Goal: Task Accomplishment & Management: Use online tool/utility

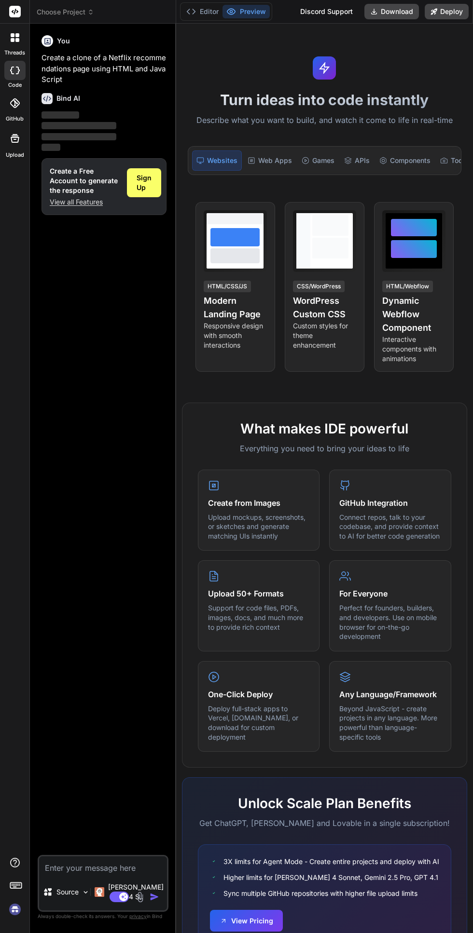
click at [17, 40] on icon at bounding box center [17, 40] width 4 height 4
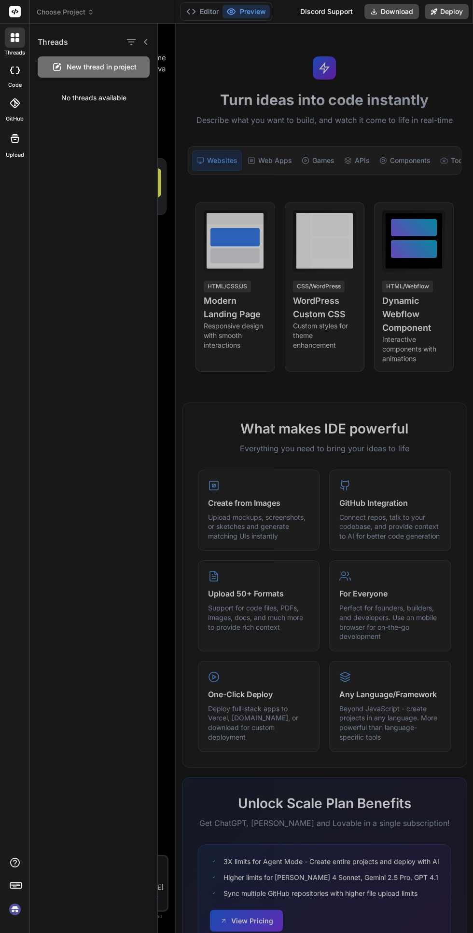
click at [12, 70] on icon at bounding box center [15, 71] width 10 height 8
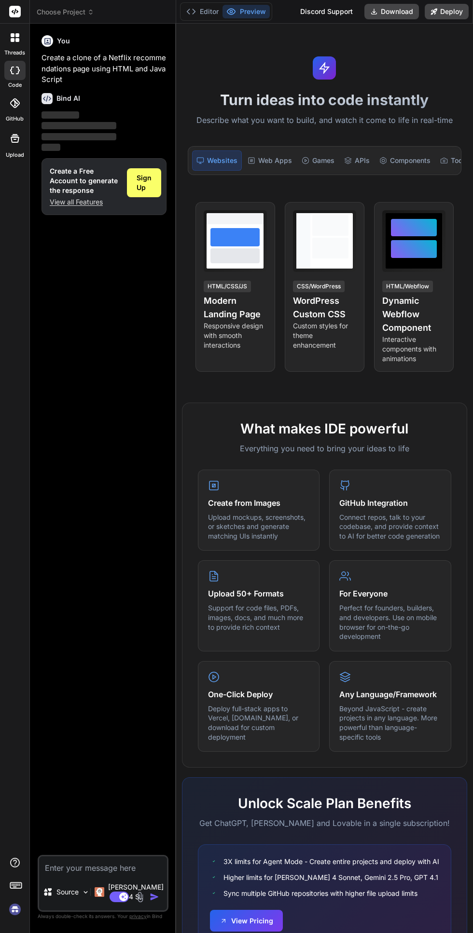
click at [143, 177] on span "Sign Up" at bounding box center [143, 182] width 15 height 19
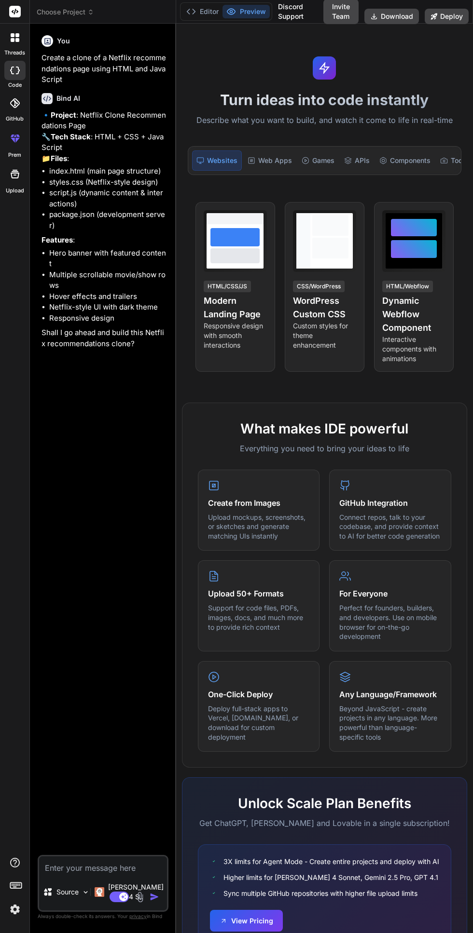
click at [276, 163] on div "Web Apps" at bounding box center [270, 160] width 52 height 20
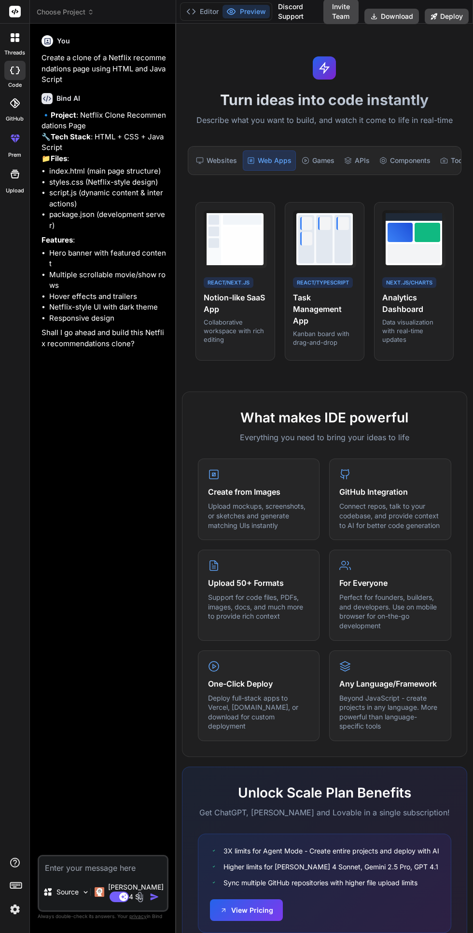
click at [68, 874] on textarea at bounding box center [103, 864] width 128 height 17
type textarea "x"
type textarea "Create a modern"
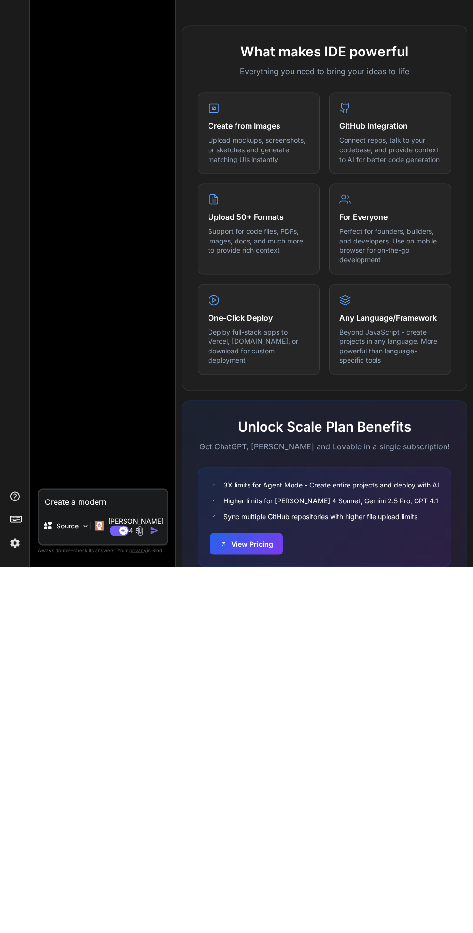
type textarea "x"
type textarea "Create a modern full"
type textarea "x"
type textarea "Create a modern full stack"
type textarea "x"
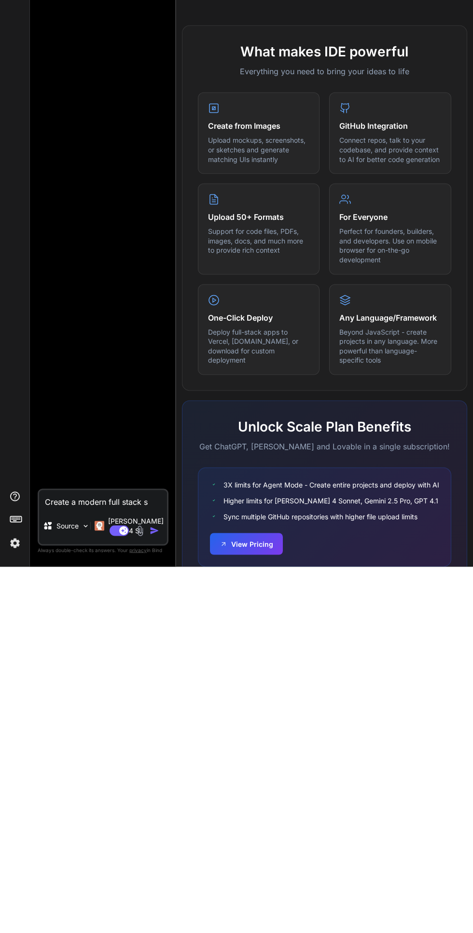
type textarea "Create a modern full stack sa"
type textarea "x"
type textarea "Create a modern full stack SAA"
type textarea "x"
type textarea "Create a modern full stack SAA s"
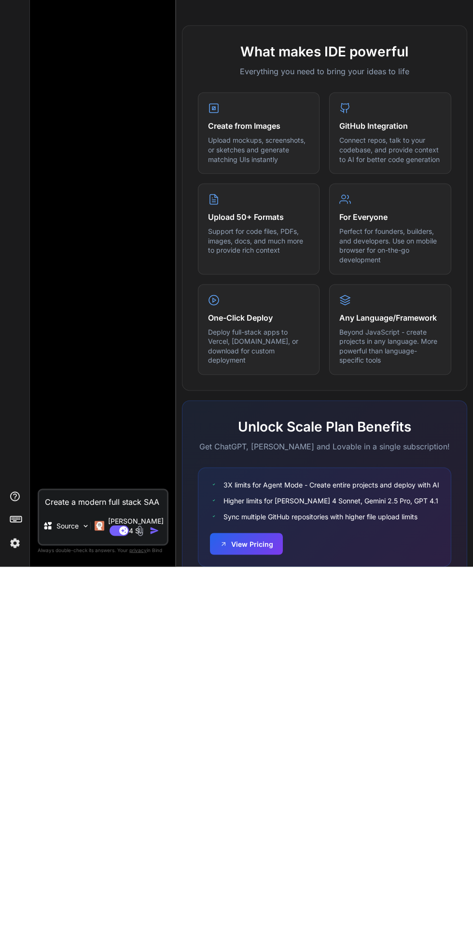
type textarea "x"
type textarea "Create a modern full stack SAA s land"
type textarea "x"
type textarea "Create a modern full stack SAA s landing"
type textarea "x"
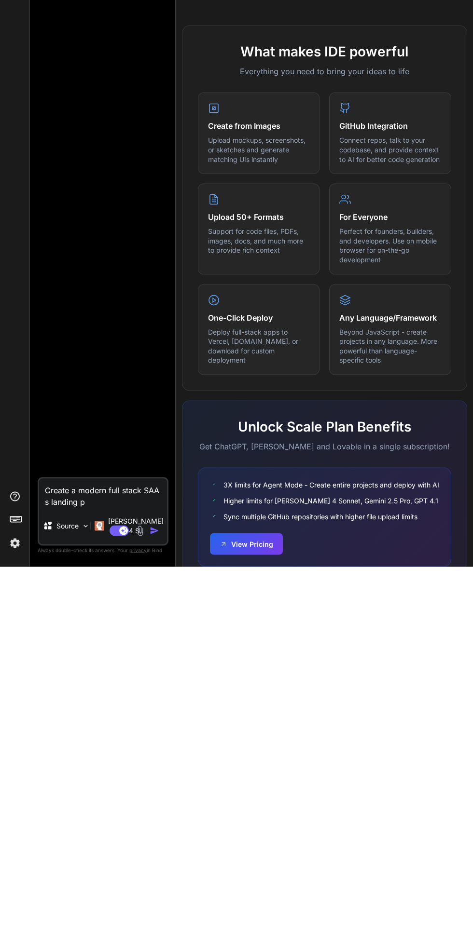
type textarea "Create a modern full stack SAA s landing page"
type textarea "x"
type textarea "Create a modern full stack SAA s landing page for"
type textarea "x"
type textarea "Create a modern full stack SAA s landing page for an"
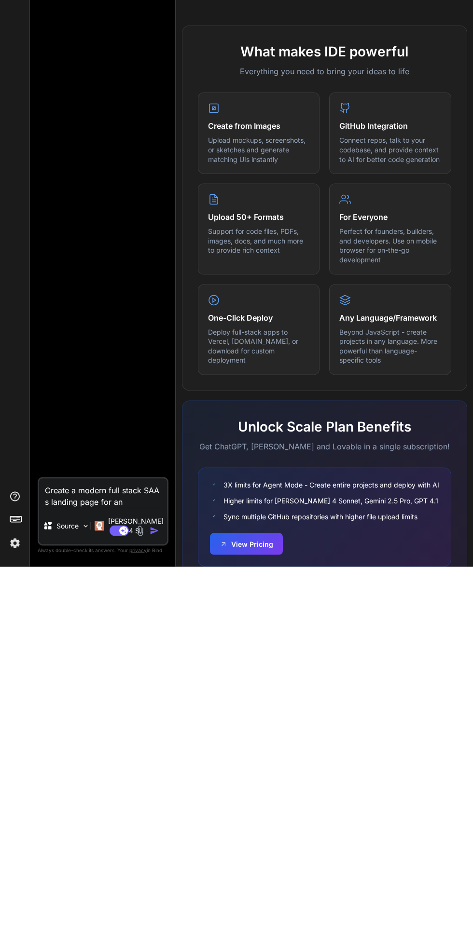
type textarea "x"
type textarea "Create a modern full stack SAA s landing page for an app"
type textarea "x"
type textarea "Create a modern full stack SAA s landing page for an ap"
type textarea "x"
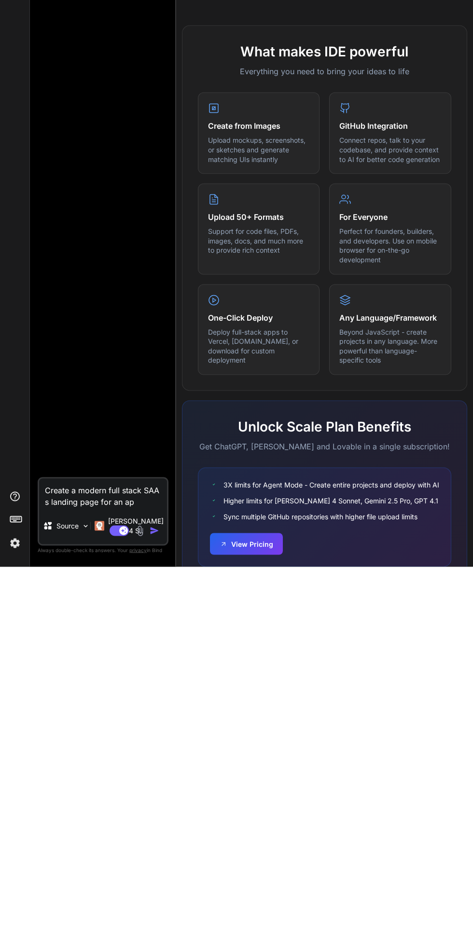
type textarea "Create a modern full stack SAA s landing page for an a"
type textarea "x"
type textarea "Create a modern full stack SAA s landing page for an"
type textarea "x"
type textarea "Create a modern full stack SAA s landing page for an"
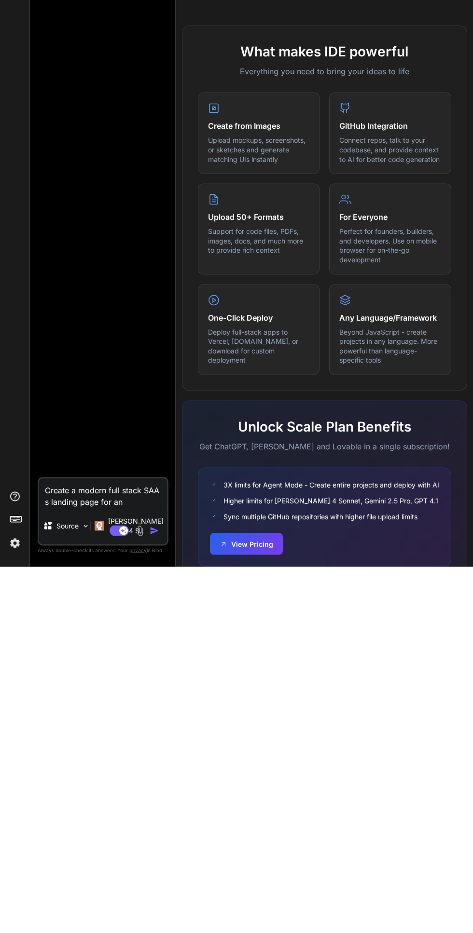
type textarea "x"
type textarea "Create a modern full stack SAA s landing page for a"
type textarea "x"
type textarea "Create a modern full stack SAA s landing page for"
type textarea "x"
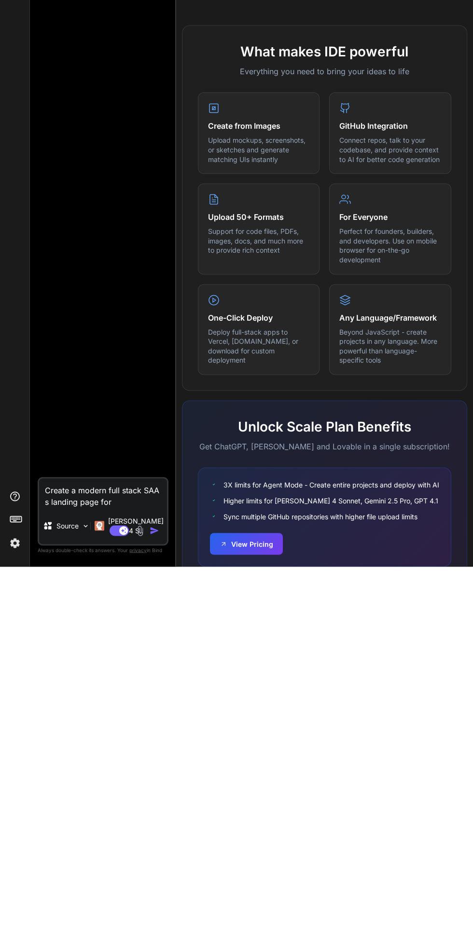
type textarea "Create a modern full stack SAA s landing page for"
type textarea "x"
type textarea "Create a modern full stack SAA s landing page fo"
type textarea "x"
type textarea "Create a modern full stack SAA s landing page f"
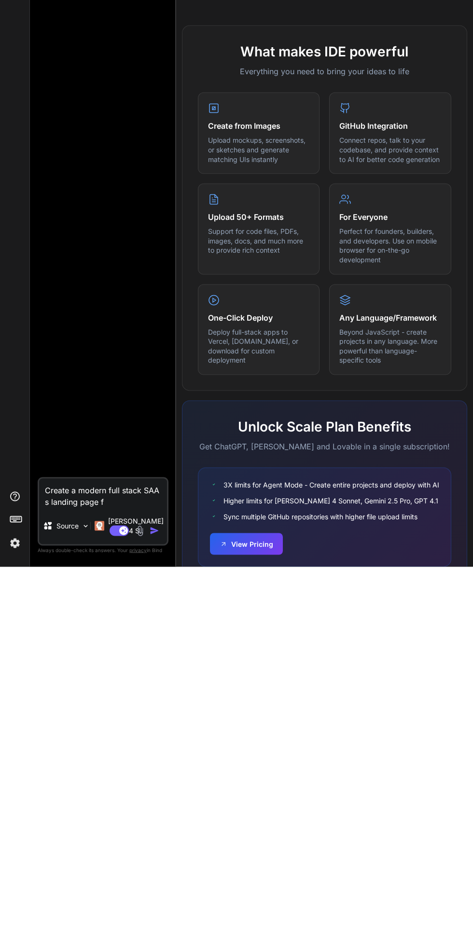
type textarea "x"
type textarea "Create a modern full stack SAA s landing page"
type textarea "x"
type textarea "Create a modern full stack SAA s landing page"
type textarea "x"
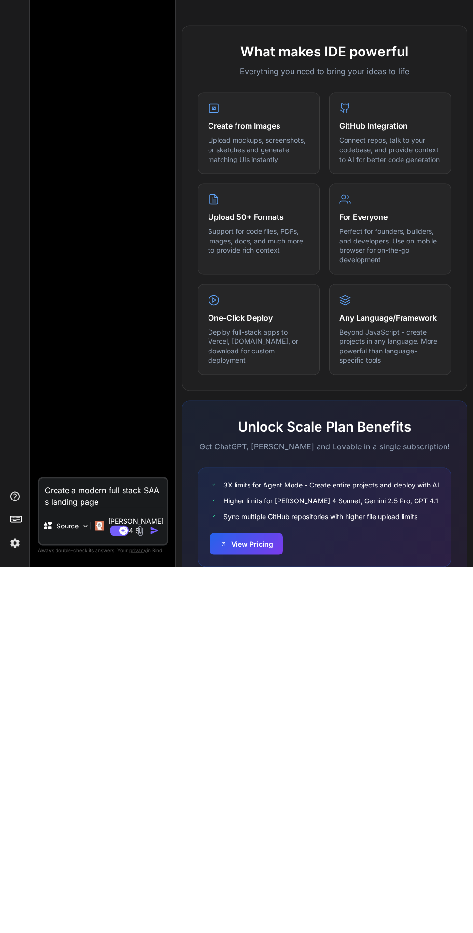
type textarea "Create a modern full stack SAA s landing pag"
type textarea "x"
type textarea "Create a modern full stack SAA s landing pa"
type textarea "x"
type textarea "Create a modern full stack SAA s landing p"
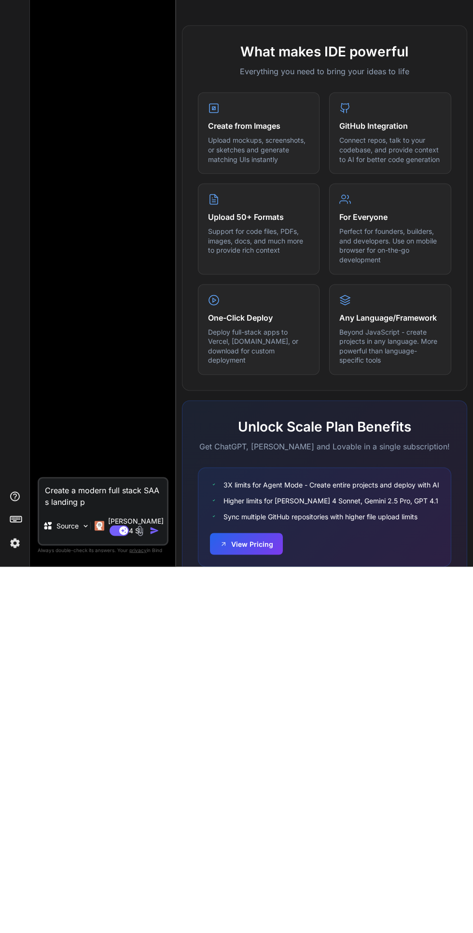
type textarea "x"
type textarea "Create a modern full stack SAA s landing"
type textarea "x"
type textarea "Create a modern full stack SAA s landing"
type textarea "x"
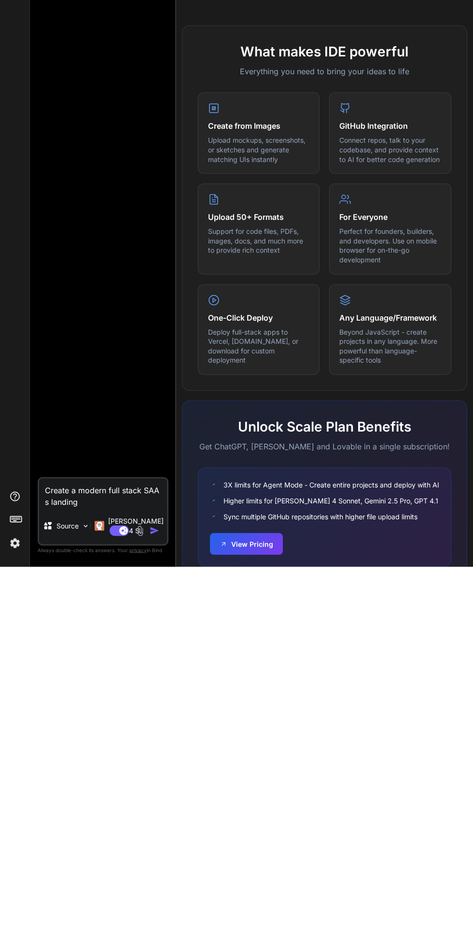
type textarea "Create a modern full stack SAA s landin"
type textarea "x"
type textarea "Create a modern full stack SAA s landi"
type textarea "x"
type textarea "Create a modern full stack SAA s land"
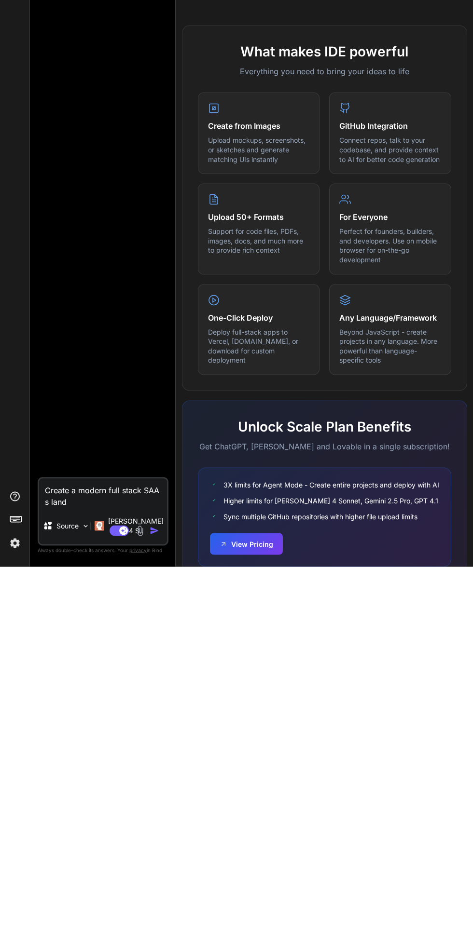
type textarea "x"
type textarea "Create a modern full stack SAA s lan"
type textarea "x"
type textarea "Create a modern full stack SAA s la"
type textarea "x"
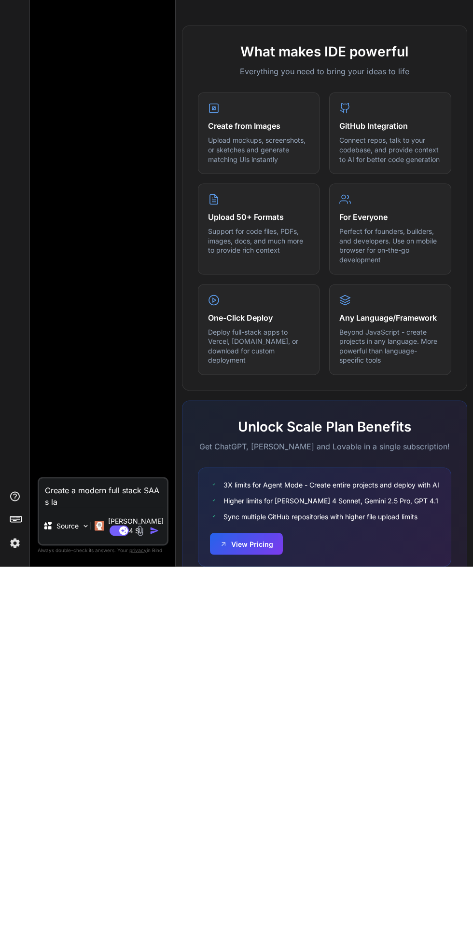
type textarea "Create a modern full stack SAA s l"
type textarea "x"
type textarea "Create a modern full stack SAA s"
type textarea "x"
type textarea "Create a modern full stack SAA s"
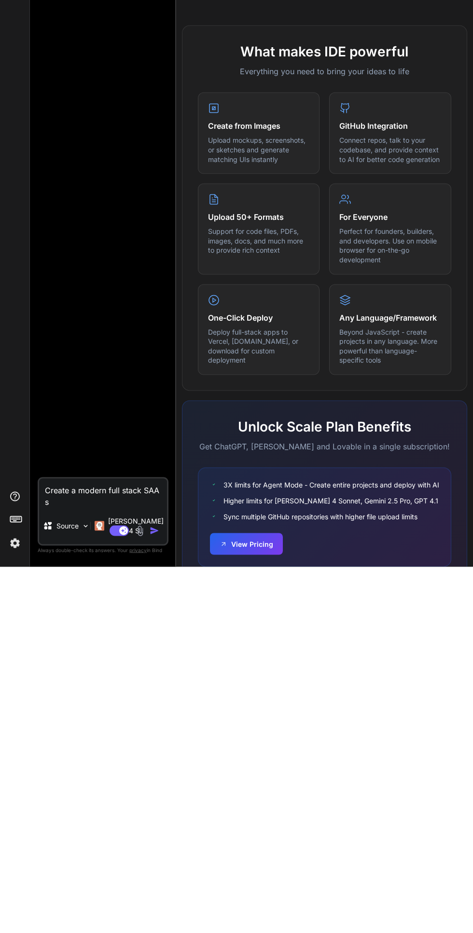
type textarea "x"
type textarea "Create a modern full stack SAA"
type textarea "x"
type textarea "Create a modern full stack SAA"
type textarea "x"
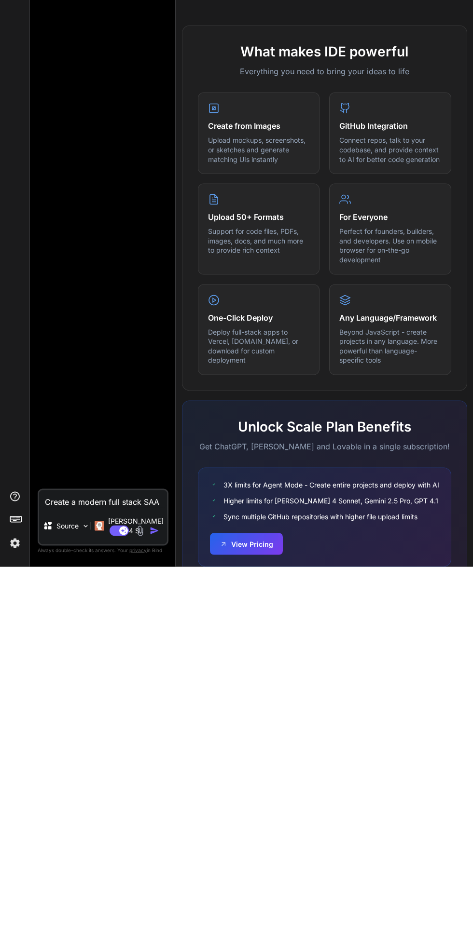
type textarea "Create a modern full stack SA"
type textarea "x"
type textarea "Create a modern full stack S"
type textarea "x"
type textarea "Create a modern full stack"
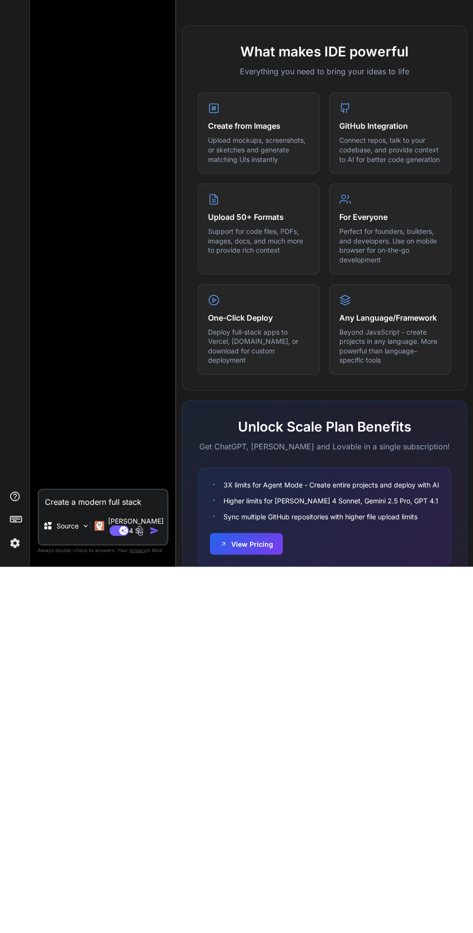
type textarea "x"
type textarea "Create a modern full stack"
type textarea "x"
type textarea "Create a modern full stac"
type textarea "x"
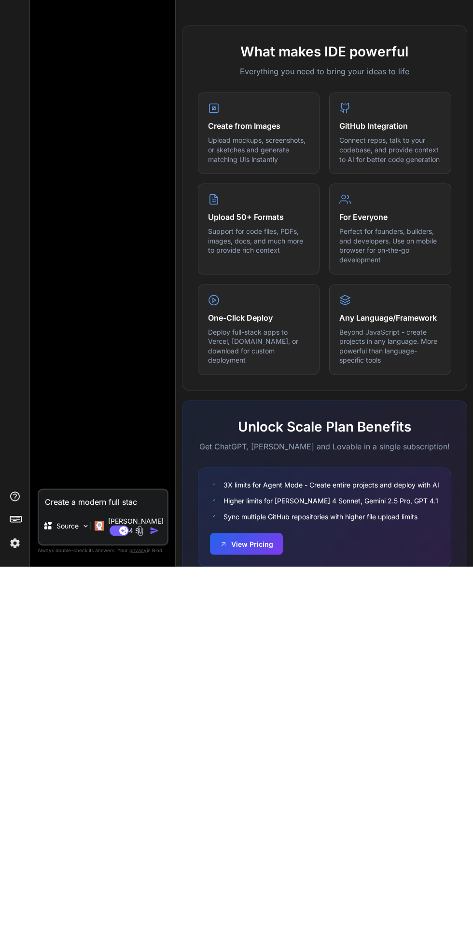
type textarea "Create a modern full sta"
type textarea "x"
type textarea "Create a modern full st"
type textarea "x"
type textarea "Create a modern full s"
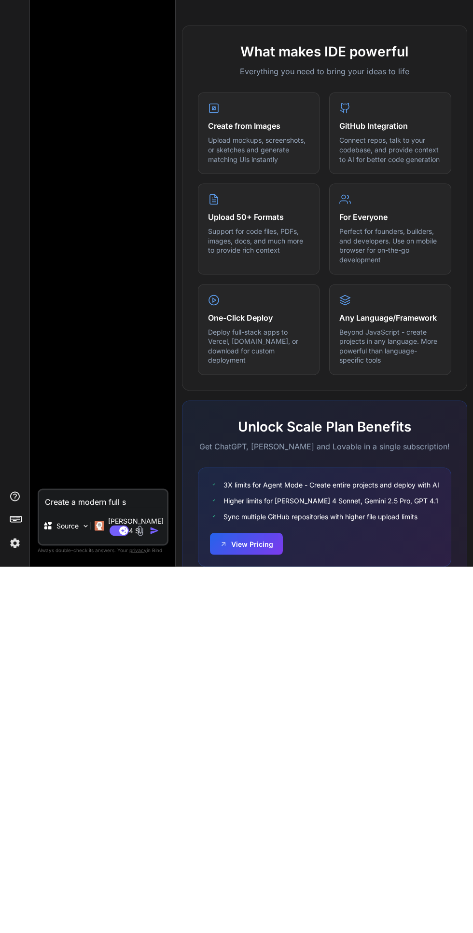
type textarea "x"
type textarea "Create a modern full"
type textarea "x"
type textarea "Create a modern full"
type textarea "x"
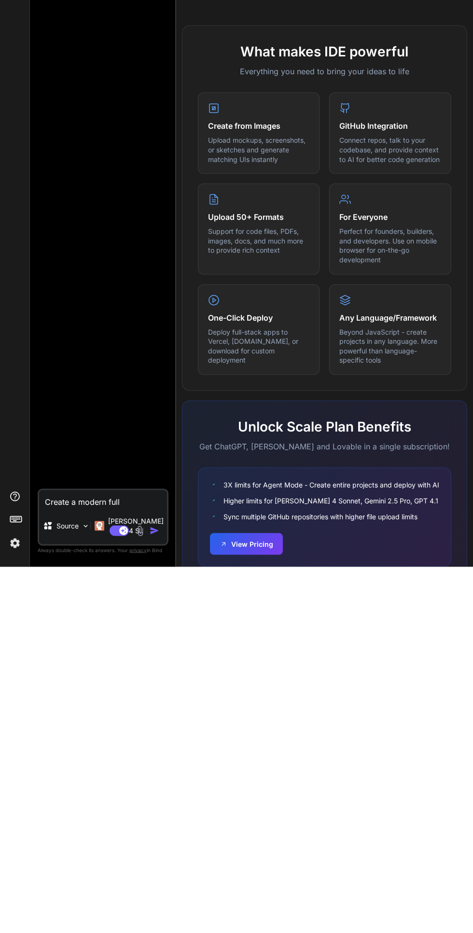
type textarea "Create a modern ful"
type textarea "x"
type textarea "Create a modern fu"
type textarea "x"
type textarea "Create a modern f"
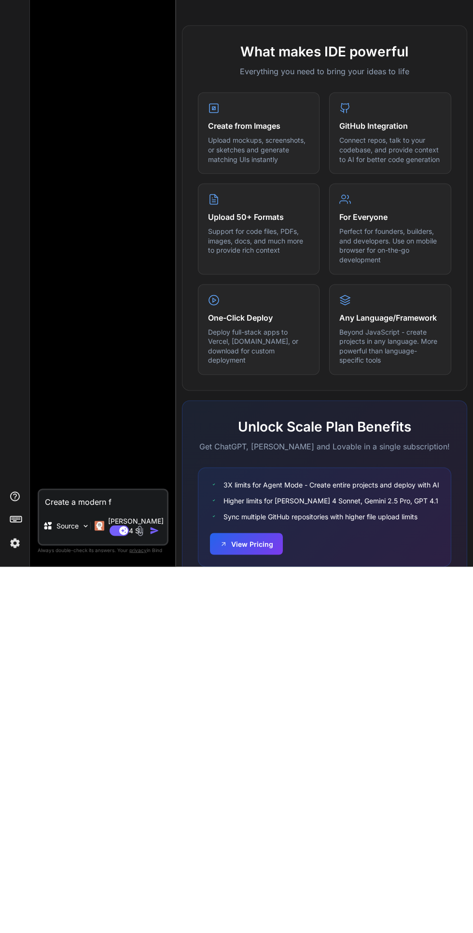
type textarea "x"
type textarea "Create a modern"
type textarea "x"
type textarea "Create a modern"
type textarea "x"
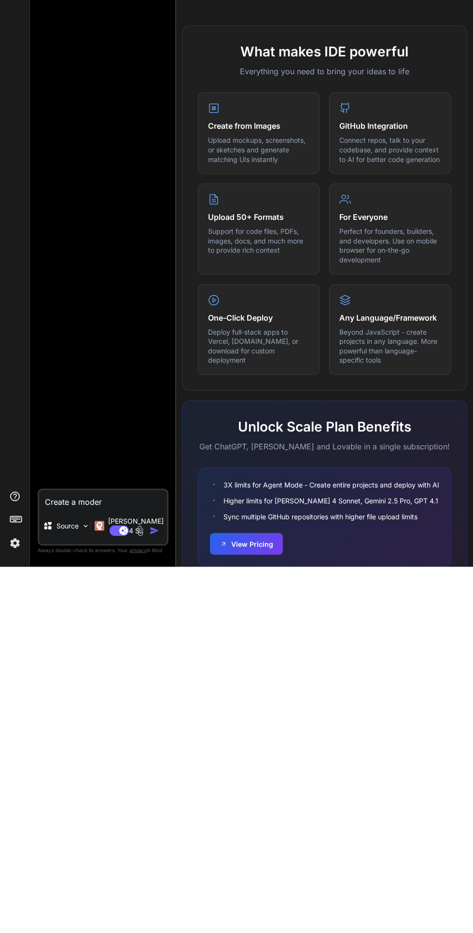
type textarea "Create a mode"
type textarea "x"
type textarea "Create a mod"
type textarea "x"
type textarea "Create a mo"
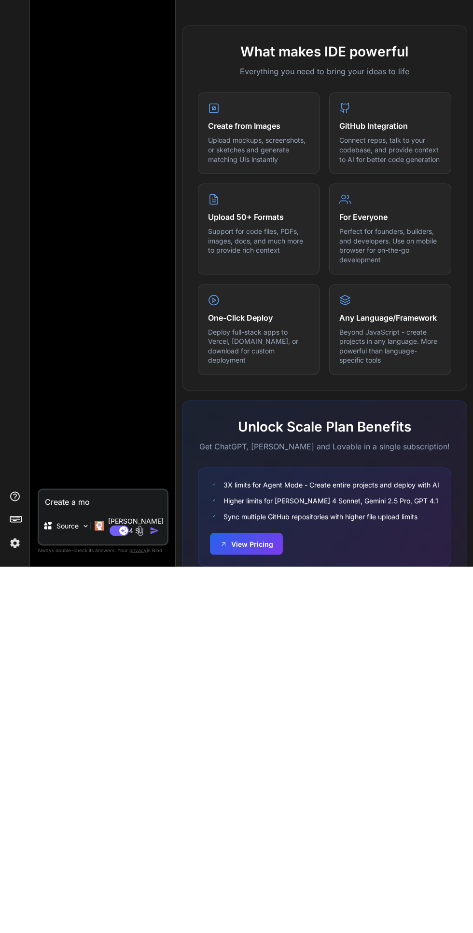
type textarea "x"
type textarea "Create a m"
type textarea "x"
type textarea "Create a"
type textarea "x"
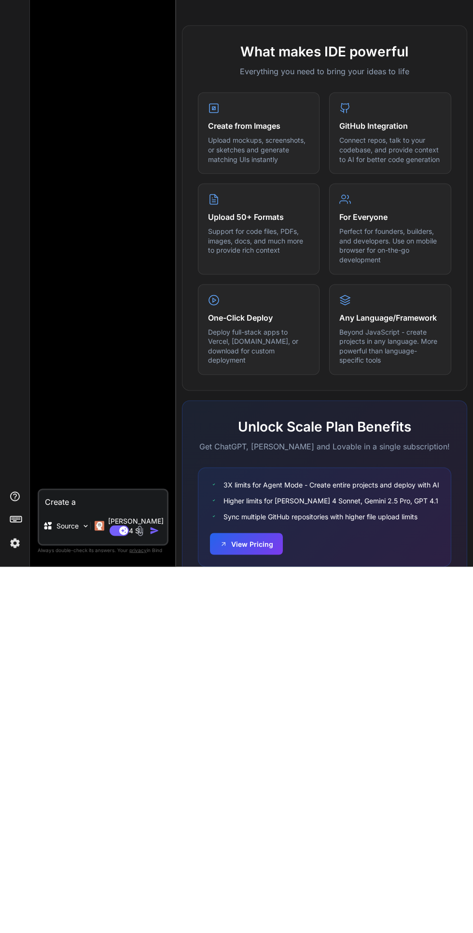
type textarea "Create a"
type textarea "x"
type textarea "Create"
type textarea "x"
type textarea "Create"
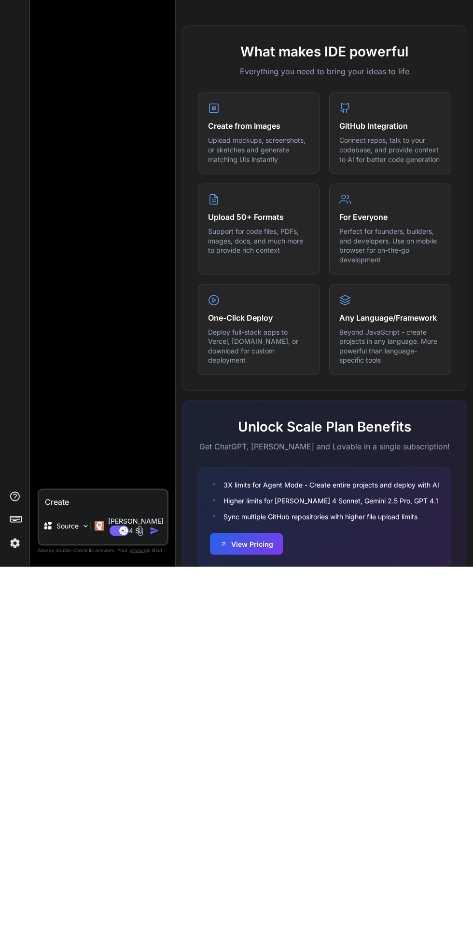
type textarea "x"
type textarea "Creat"
type textarea "x"
type textarea "Crea"
type textarea "x"
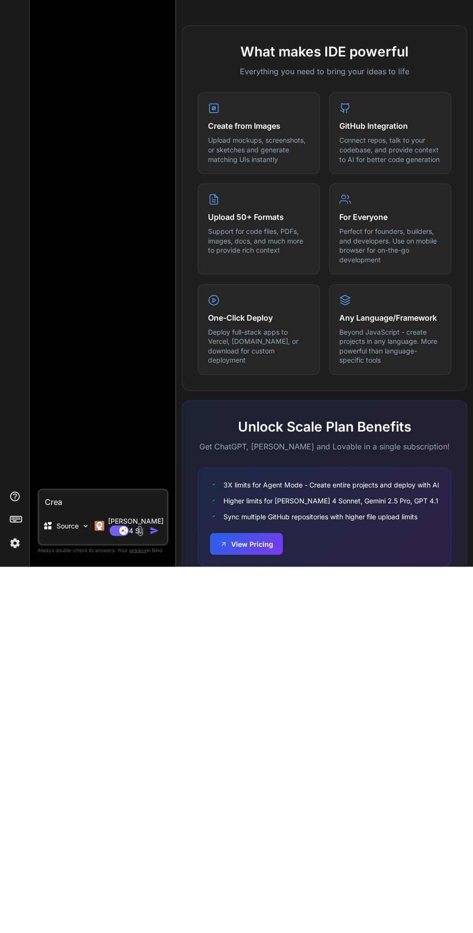
type textarea "Cre"
type textarea "x"
type textarea "Cr"
type textarea "x"
type textarea "C"
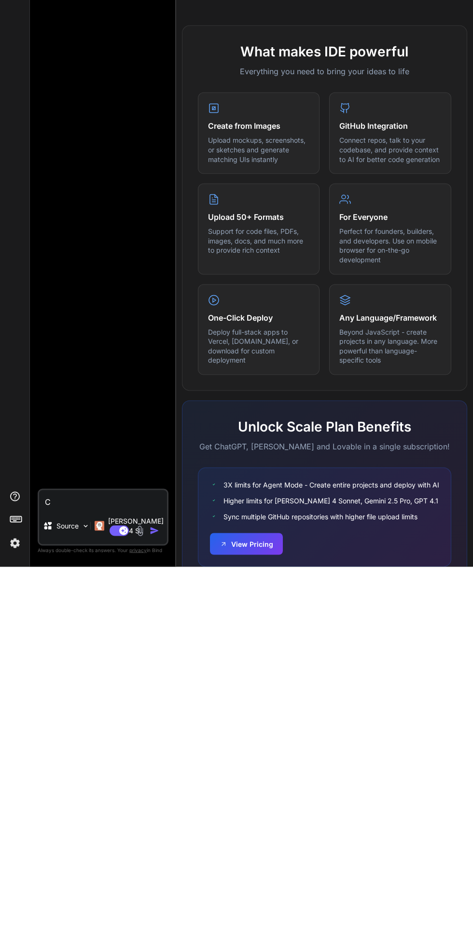
type textarea "x"
type textarea "Create a modern landing page"
type textarea "x"
type textarea "Create a modern landing page s"
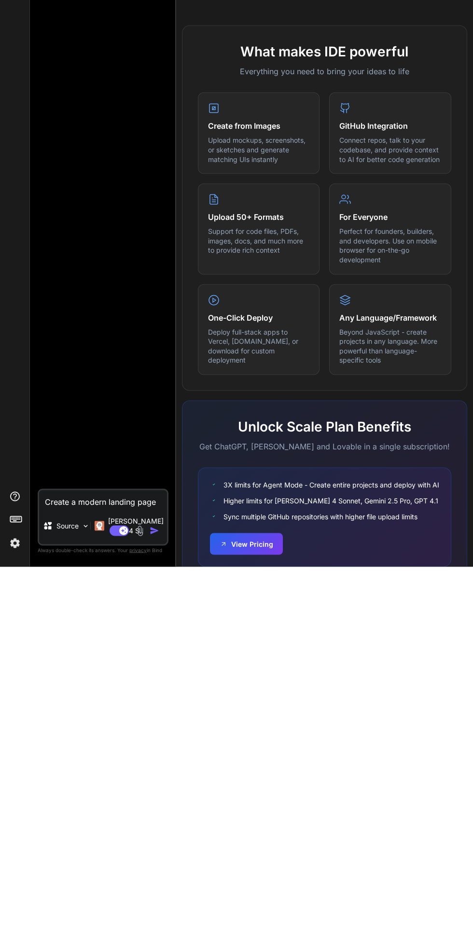
type textarea "x"
type textarea "Create a modern landing page s a"
type textarea "x"
type textarea "Create a modern landing page s a a"
type textarea "x"
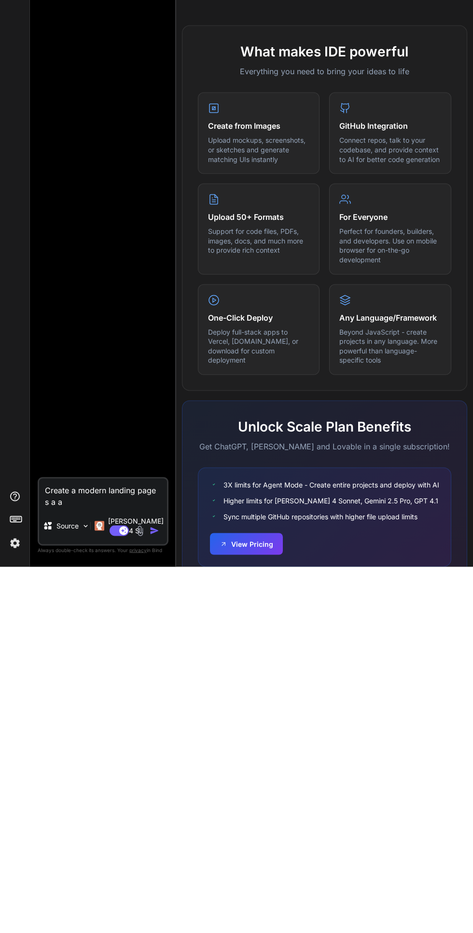
type textarea "Create a modern landing page s a a s"
type textarea "x"
type textarea "Create a modern landing page s a a s modern"
type textarea "x"
type textarea "Create a modern landing page s a a s modern land"
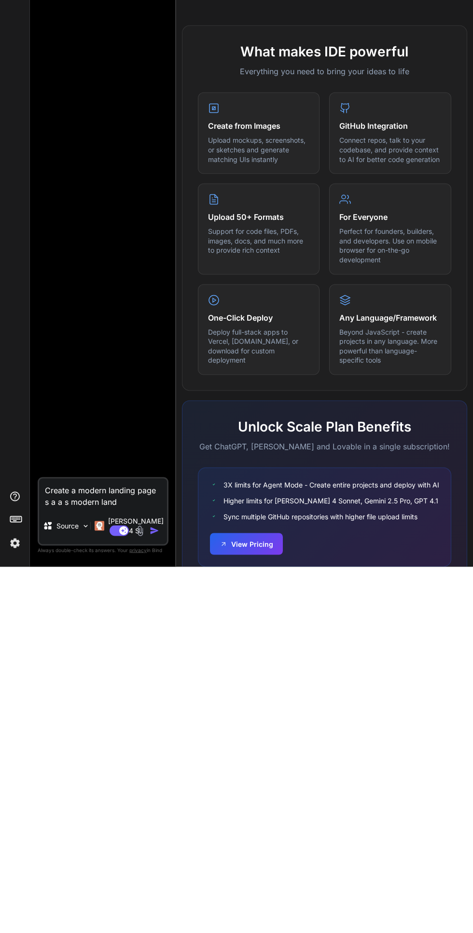
type textarea "x"
type textarea "Create a modern landing page s a a s modern landing"
type textarea "x"
type textarea "Create a modern landing page s a a s modern landing page"
type textarea "x"
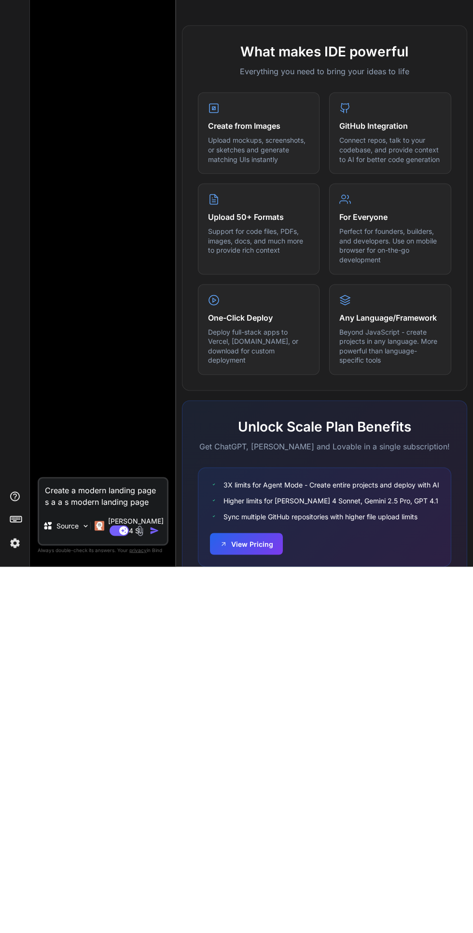
type textarea "Create a modern landing page s a a s modern landing page for"
type textarea "x"
type textarea "Create a modern landing page s a a s modern landing page for a"
type textarea "x"
type textarea "Create a modern landing page s a a s modern landing page for a company"
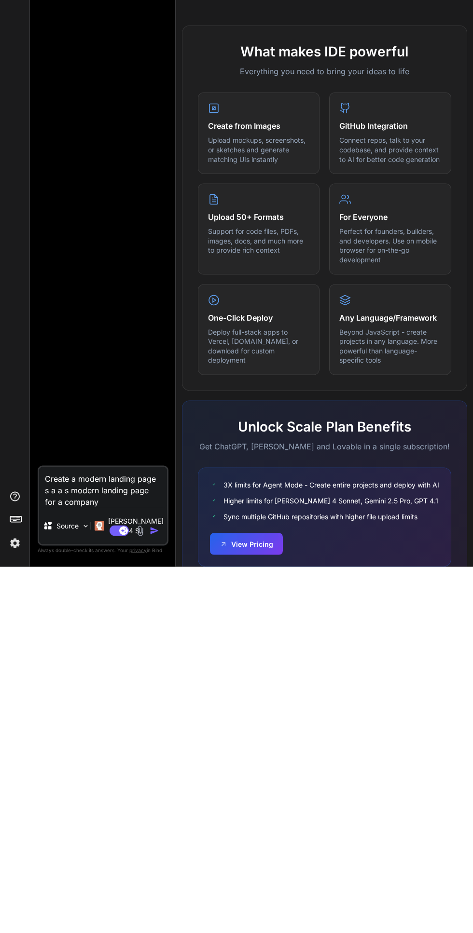
type textarea "x"
type textarea "Create a modern landing page s a a s modern landing page for a company called"
type textarea "x"
type textarea "Create a modern landing page s a a s modern landing page for a company called o…"
type textarea "x"
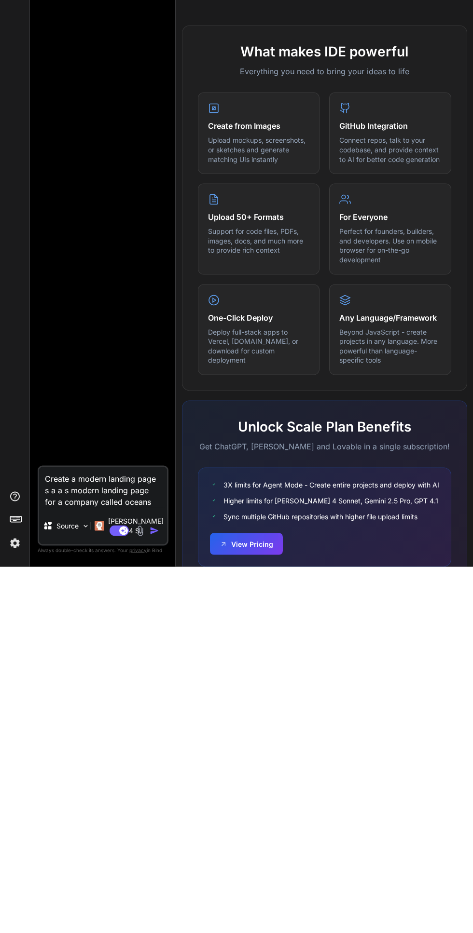
type textarea "Create a modern landing page s a a s modern landing page for a company called o…"
type textarea "x"
type textarea "Create a modern landing page s a a s modern landing page for a company called o…"
type textarea "x"
type textarea "Create a modern landing page s a a s modern landing page for a company called o…"
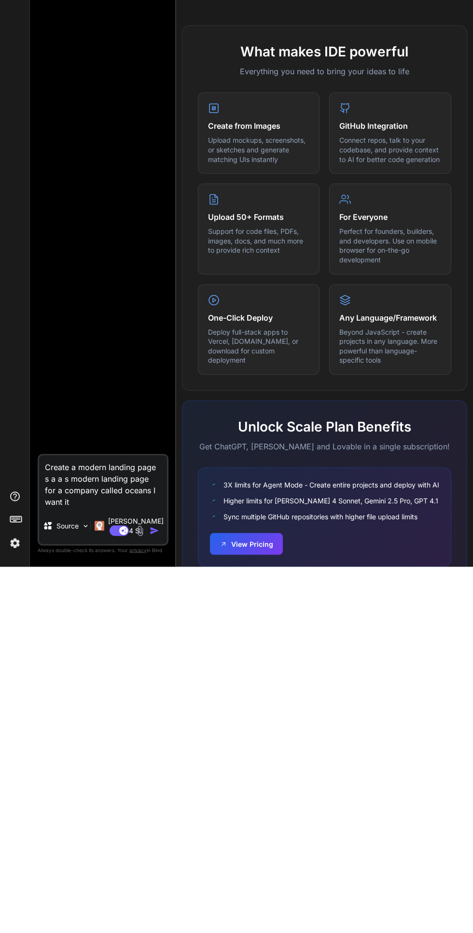
type textarea "x"
type textarea "Create a modern landing page s a a s modern landing page for a company called o…"
type textarea "x"
type textarea "Create a modern landing page s a a s modern landing page for a company called o…"
type textarea "x"
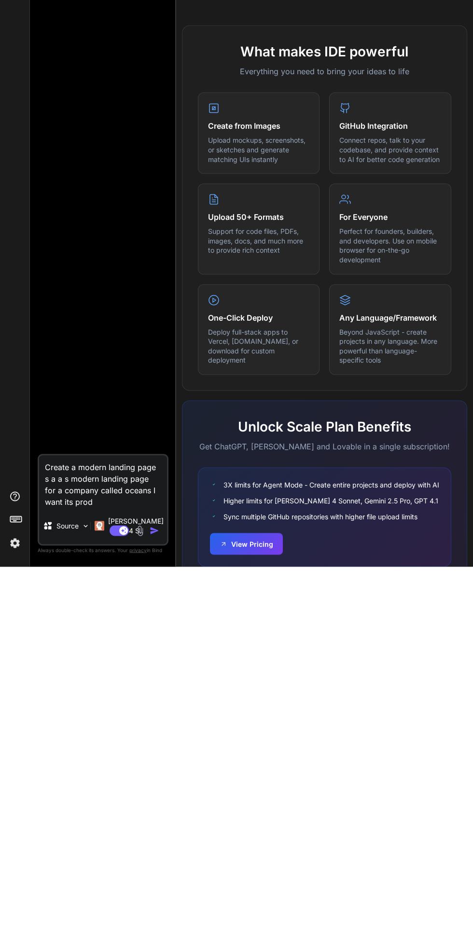
type textarea "Create a modern landing page s a a s modern landing page for a company called o…"
type textarea "x"
type textarea "Create a modern landing page s a a s modern landing page for a company called o…"
type textarea "x"
type textarea "Create a modern landing page s a a s modern landing page for a company called o…"
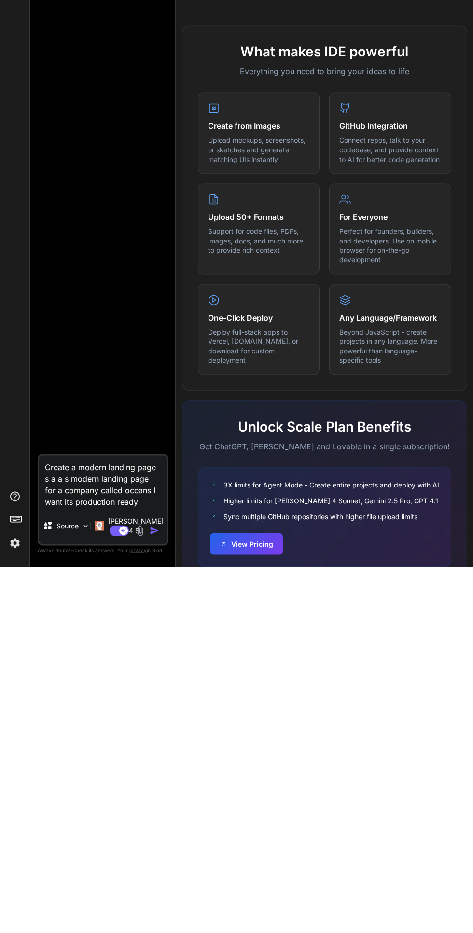
type textarea "x"
type textarea "Create a modern landing page s a a s modern landing page for a company called o…"
type textarea "x"
type textarea "Create a modern landing page s a a s modern landing page for a company called o…"
type textarea "x"
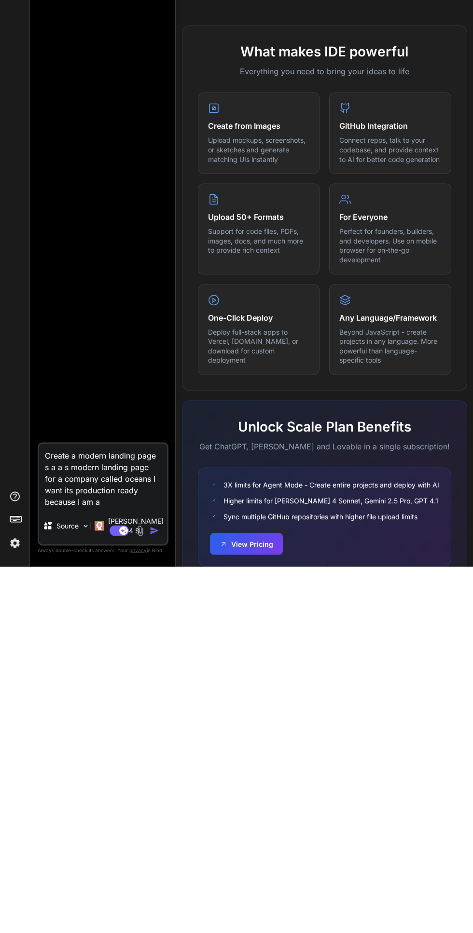
type textarea "Create a modern landing page s a a s modern landing page for a company called o…"
type textarea "x"
type textarea "Create a modern landing page s a a s modern landing page for a company called o…"
type textarea "x"
type textarea "Create a modern landing page s a a s modern landing page for a company called o…"
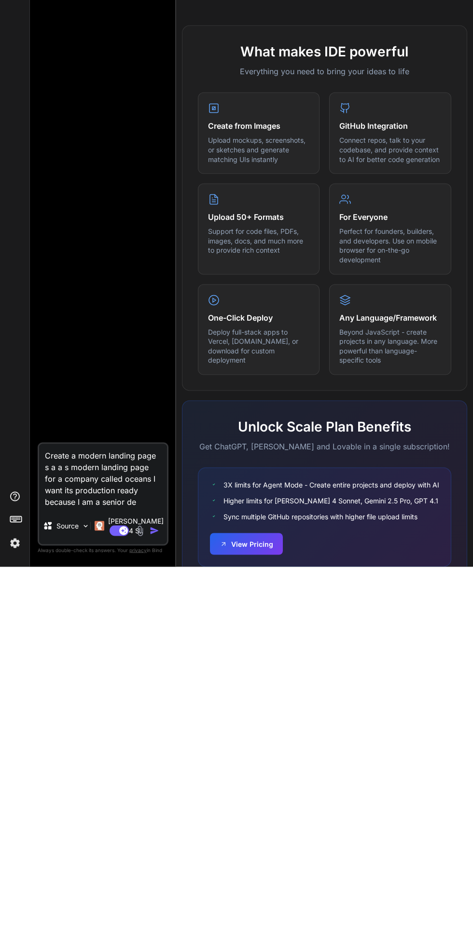
type textarea "x"
type textarea "Create a modern landing page s a a s modern landing page for a company called o…"
type textarea "x"
type textarea "Create a modern landing page s a a s modern landing page for a company called o…"
type textarea "x"
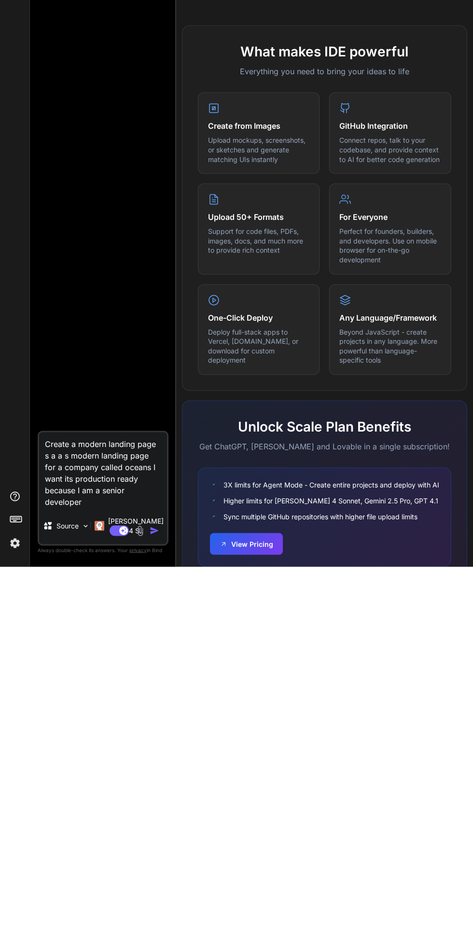
type textarea "Create a modern landing page s a a s modern landing page for a company called o…"
type textarea "x"
type textarea "Create a modern landing page s a a s modern landing page for a company called o…"
type textarea "x"
type textarea "Create a modern landing page s a a s modern landing page for a company called o…"
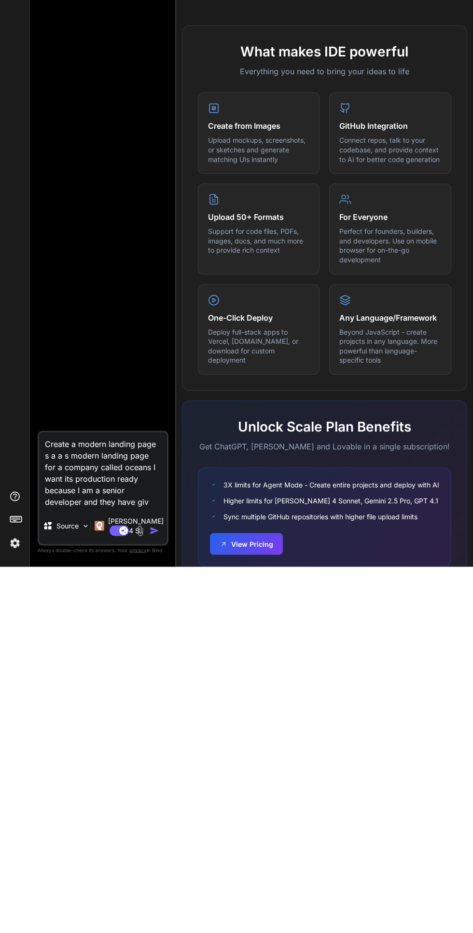
type textarea "x"
type textarea "Create a modern landing page s a a s modern landing page for a company called o…"
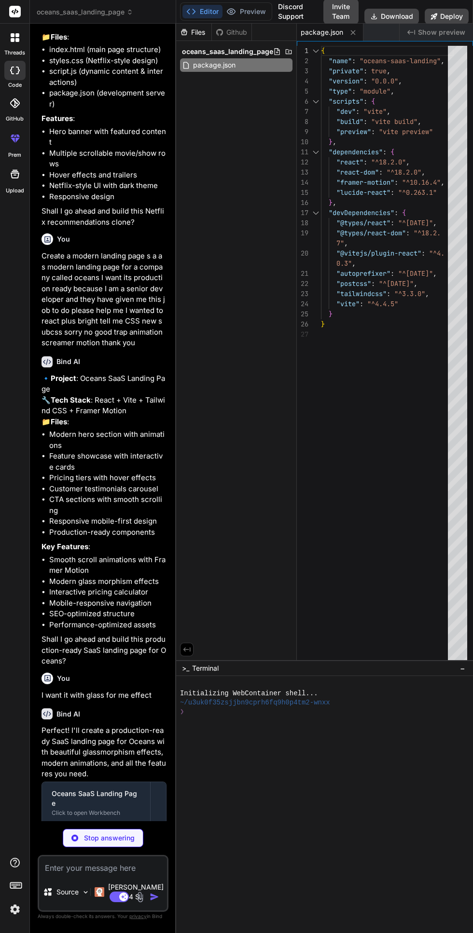
scroll to position [73, 0]
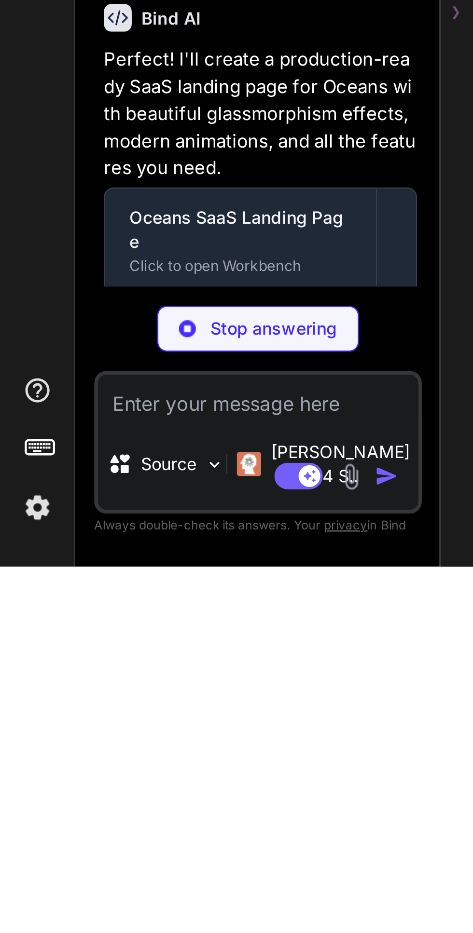
click at [83, 888] on div "Source" at bounding box center [66, 891] width 46 height 19
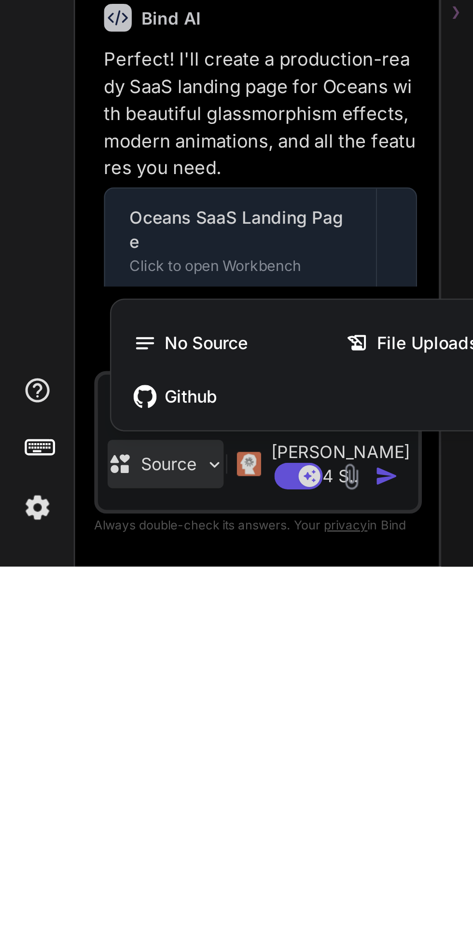
scroll to position [92, 0]
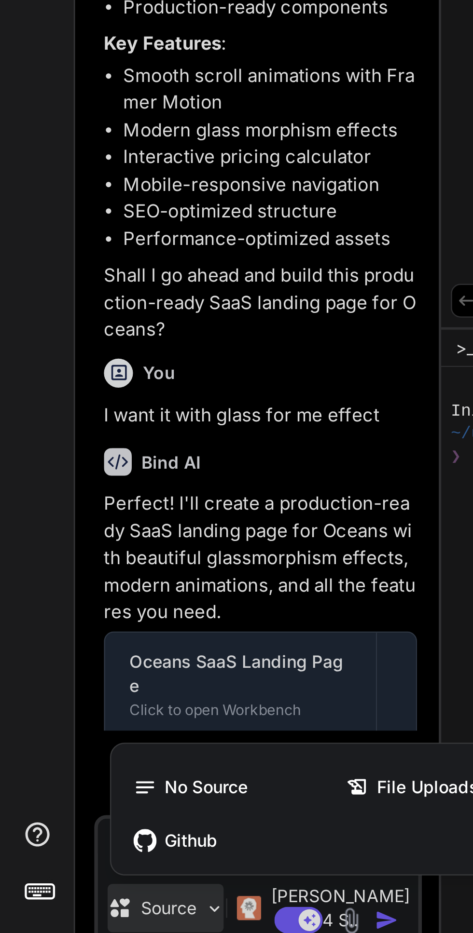
click at [61, 684] on div at bounding box center [236, 466] width 473 height 933
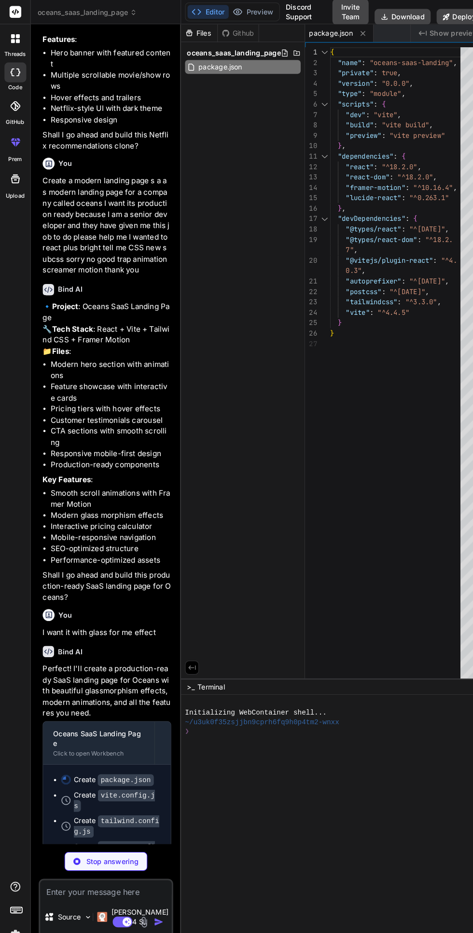
scroll to position [0, 0]
click at [10, 134] on icon at bounding box center [15, 139] width 12 height 12
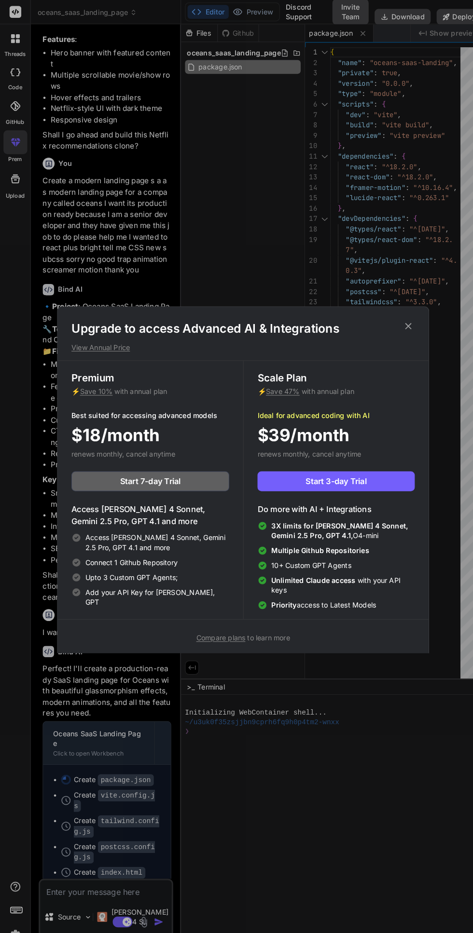
click at [288, 473] on button "Start 3-day Trial" at bounding box center [326, 468] width 153 height 19
click at [225, 261] on div "Upgrade to access Advanced AI & Integrations View Annual Price Premium ⚡ Save 1…" at bounding box center [236, 466] width 473 height 933
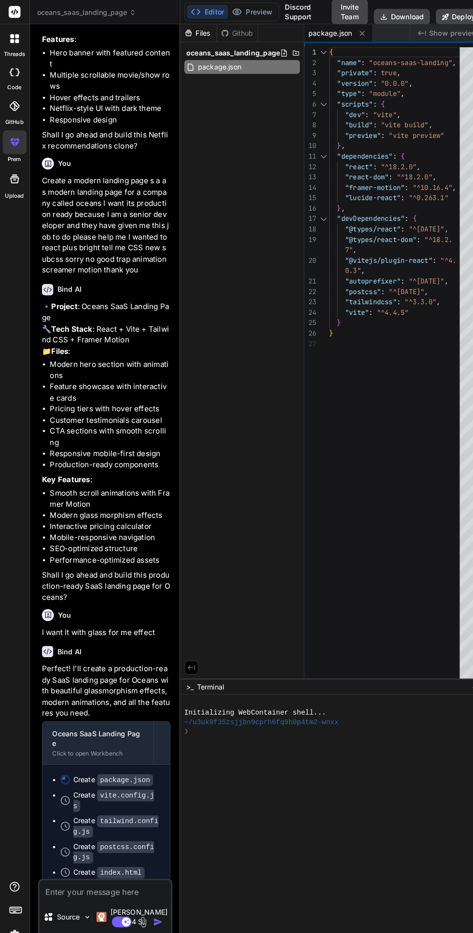
click at [14, 103] on icon at bounding box center [15, 103] width 10 height 10
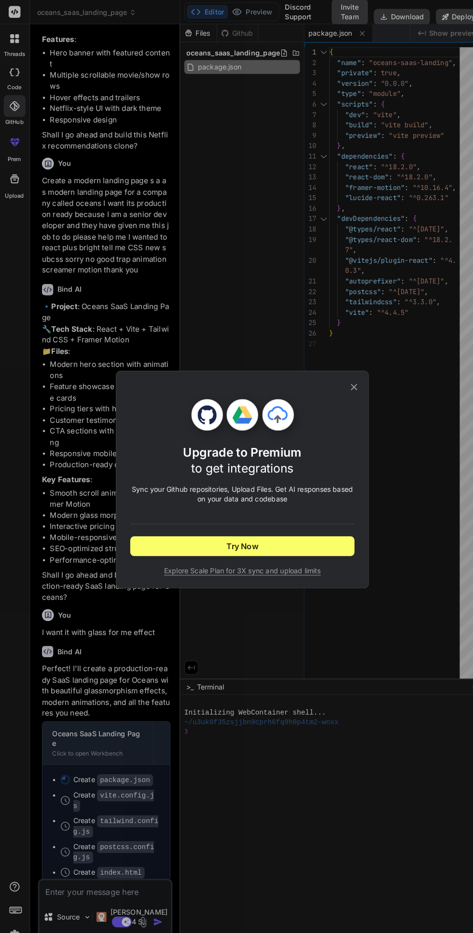
click at [262, 528] on button "Try Now" at bounding box center [236, 531] width 218 height 19
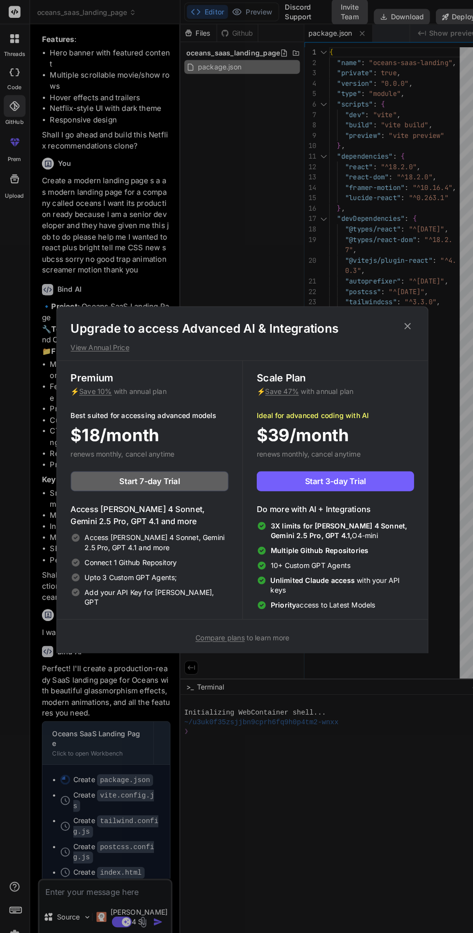
click at [36, 145] on div "Upgrade to access Advanced AI & Integrations View Annual Price Premium ⚡ Save 1…" at bounding box center [236, 466] width 473 height 933
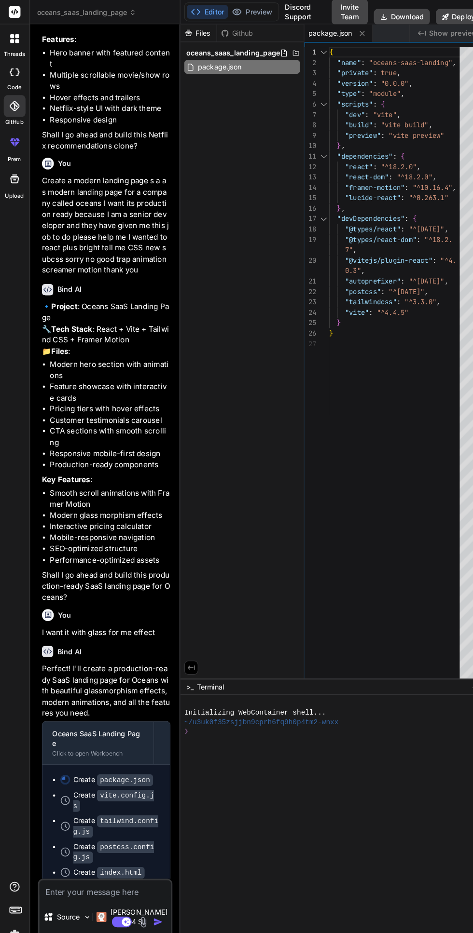
click at [229, 46] on div "oceans_saas_landing_page" at bounding box center [236, 52] width 112 height 14
click at [230, 45] on div "oceans_saas_landing_page" at bounding box center [236, 52] width 112 height 14
click at [229, 45] on div "oceans_saas_landing_page" at bounding box center [236, 52] width 112 height 14
click at [227, 127] on div "Files Github oceans_saas_landing_page" at bounding box center [236, 342] width 121 height 636
click at [232, 45] on div "oceans_saas_landing_page" at bounding box center [236, 52] width 112 height 14
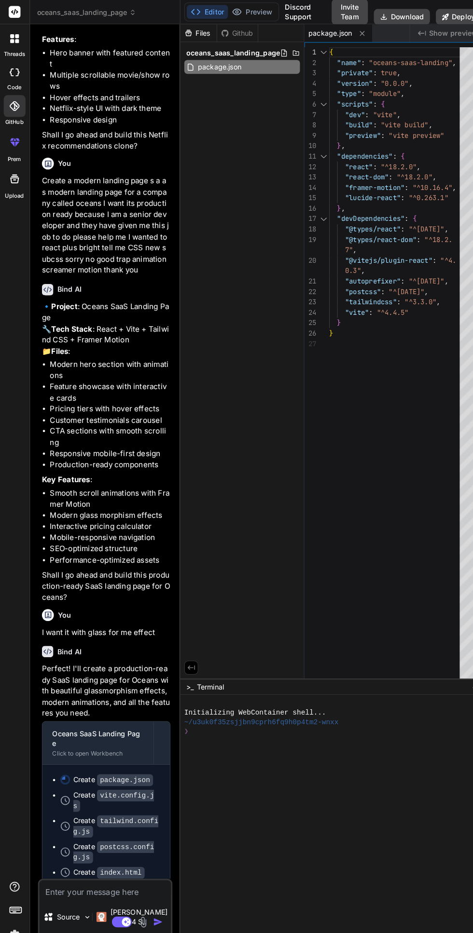
click at [194, 14] on icon at bounding box center [191, 12] width 10 height 10
click at [12, 35] on icon at bounding box center [13, 35] width 4 height 4
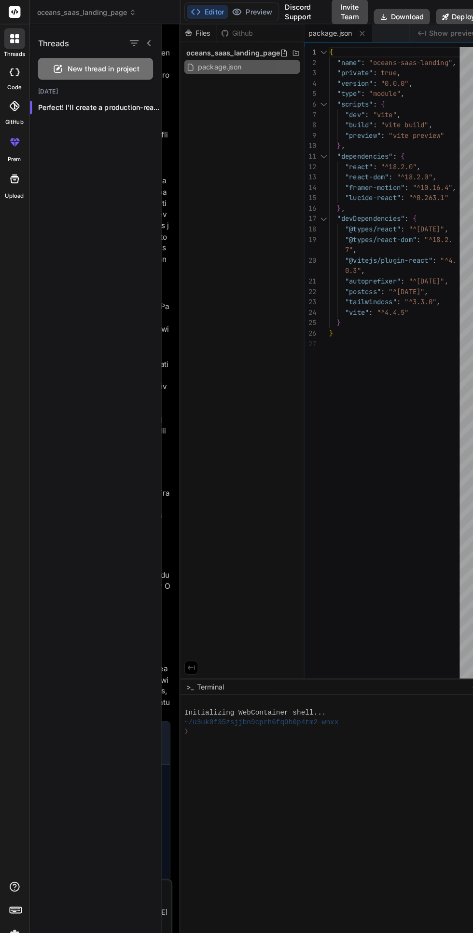
click at [77, 64] on span "New thread in project" at bounding box center [102, 67] width 70 height 10
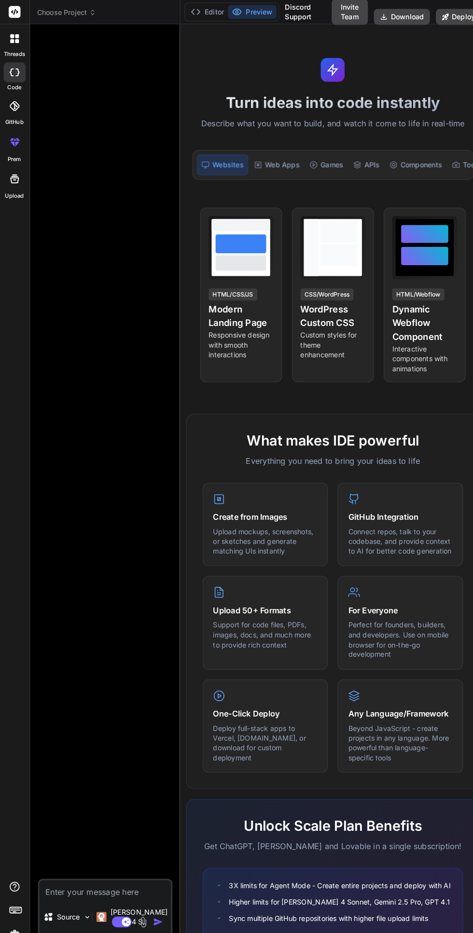
click at [65, 16] on span "Choose Project" at bounding box center [65, 12] width 57 height 10
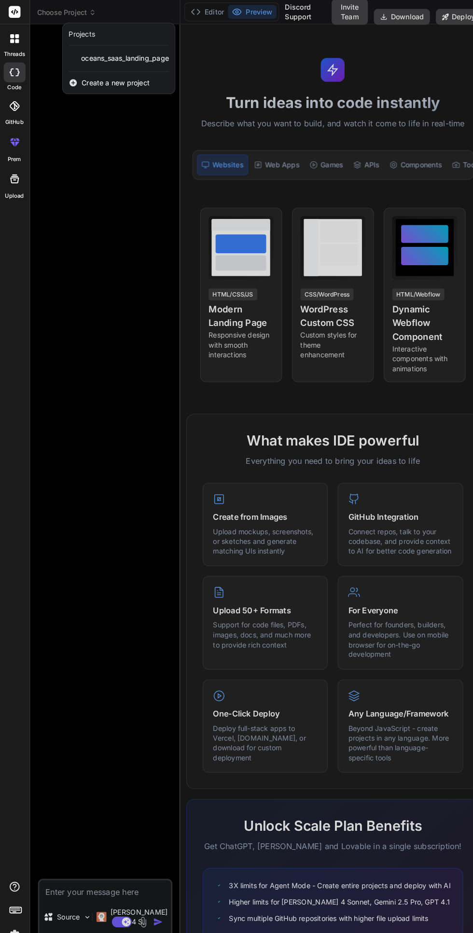
click at [97, 57] on span "oceans_saas_landing_page" at bounding box center [122, 57] width 85 height 10
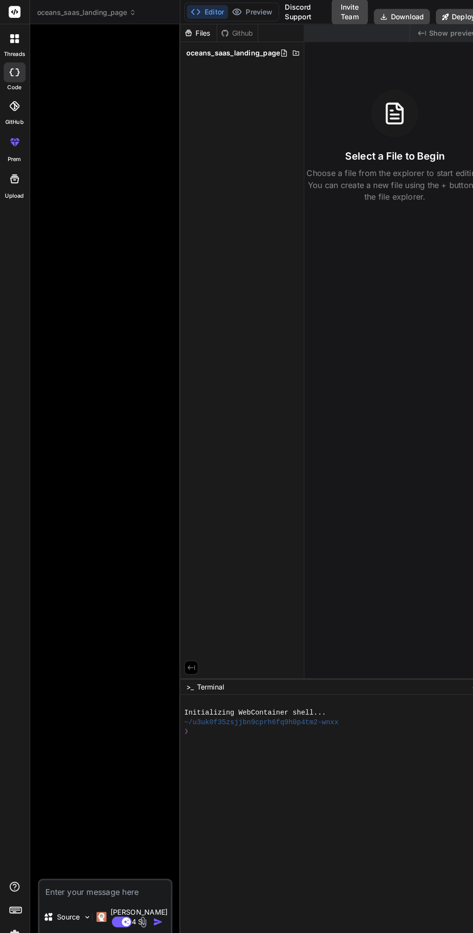
click at [217, 47] on span "oceans_saas_landing_page" at bounding box center [227, 52] width 91 height 10
click at [12, 35] on icon at bounding box center [13, 35] width 4 height 4
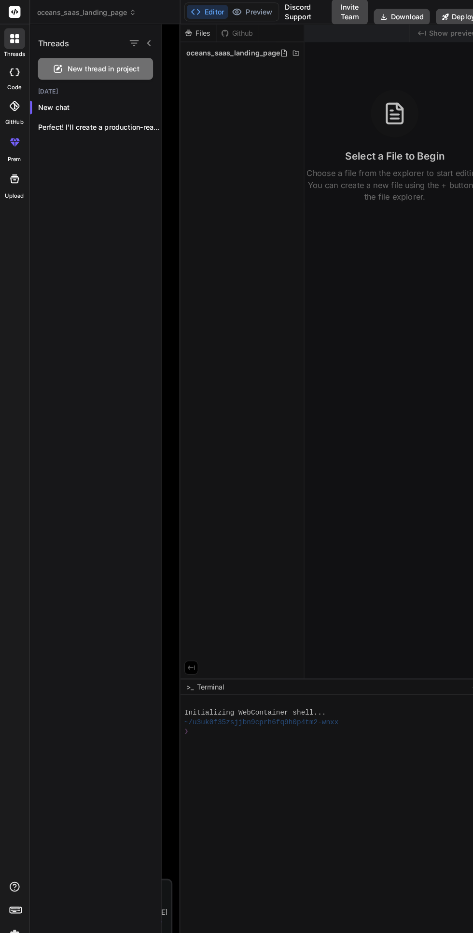
click at [12, 70] on icon at bounding box center [15, 71] width 10 height 8
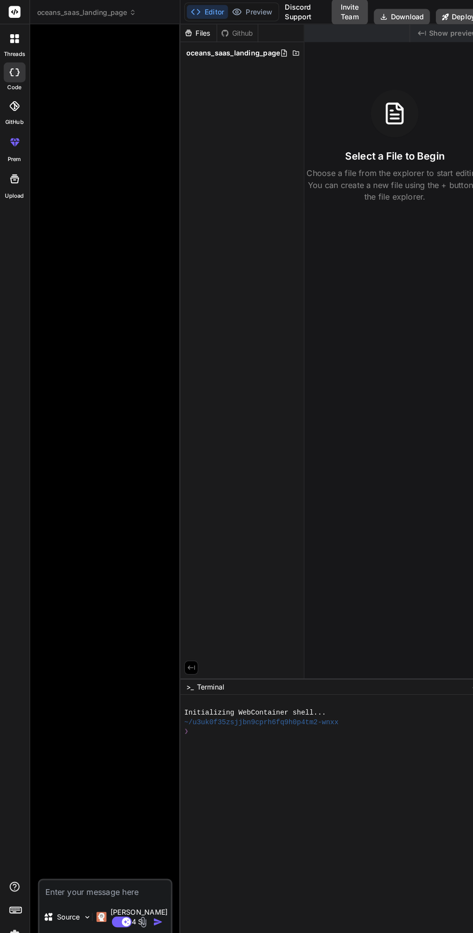
click at [74, 13] on span "oceans_saas_landing_page" at bounding box center [85, 12] width 96 height 10
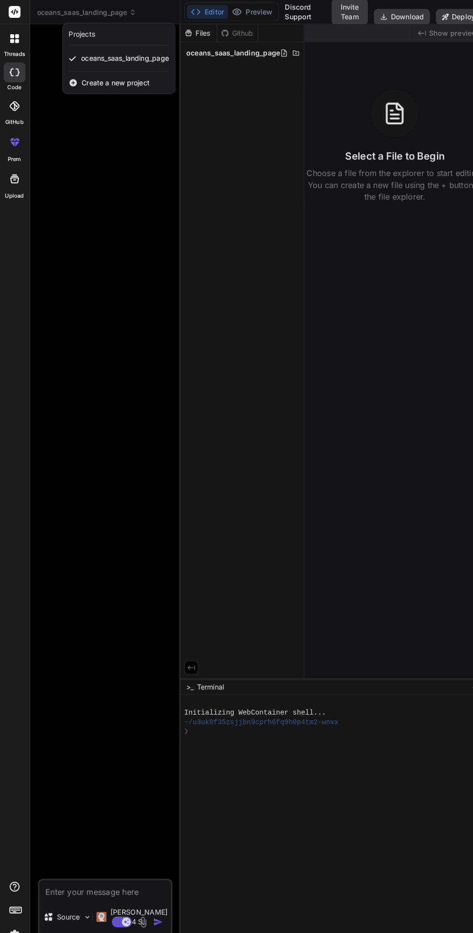
click at [62, 12] on div at bounding box center [236, 466] width 473 height 933
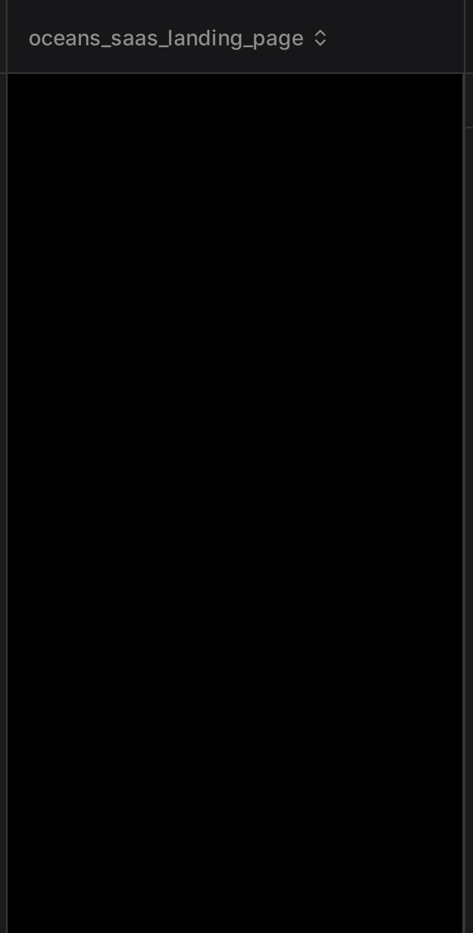
click at [54, 10] on span "oceans_saas_landing_page" at bounding box center [85, 12] width 96 height 10
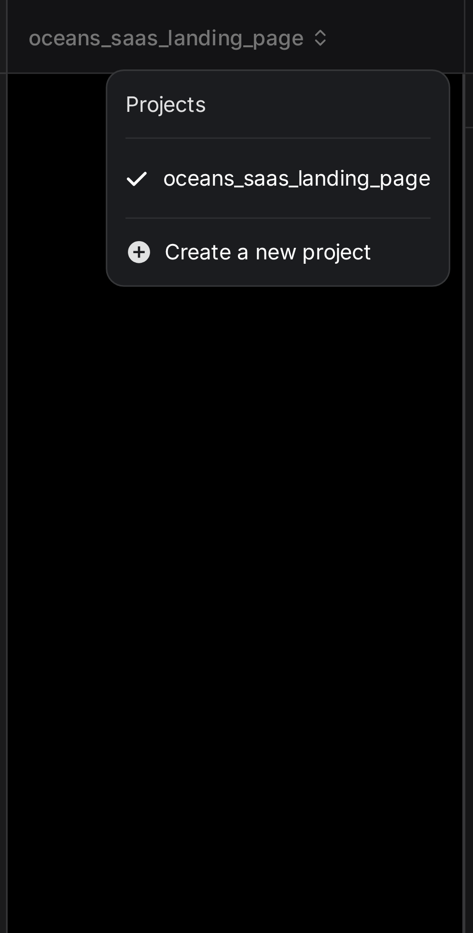
click at [82, 82] on span "Create a new project" at bounding box center [113, 81] width 66 height 10
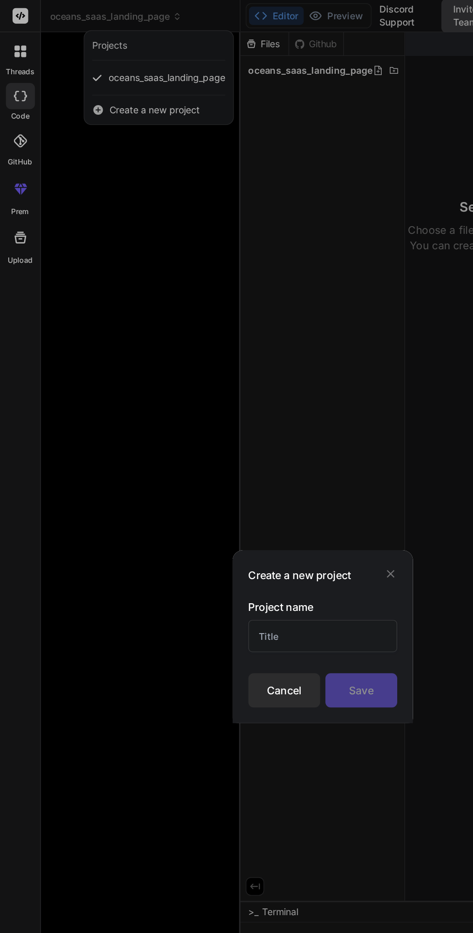
scroll to position [37, 0]
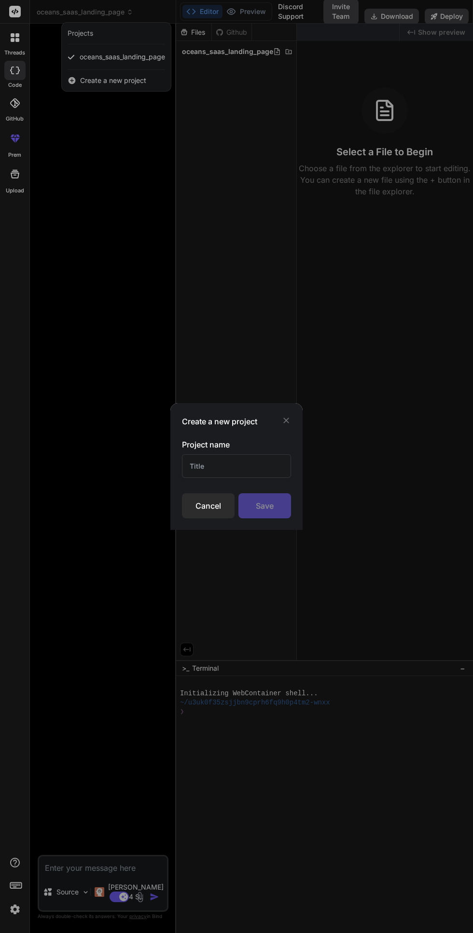
click at [210, 510] on div "Cancel" at bounding box center [208, 505] width 53 height 25
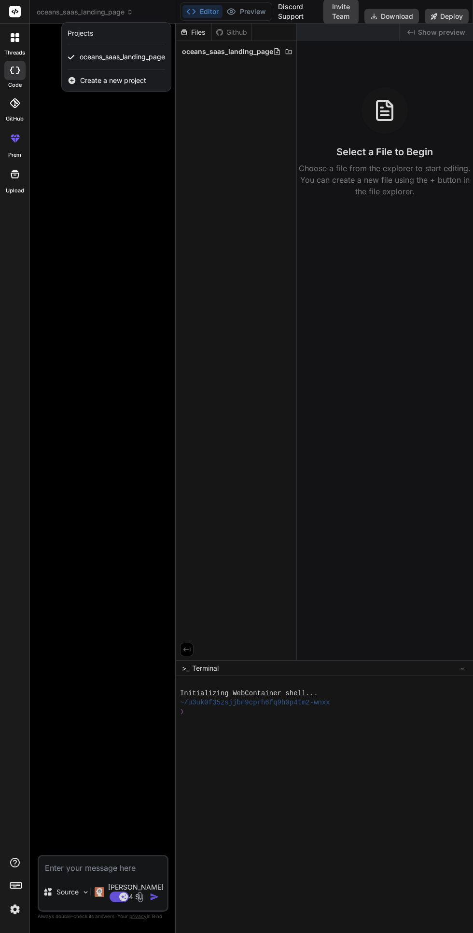
scroll to position [0, 0]
click at [11, 54] on label "threads" at bounding box center [14, 53] width 21 height 8
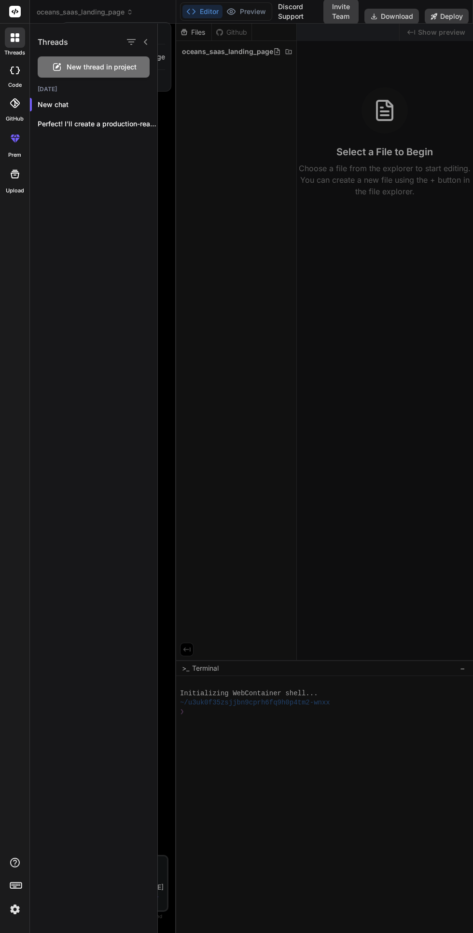
click at [12, 35] on icon at bounding box center [13, 35] width 4 height 4
click at [69, 71] on span "New thread in project" at bounding box center [102, 67] width 70 height 10
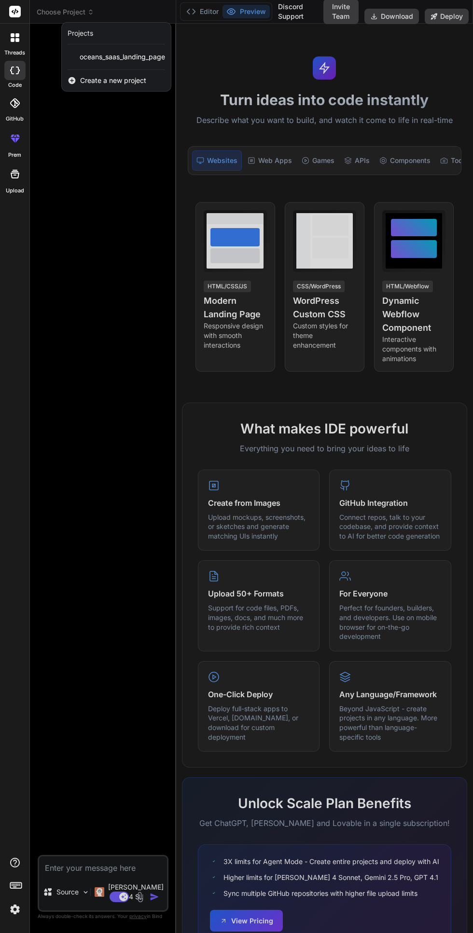
click at [138, 206] on div at bounding box center [236, 466] width 473 height 933
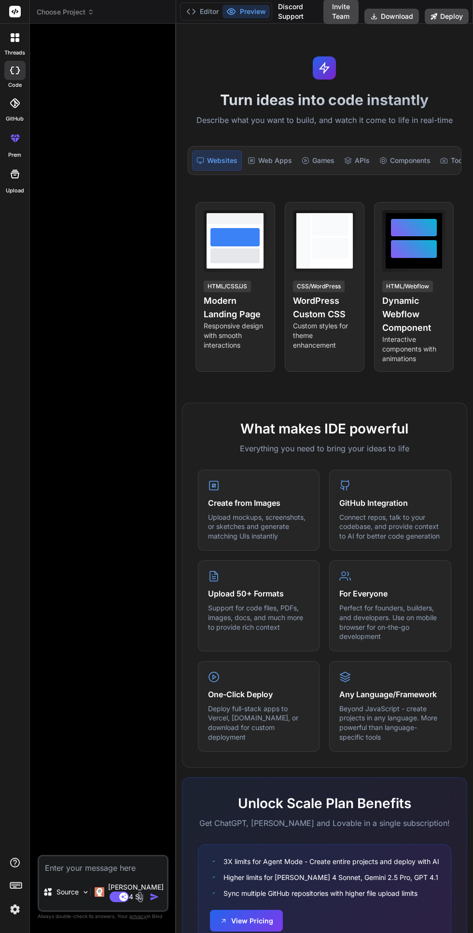
click at [105, 233] on div at bounding box center [104, 443] width 129 height 824
click at [275, 162] on div "APIs" at bounding box center [278, 160] width 33 height 20
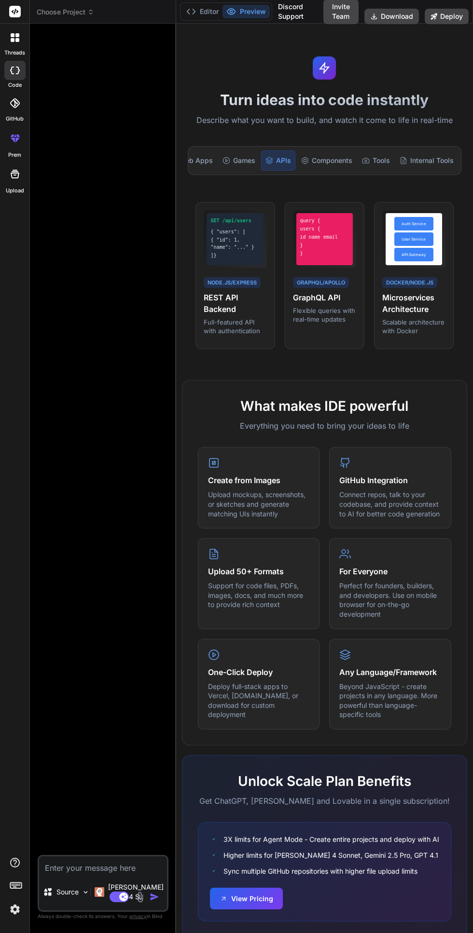
scroll to position [0, 77]
click at [320, 159] on div "Components" at bounding box center [327, 160] width 59 height 20
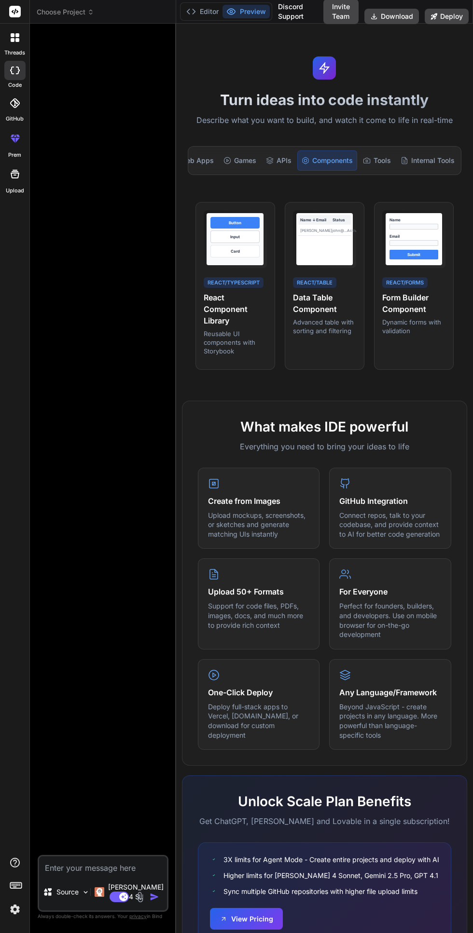
scroll to position [0, 78]
click at [368, 163] on icon at bounding box center [366, 161] width 8 height 8
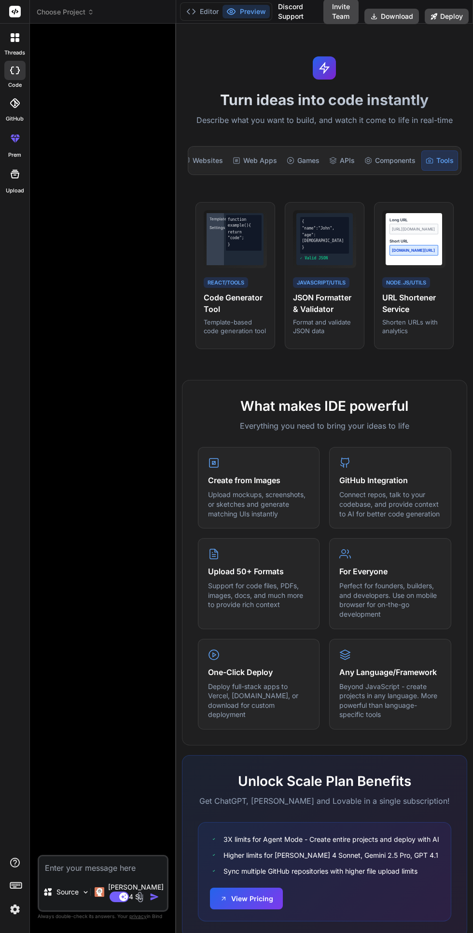
scroll to position [0, 0]
click at [215, 159] on div "Websites" at bounding box center [216, 160] width 49 height 20
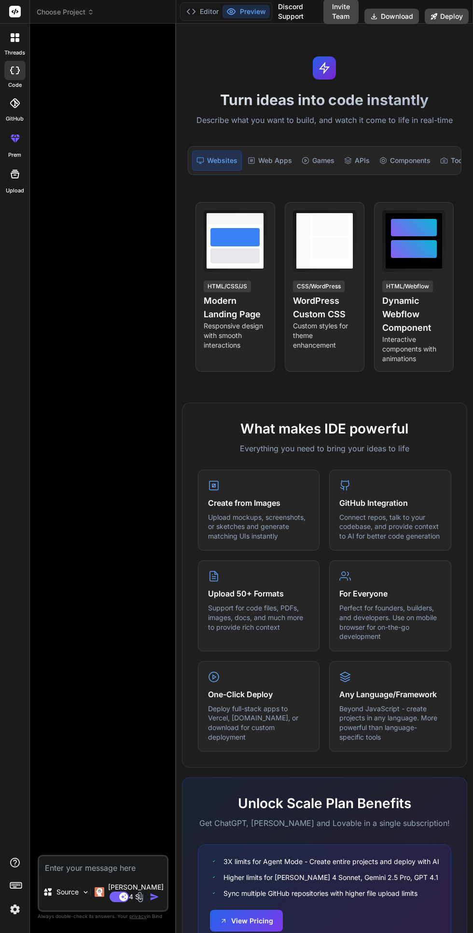
click at [261, 160] on div "Web Apps" at bounding box center [270, 160] width 52 height 20
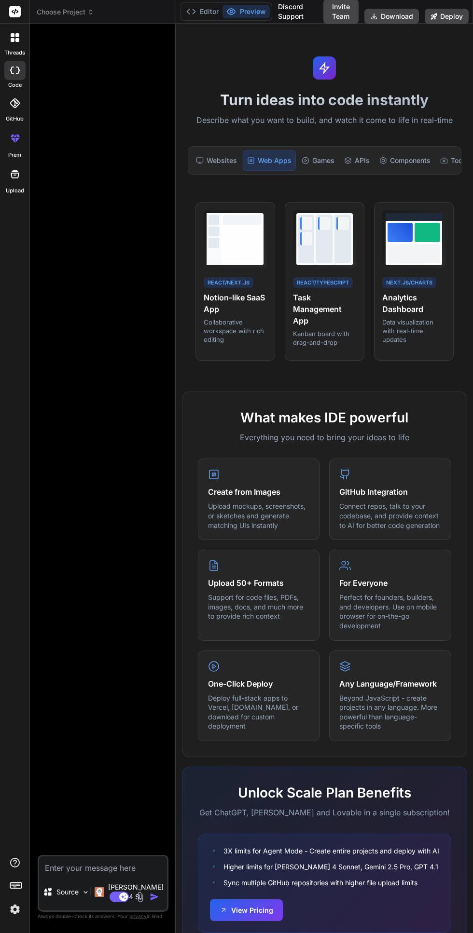
click at [215, 169] on div "Websites" at bounding box center [216, 160] width 49 height 20
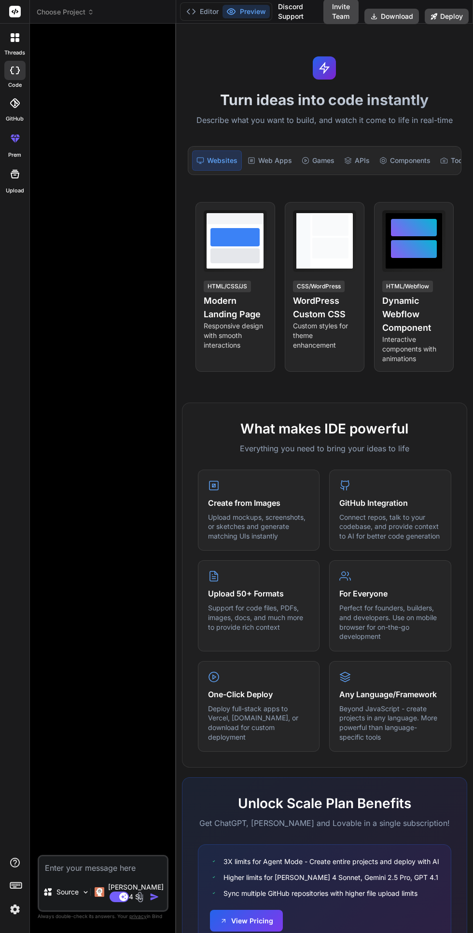
click at [213, 294] on h4 "Modern Landing Page" at bounding box center [234, 307] width 63 height 27
click at [213, 337] on p "Responsive design with smooth interactions" at bounding box center [234, 335] width 63 height 29
click at [236, 330] on p "Responsive design with smooth interactions" at bounding box center [234, 335] width 63 height 29
click at [233, 219] on span "View Prompt" at bounding box center [241, 215] width 41 height 10
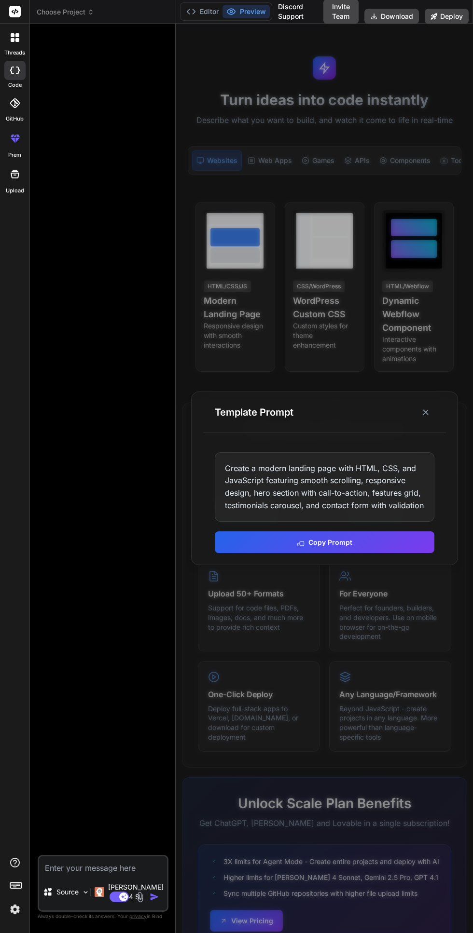
click at [188, 383] on div at bounding box center [324, 478] width 297 height 909
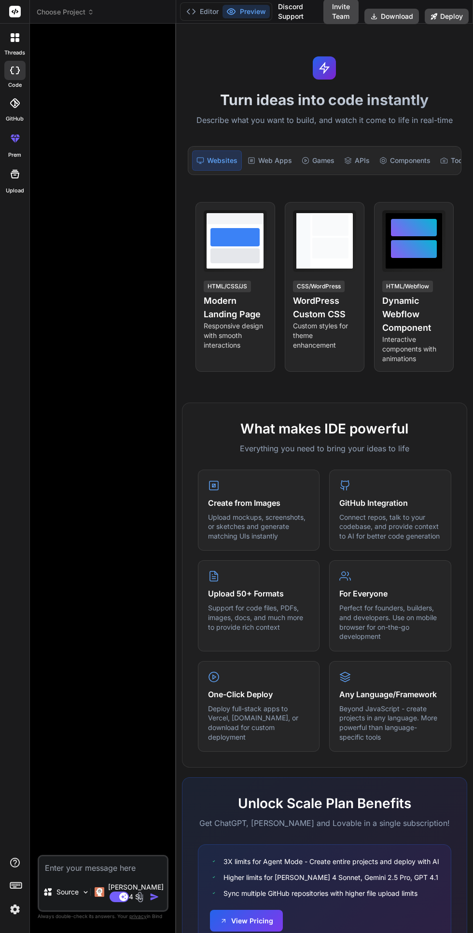
click at [269, 122] on p "Describe what you want to build, and watch it come to life in real-time" at bounding box center [324, 120] width 285 height 13
click at [250, 160] on icon at bounding box center [251, 161] width 2 height 2
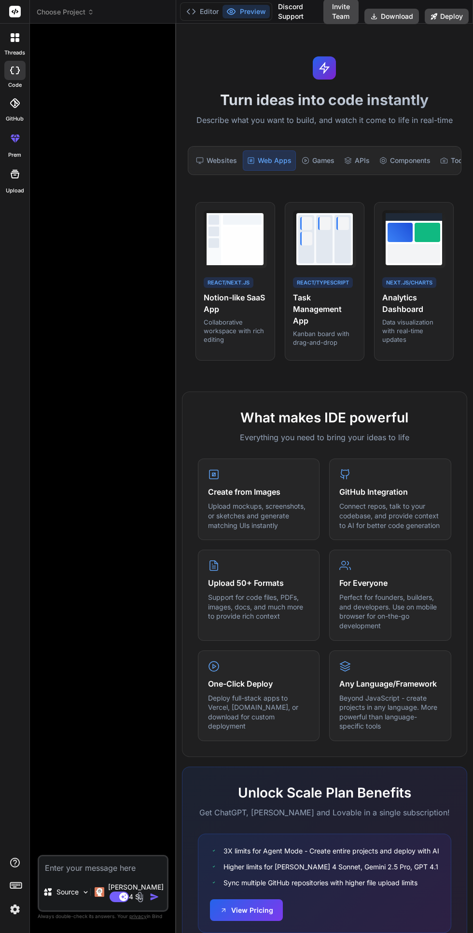
click at [231, 290] on div "React/Next.js Notion-like SaaS App Collaborative workspace with rich editing" at bounding box center [234, 310] width 63 height 68
click at [227, 220] on div "View Prompt" at bounding box center [240, 214] width 57 height 16
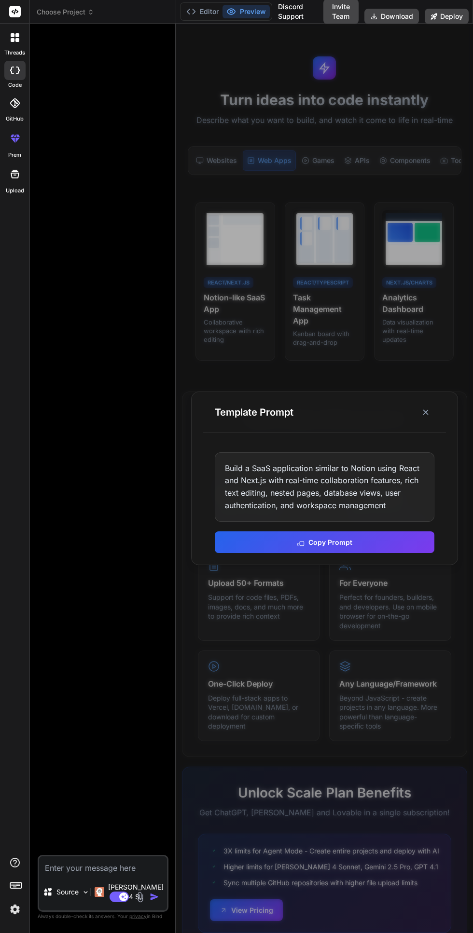
click at [153, 268] on div at bounding box center [104, 443] width 129 height 824
click at [423, 421] on button at bounding box center [425, 412] width 17 height 17
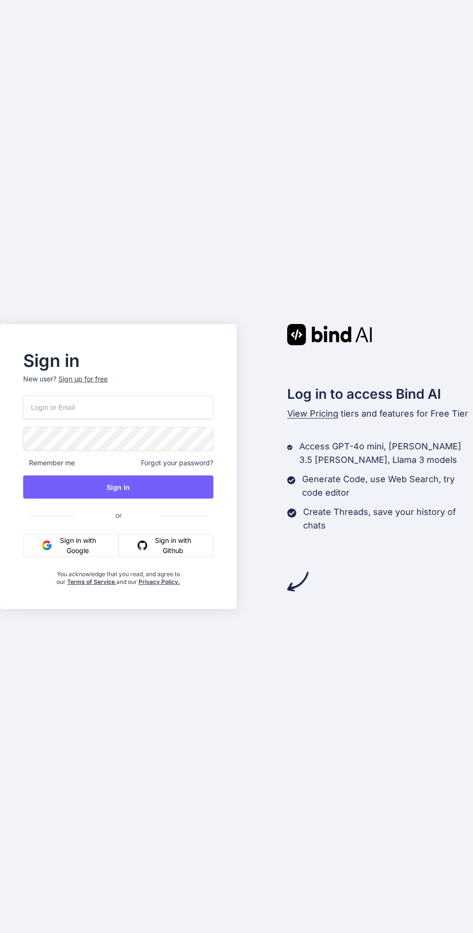
click at [300, 478] on div "Log in to access Bind AI View Pricing tiers and features for Free Tier Access G…" at bounding box center [354, 458] width 236 height 268
click at [294, 420] on p "View Pricing tiers and features for Free Tier" at bounding box center [380, 414] width 186 height 14
click at [306, 473] on div "Log in to access Bind AI View Pricing tiers and features for Free Tier Access G…" at bounding box center [354, 458] width 236 height 268
click at [306, 457] on div "Log in to access Bind AI View Pricing tiers and features for Free Tier Access G…" at bounding box center [354, 458] width 236 height 268
click at [155, 557] on button "Sign in with Github" at bounding box center [166, 545] width 95 height 23
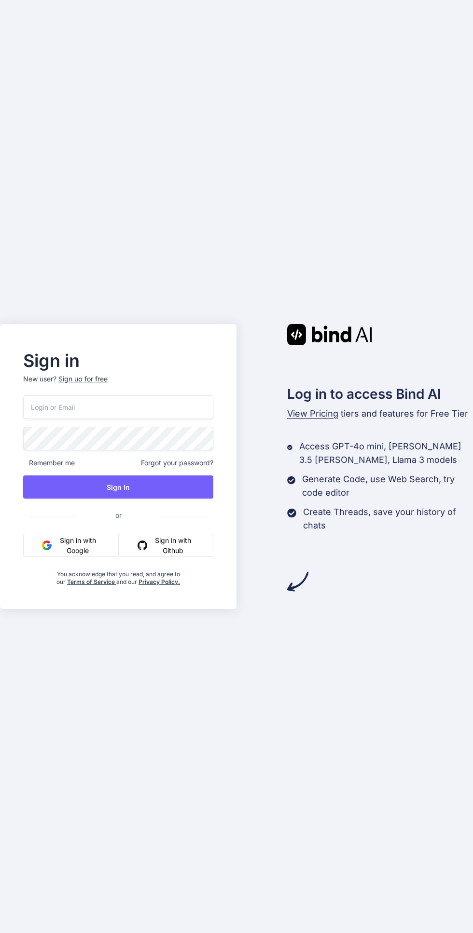
click at [78, 557] on button "Sign in with Google" at bounding box center [70, 545] width 95 height 23
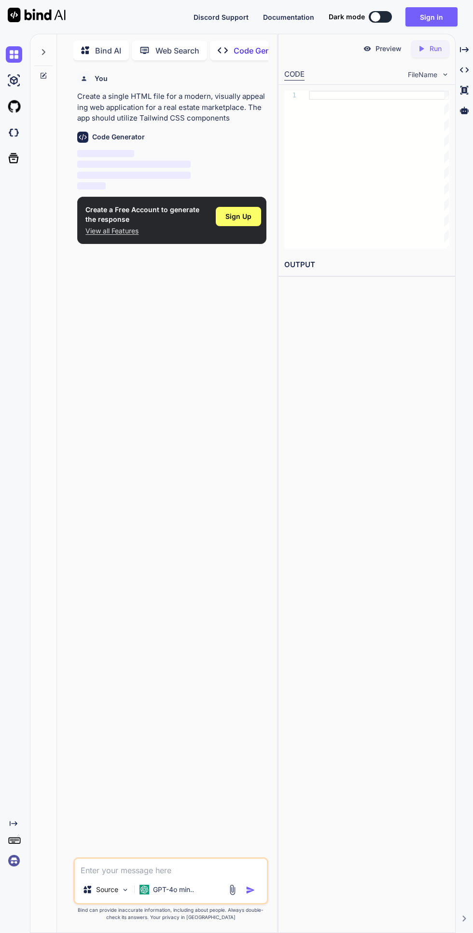
scroll to position [105, 0]
type textarea "x"
click at [236, 212] on span "Sign Up" at bounding box center [238, 217] width 26 height 10
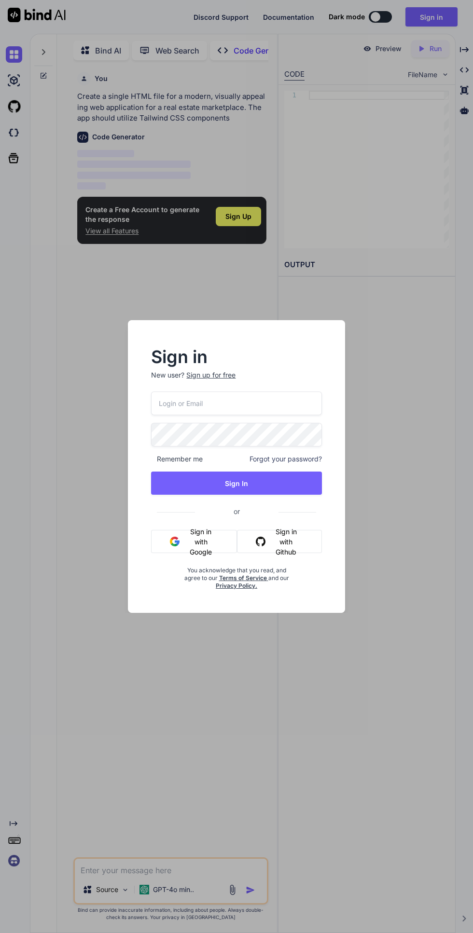
click at [187, 541] on button "Sign in with Google" at bounding box center [194, 541] width 86 height 23
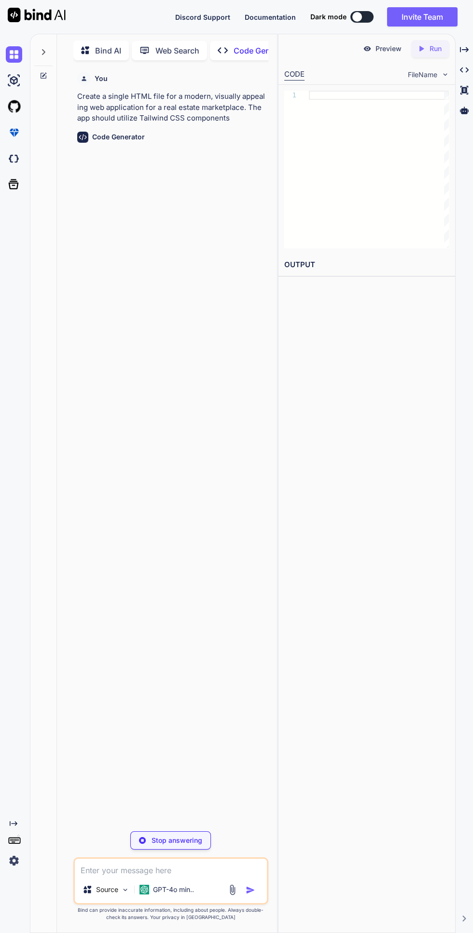
click at [356, 17] on div at bounding box center [357, 17] width 10 height 10
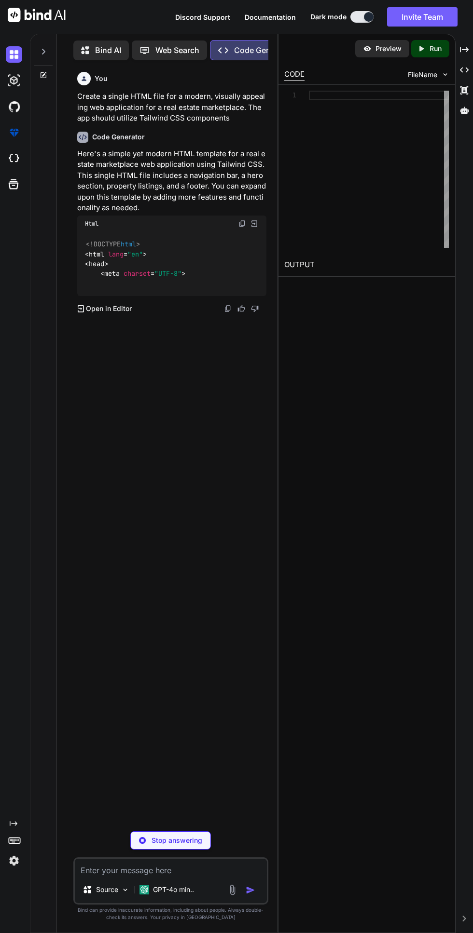
click at [364, 19] on div at bounding box center [369, 17] width 10 height 10
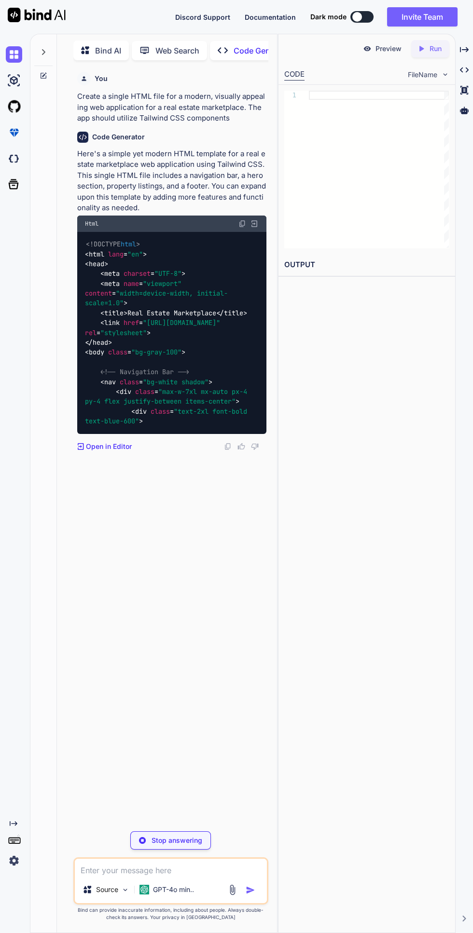
click at [352, 17] on div at bounding box center [357, 17] width 10 height 10
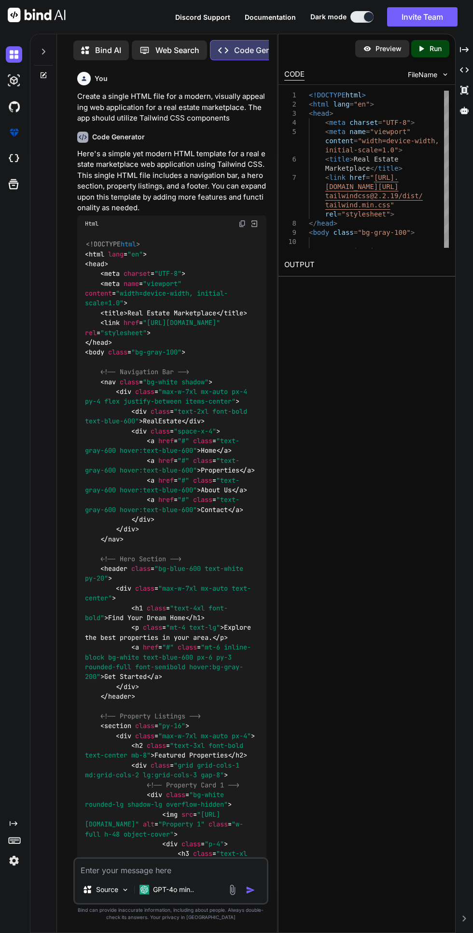
click at [382, 62] on div "Preview Created with Pixso. Run" at bounding box center [366, 48] width 176 height 29
click at [372, 37] on div "Preview Created with Pixso. Run" at bounding box center [366, 48] width 176 height 29
click at [392, 26] on button "Invite Team" at bounding box center [422, 16] width 70 height 19
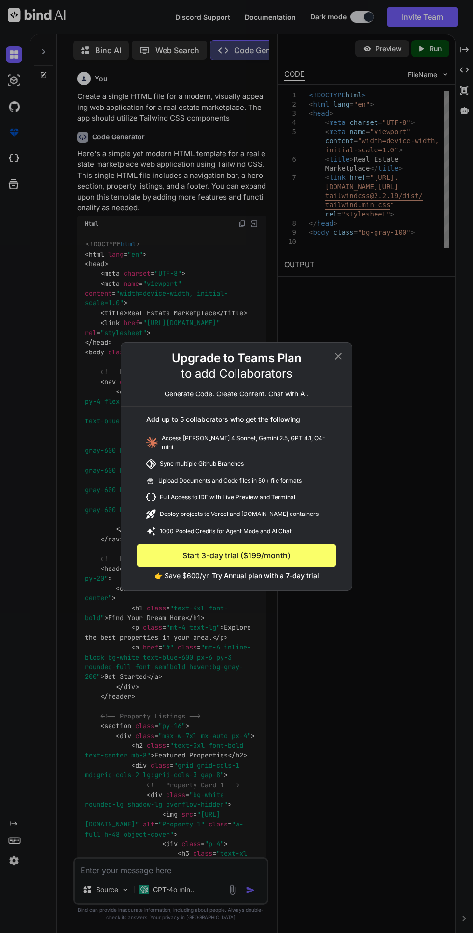
click at [338, 360] on icon at bounding box center [338, 357] width 12 height 12
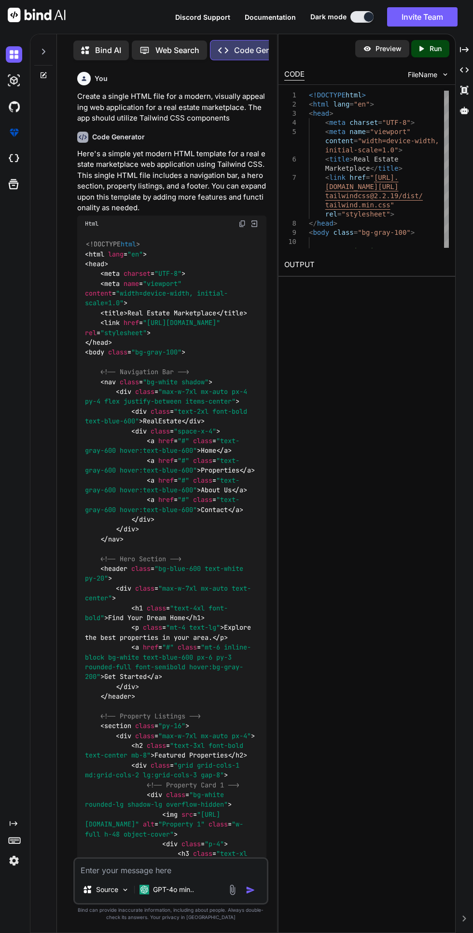
click at [240, 224] on img at bounding box center [242, 224] width 8 height 8
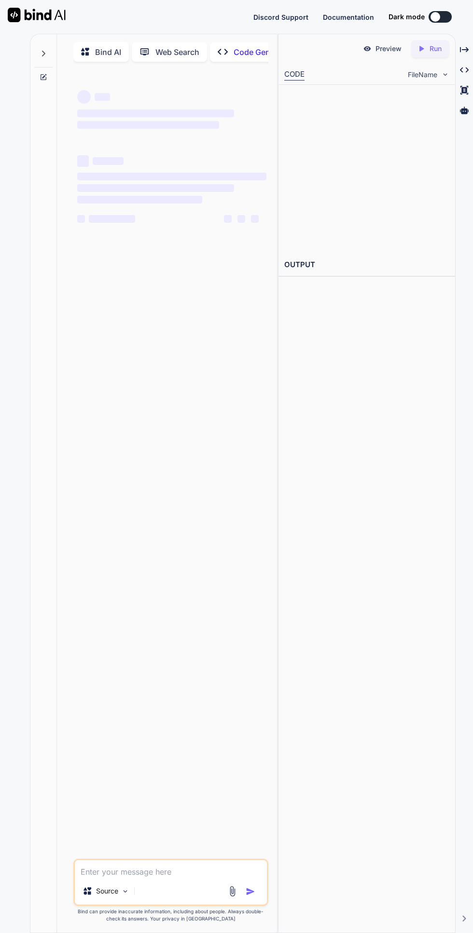
click at [431, 21] on button at bounding box center [439, 17] width 23 height 12
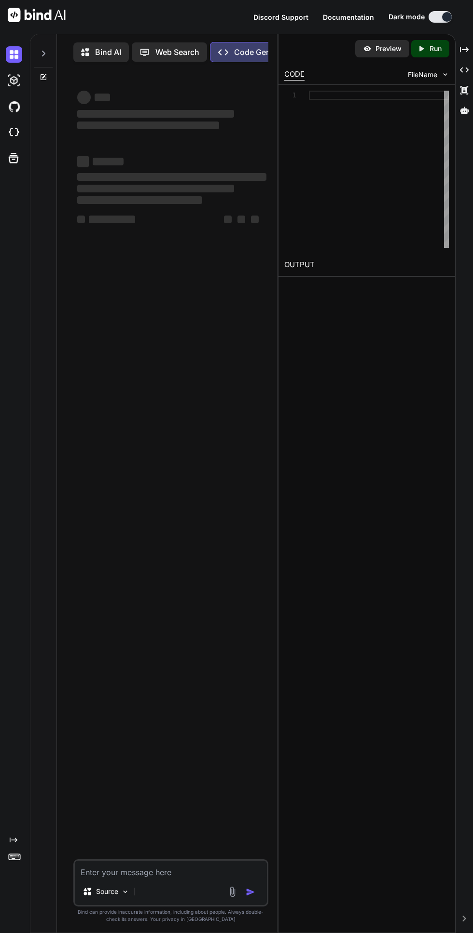
click at [115, 45] on div "Bind AI" at bounding box center [100, 52] width 55 height 20
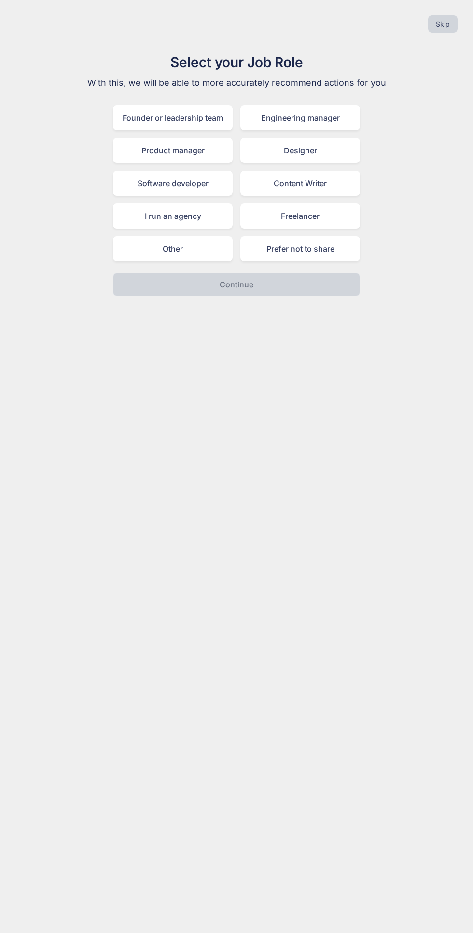
click at [128, 177] on div "Software developer" at bounding box center [173, 183] width 120 height 25
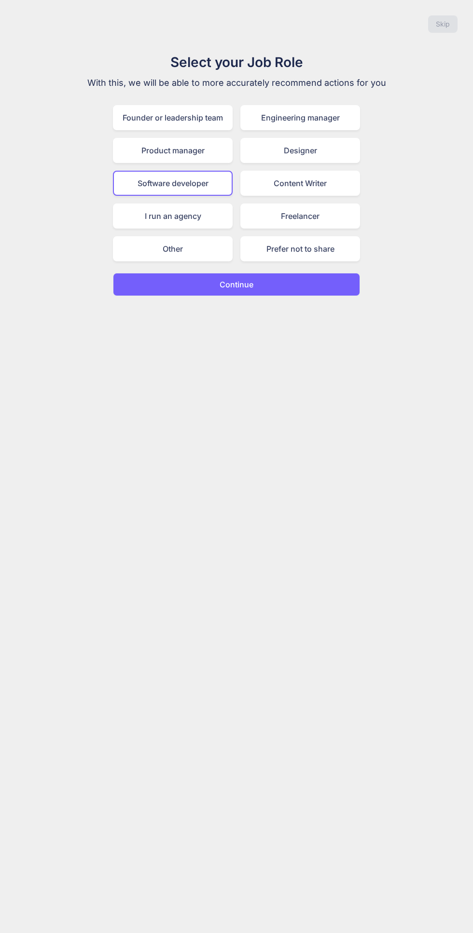
click at [164, 280] on button "Continue" at bounding box center [236, 284] width 247 height 23
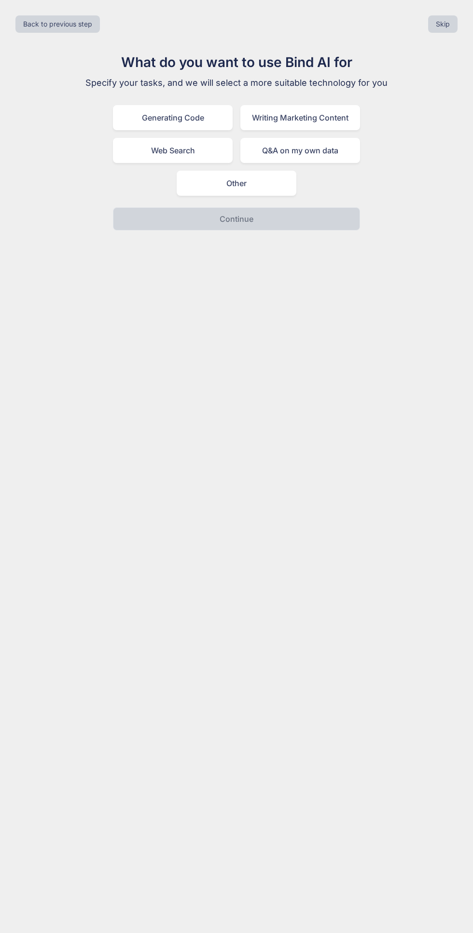
click at [153, 117] on div "Generating Code" at bounding box center [173, 117] width 120 height 25
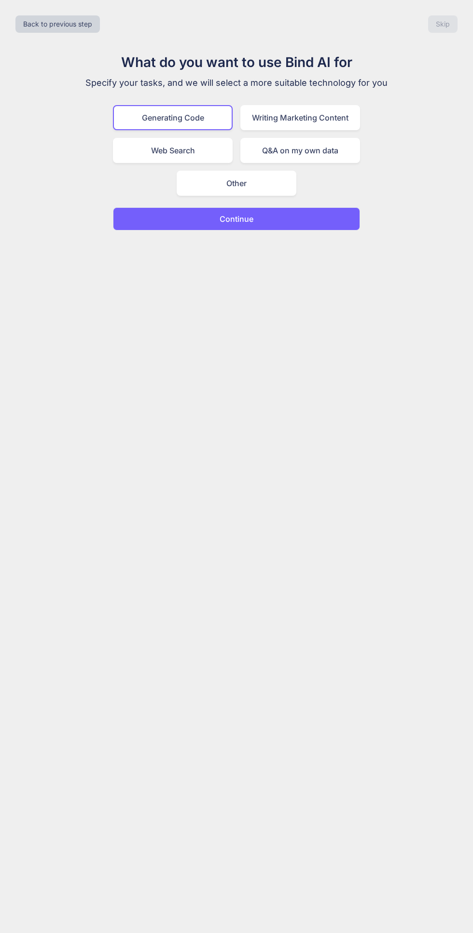
click at [168, 224] on button "Continue" at bounding box center [236, 218] width 247 height 23
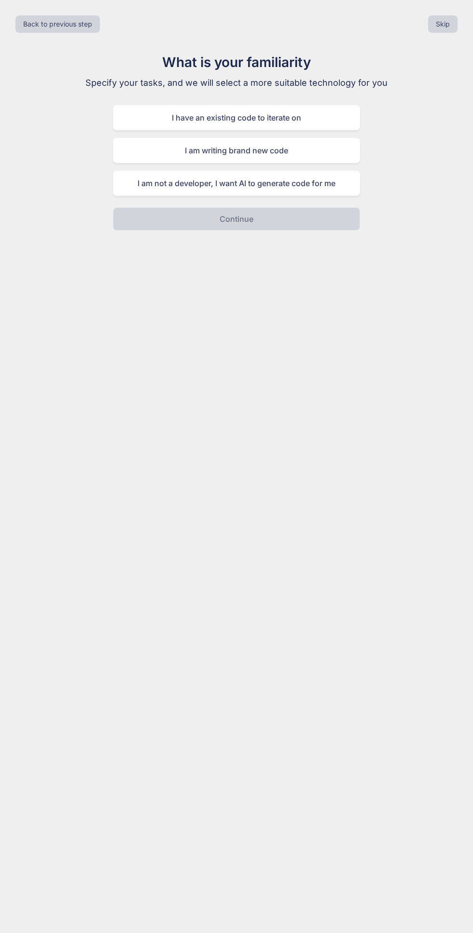
click at [127, 146] on div "I am writing brand new code" at bounding box center [236, 150] width 247 height 25
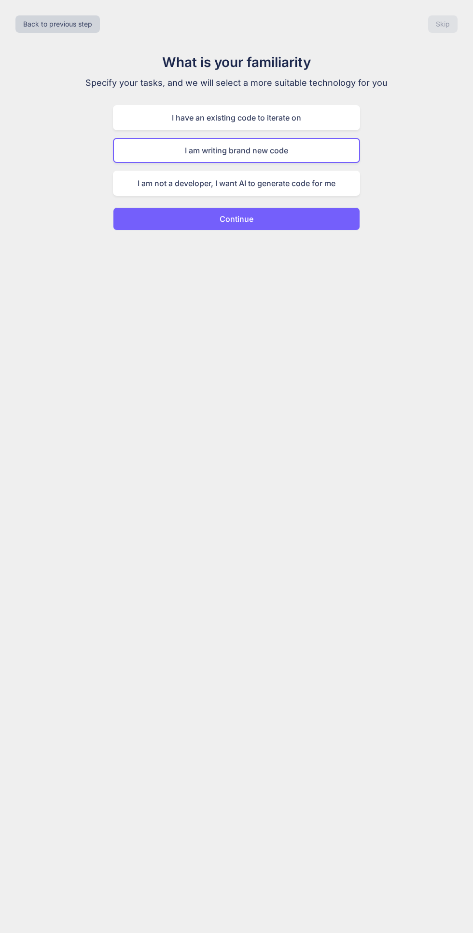
click at [136, 182] on div "I am not a developer, I want AI to generate code for me" at bounding box center [236, 183] width 247 height 25
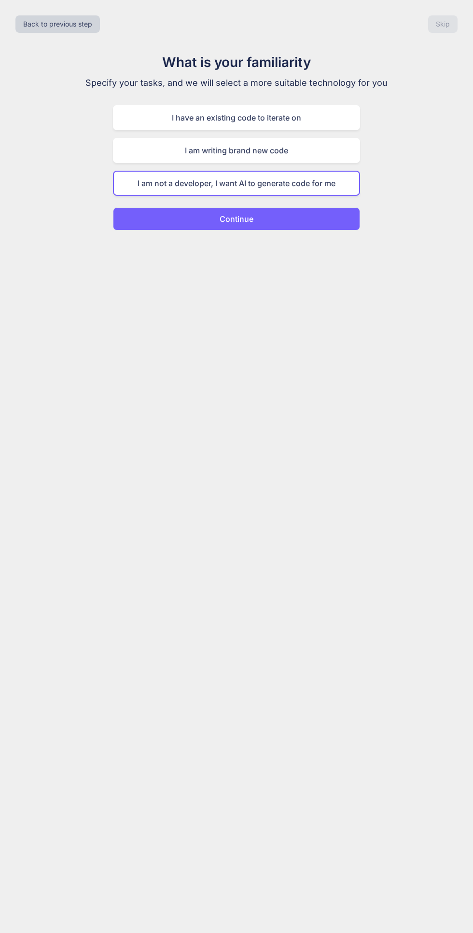
click at [146, 154] on div "I am writing brand new code" at bounding box center [236, 150] width 247 height 25
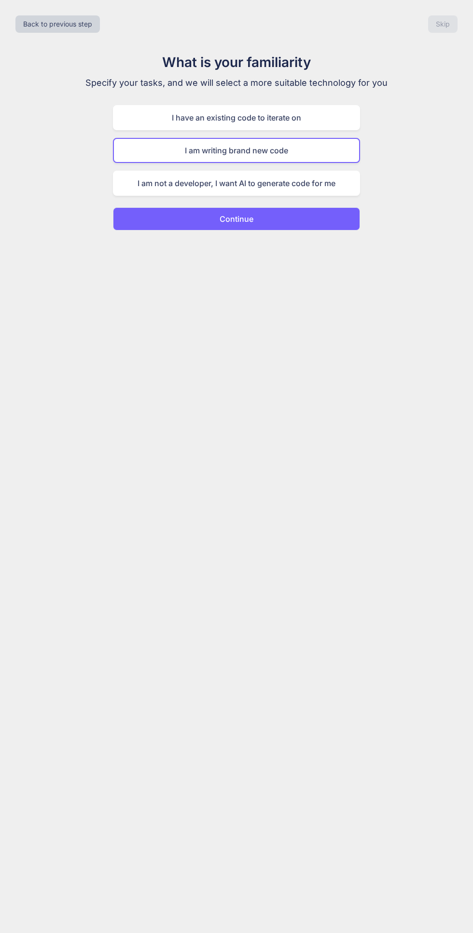
click at [159, 226] on button "Continue" at bounding box center [236, 218] width 247 height 23
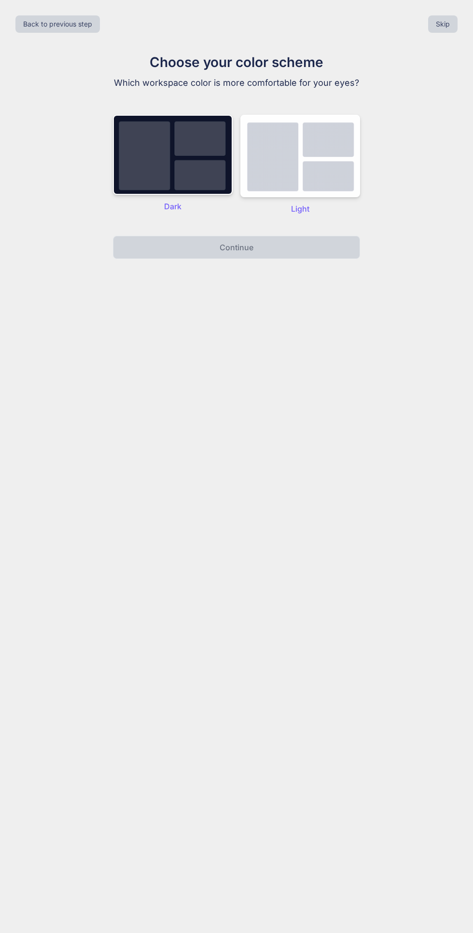
click at [148, 175] on img at bounding box center [173, 155] width 120 height 80
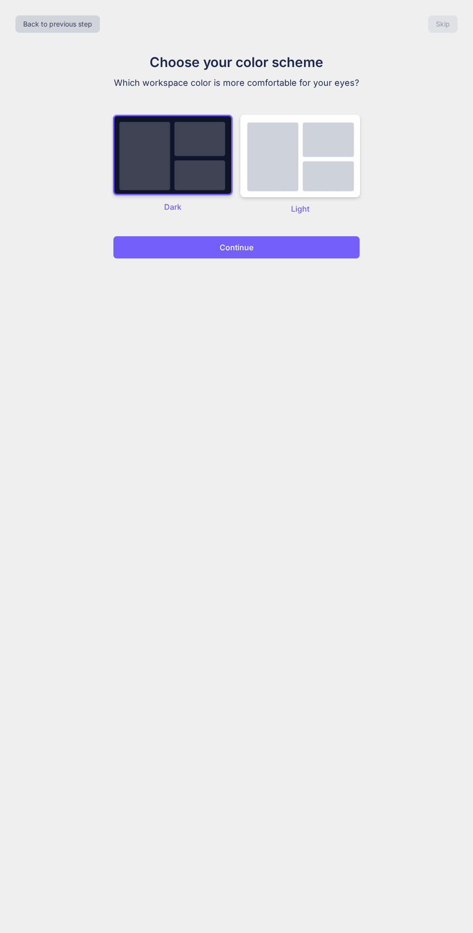
click at [173, 273] on div "Back to previous step Skip Choose your color scheme Which workspace color is mo…" at bounding box center [236, 466] width 473 height 933
click at [178, 256] on button "Continue" at bounding box center [236, 247] width 247 height 23
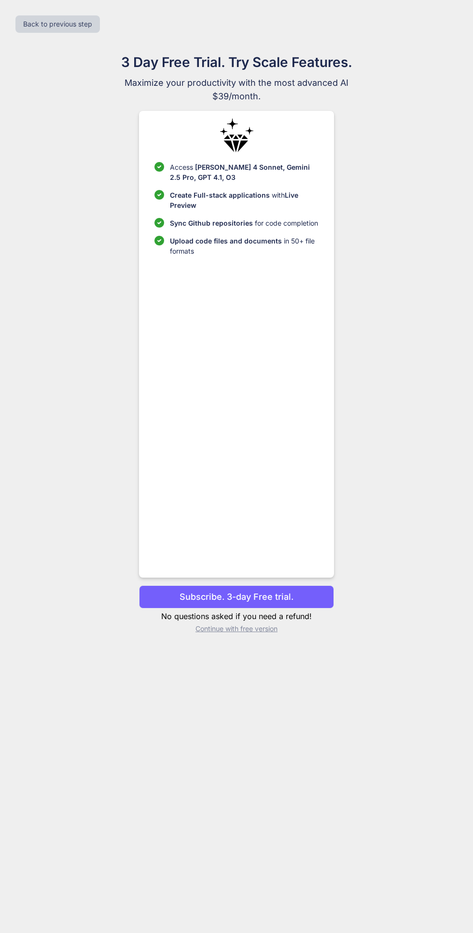
click at [218, 634] on p "Continue with free version" at bounding box center [236, 629] width 194 height 10
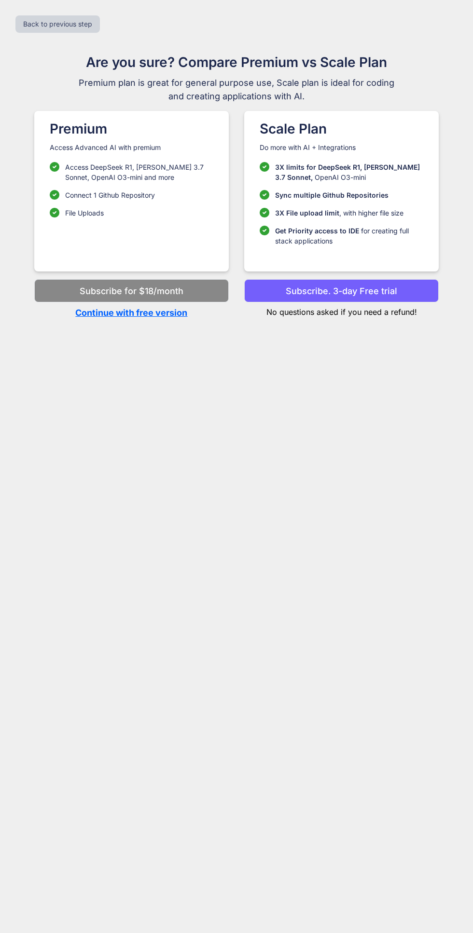
click at [120, 318] on p "Continue with free version" at bounding box center [131, 312] width 194 height 13
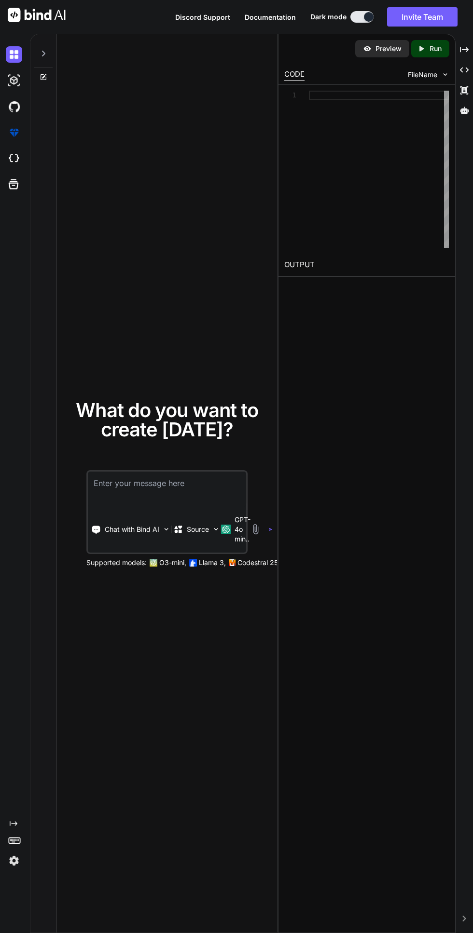
click at [102, 264] on div "What do you want to create [DATE]? Chat with Bind AI Source GPT-4o min.. Suppor…" at bounding box center [167, 483] width 220 height 899
click at [126, 507] on textarea at bounding box center [167, 490] width 158 height 36
type textarea "x"
type textarea "A modern full stack s a a"
type textarea "x"
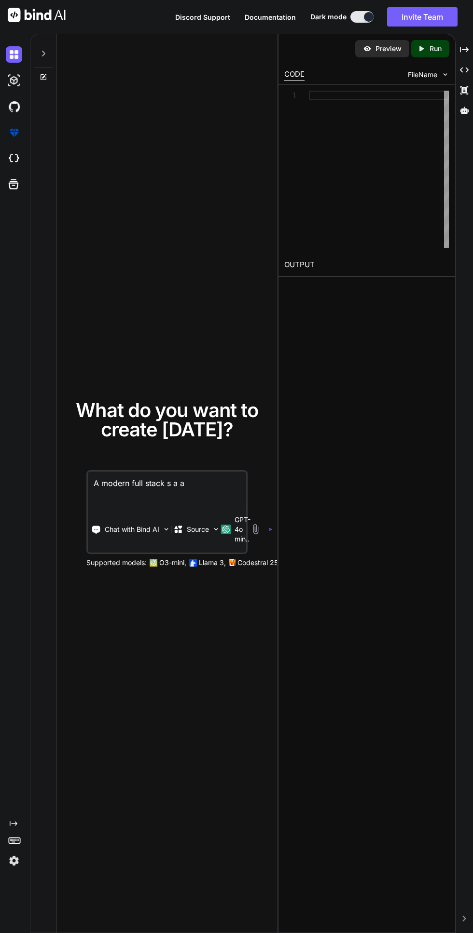
type textarea "A modern full stack s a a s"
type textarea "x"
type textarea "A modern full stack s a a s stand"
type textarea "x"
type textarea "A modern full stack s a a s standing"
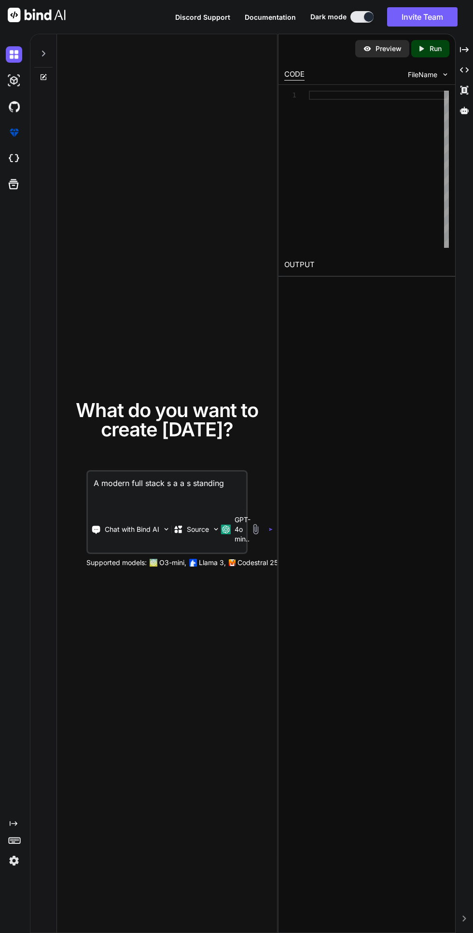
type textarea "x"
type textarea "A modern full stack s a a s standing page"
type textarea "x"
type textarea "A modern full stack s a a s standing page with"
type textarea "x"
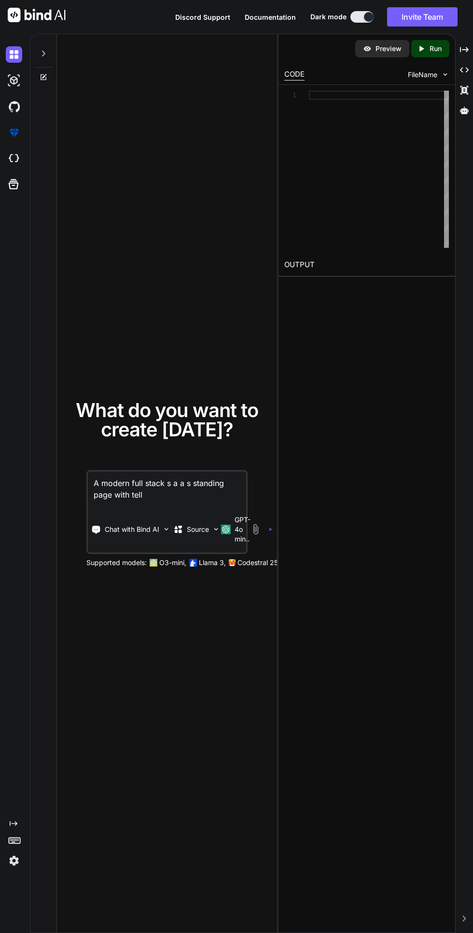
type textarea "A modern full stack s a a s standing page with tells"
type textarea "x"
type textarea "A modern full stack s a a s standing page with tells when"
type textarea "x"
type textarea "A modern full stack s a a s standing page with tells when c"
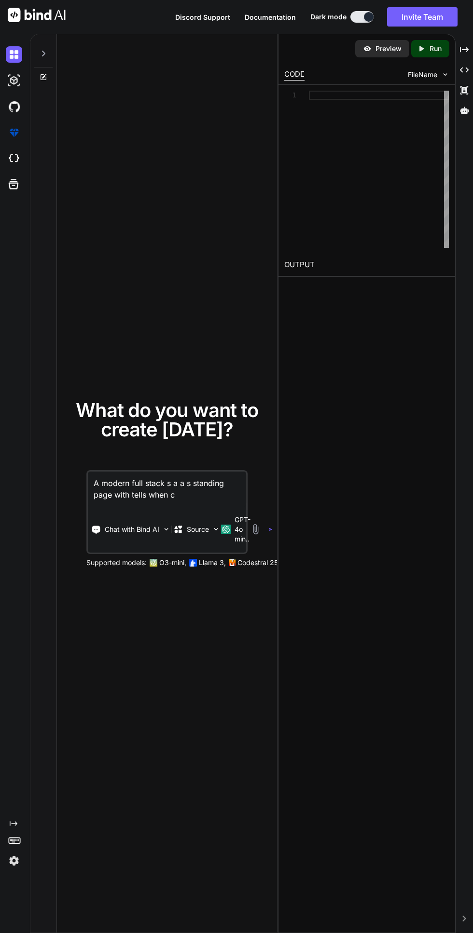
type textarea "x"
type textarea "A modern full stack s a a s standing page with tells when CSS"
type textarea "x"
type textarea "A modern full stack s a a s standing page with tells when CSS the sub"
type textarea "x"
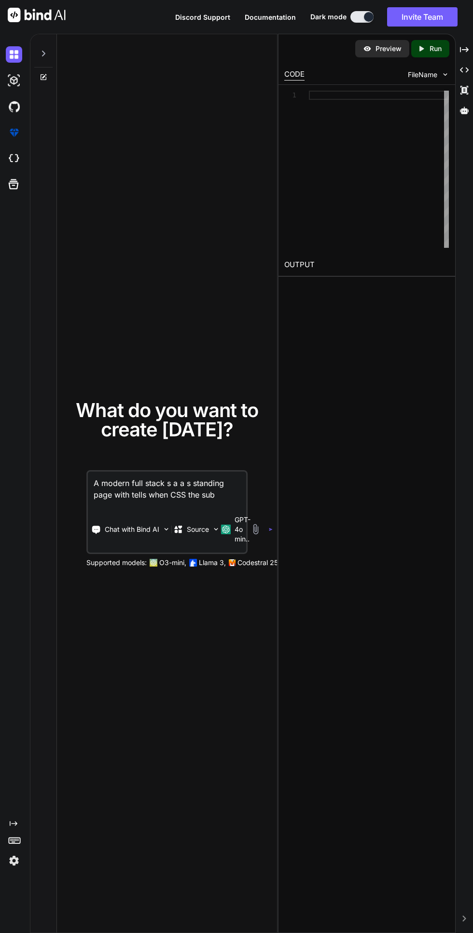
type textarea "A modern full stack s a a s standing page with tells when CSS the sub anim"
type textarea "x"
type textarea "A modern full stack s a a s standing page with tells when CSS the sub animations"
type textarea "x"
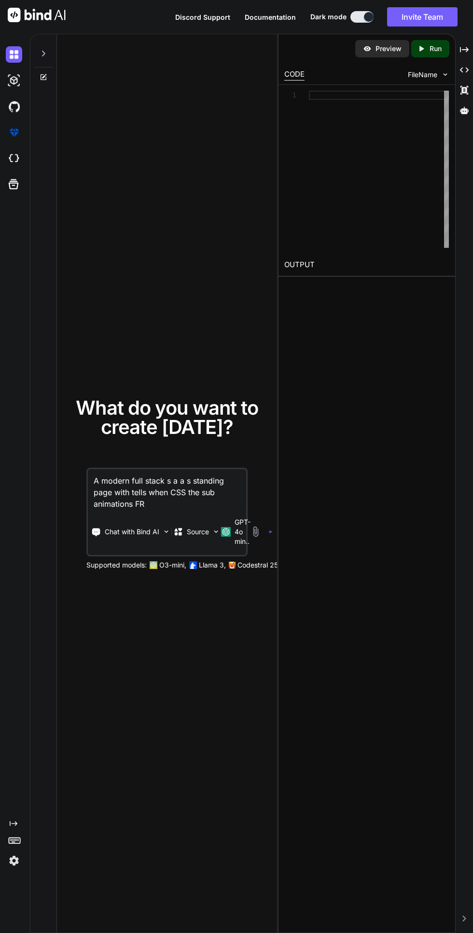
type textarea "A modern full stack s a a s standing page with tells when CSS the sub animation…"
type textarea "x"
type textarea "A modern full stack s a a s standing page with tells when CSS the sub animation…"
type textarea "x"
type textarea "A modern full stack s a a s standing page with tells when CSS the sub animation…"
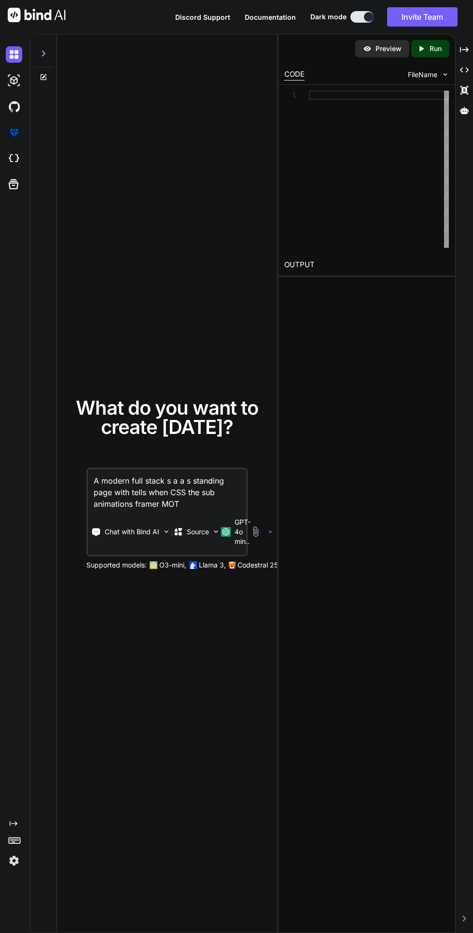
type textarea "x"
type textarea "A modern full stack s a a s standing page with tells when CSS the sub animation…"
type textarea "x"
click at [214, 510] on textarea "A modern full stack s a a s standing page with tells when CSS the sub animation…" at bounding box center [167, 489] width 158 height 41
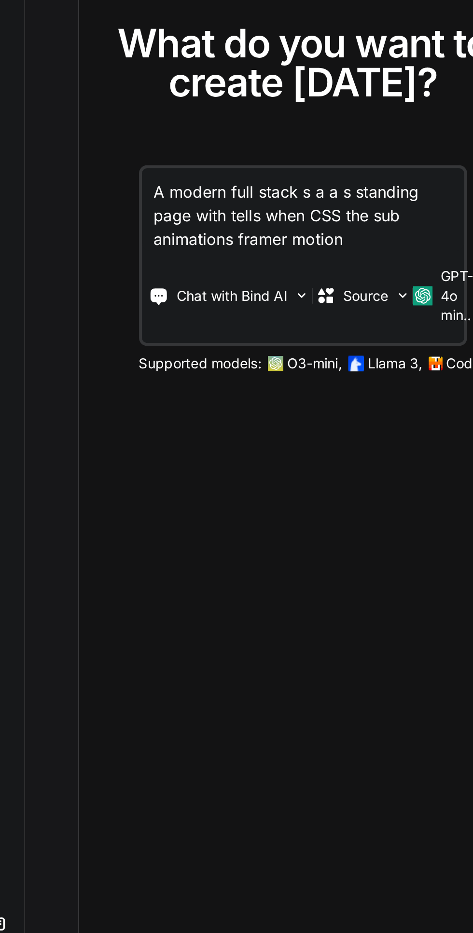
click at [228, 510] on textarea "A modern full stack s a a s standing page with tells when CSS the sub animation…" at bounding box center [167, 489] width 158 height 41
click at [229, 510] on textarea "A modern full stack s a a s standing page with tells when CSS the sub animation…" at bounding box center [167, 489] width 158 height 41
click at [218, 510] on textarea "A modern full stack s a a s standing page with tells when CSS the sub animation…" at bounding box center [167, 489] width 158 height 41
type textarea "A modern full stack s a a s standing page with tells when CSS the subanimations…"
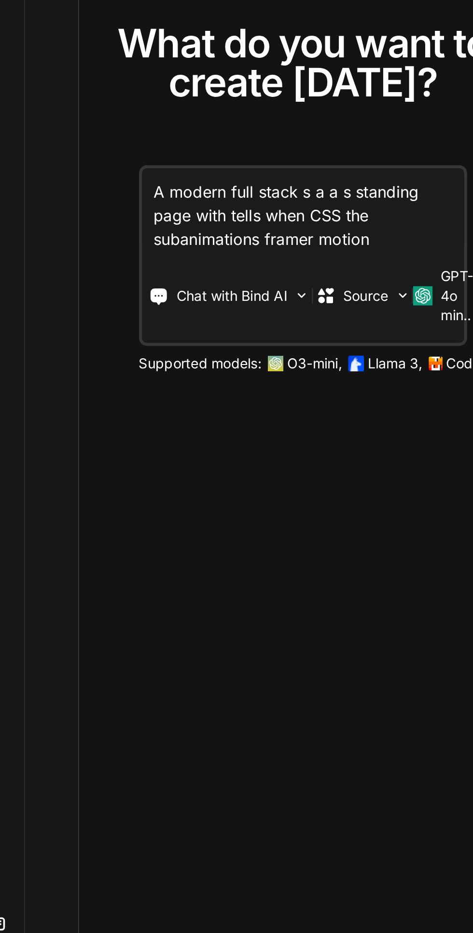
type textarea "x"
type textarea "A modern full stack s a a s standing page with tells when CSS the suanimations …"
type textarea "x"
type textarea "A modern full stack s a a s standing page with tells when CSS the sanimations f…"
type textarea "x"
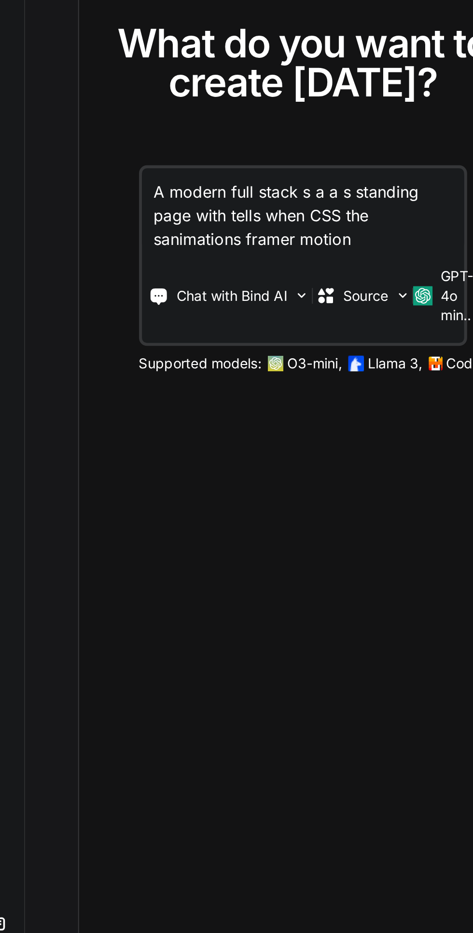
type textarea "A modern full stack s a a s standing page with tells when CSS the animations fr…"
type textarea "x"
type textarea "A modern full stack s a a s standing page with tells when CSS theanimations fra…"
type textarea "x"
type textarea "A modern full stack s a a s standing page with tells when CSS thanimations fram…"
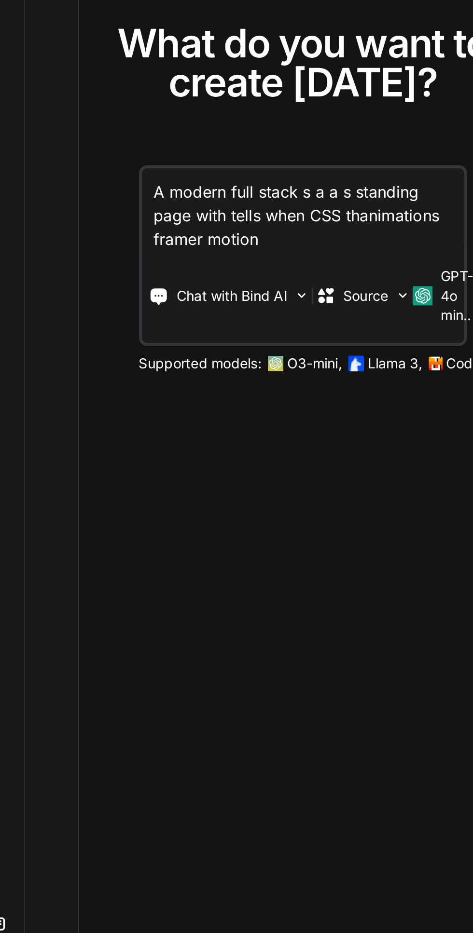
type textarea "x"
type textarea "A modern full stack s a a s standing page with tells when CSS tanimations frame…"
type textarea "x"
type textarea "A modern full stack s a a s standing page with tells when CSS animations framer…"
type textarea "x"
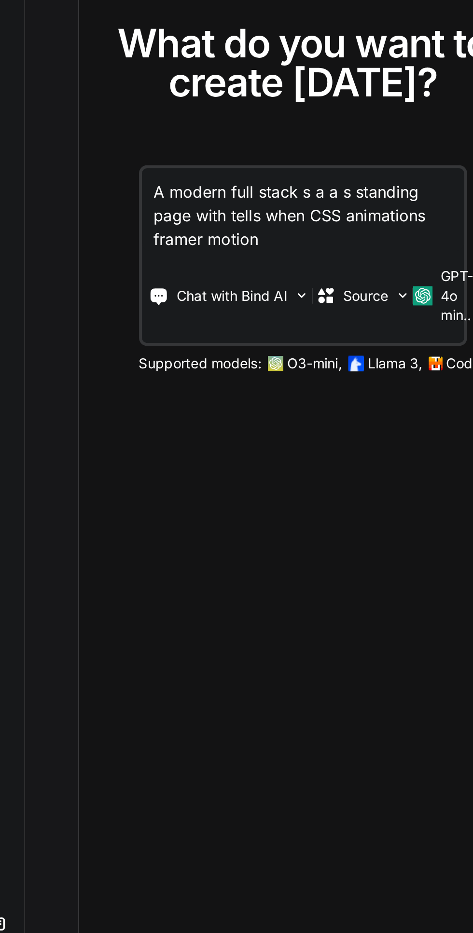
type textarea "A modern full stack s a a s standing page with tells when CSS ganimations frame…"
type textarea "x"
type textarea "A modern full stack s a a s standing page with tells when CSS gsanimations fram…"
type textarea "x"
type textarea "A modern full stack s a a s standing page with tells when CSS gsaanimations fra…"
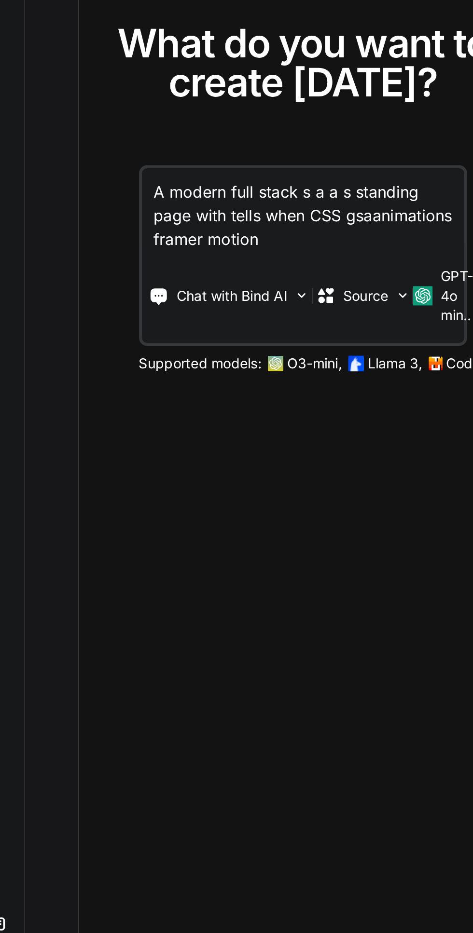
type textarea "x"
type textarea "A modern full stack s a a s standing page with tells when CSS gsapanimations fr…"
type textarea "x"
type textarea "A modern full stack s a a s standing page with tells when CSS gsap animations f…"
type textarea "x"
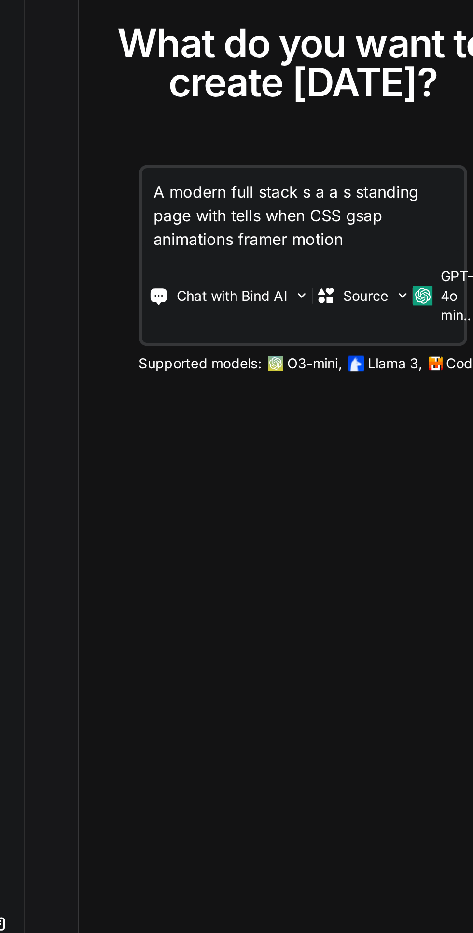
click at [221, 510] on textarea "A modern full stack s a a s standing page with tells when CSS gsap animations f…" at bounding box center [167, 489] width 158 height 41
type textarea "A modern full stack s a a s standing page with tells when CSS gsap animations f…"
type textarea "x"
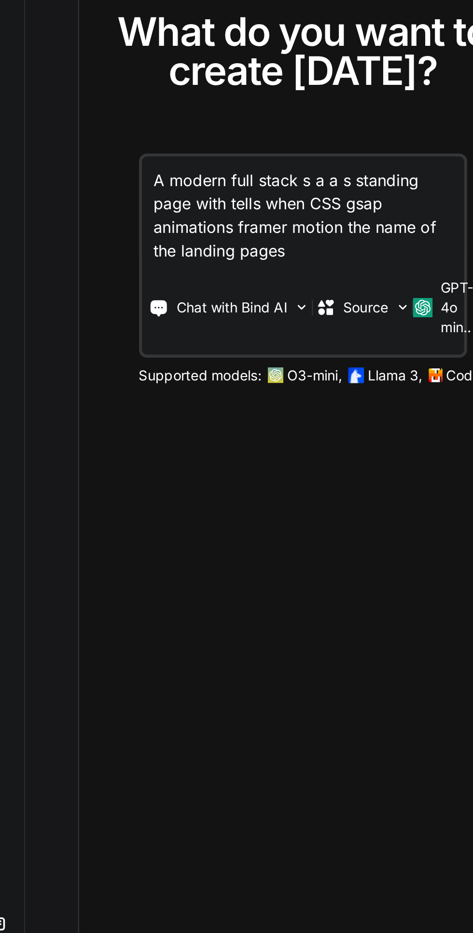
type textarea "A modern full stack s a a s standing page with tells when CSS gsap animations f…"
type textarea "x"
type textarea "A modern full stack s a a s standing page with tells when CSS gsap animations f…"
type textarea "x"
type textarea "A modern full stack s a a s standing page with tells when CSS gsap animations f…"
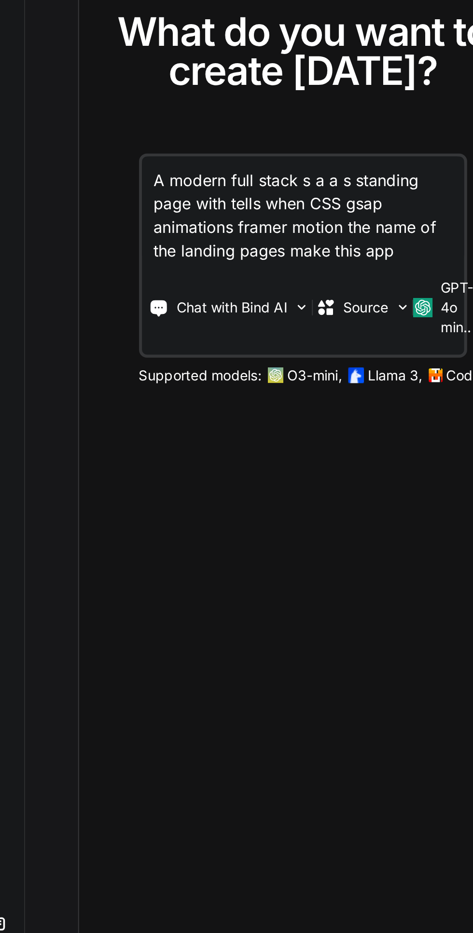
type textarea "x"
type textarea "A modern full stack s a a s standing page with tells when CSS gsap animations f…"
type textarea "x"
type textarea "A modern full stack s a a s standing page with tells when CSS gsap animations f…"
type textarea "x"
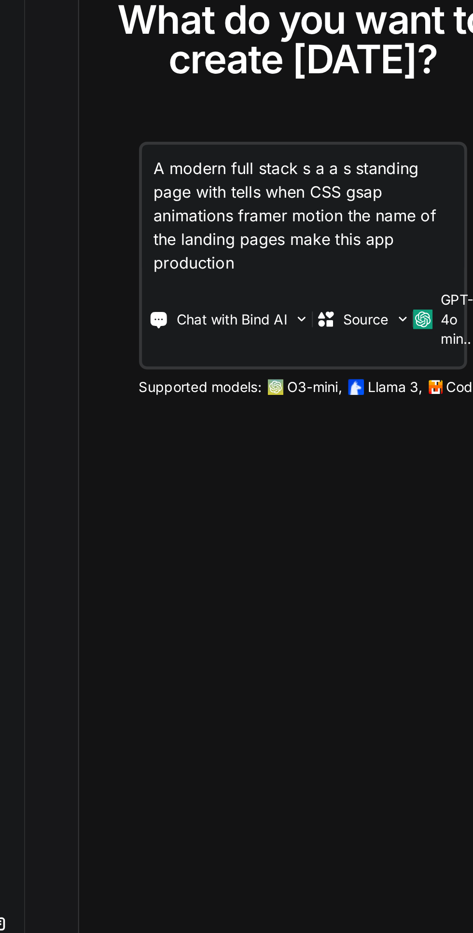
type textarea "A modern full stack s a a s standing page with tells when CSS gsap animations f…"
type textarea "x"
click at [162, 521] on textarea "A modern full stack s a a s standing page with tells when CSS gsap animations f…" at bounding box center [167, 490] width 158 height 64
type textarea "A modern full stack s a a s standing page with tells when CSS gsap animations f…"
type textarea "x"
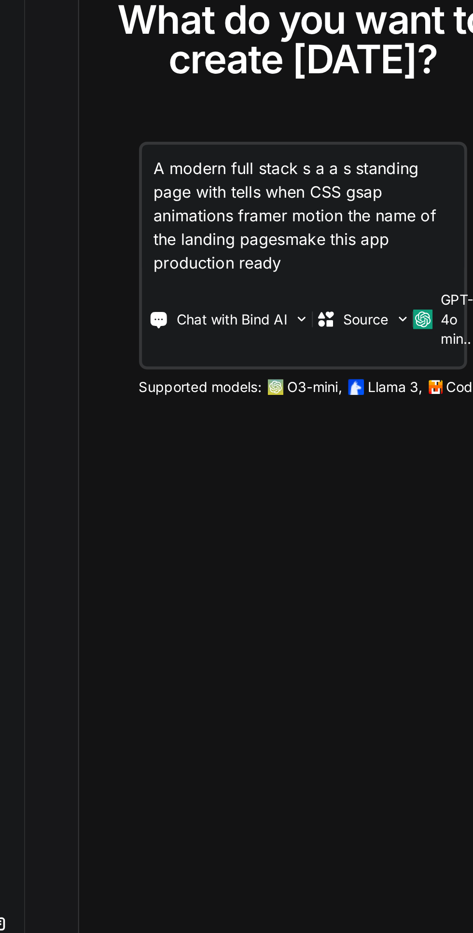
type textarea "A modern full stack s a a s standing page with tells when CSS gsap animations f…"
type textarea "x"
type textarea "A modern full stack s a a s standing page with tells when CSS gsap animations f…"
type textarea "x"
type textarea "A modern full stack s a a s standing page with tells when CSS gsap animations f…"
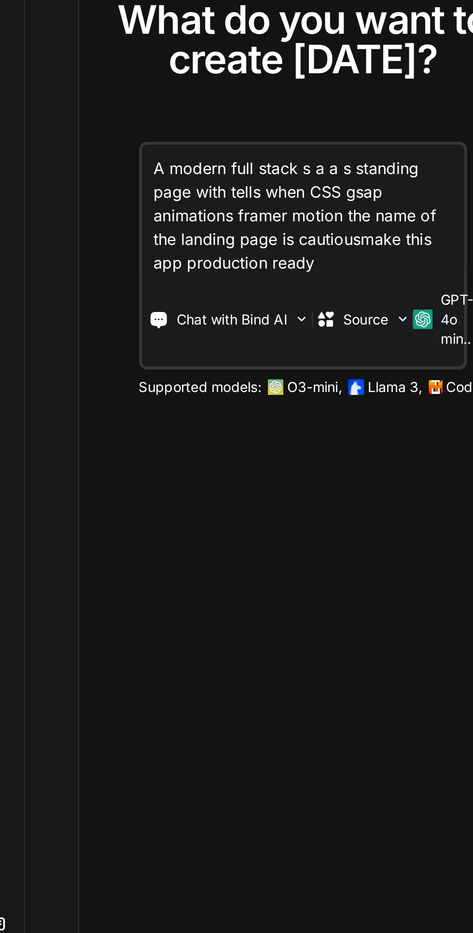
type textarea "x"
type textarea "A modern full stack s a a s standing page with tells when CSS gsap animations f…"
type textarea "x"
type textarea "A modern full stack s a a s standing page with tells when CSS gsap animations f…"
type textarea "x"
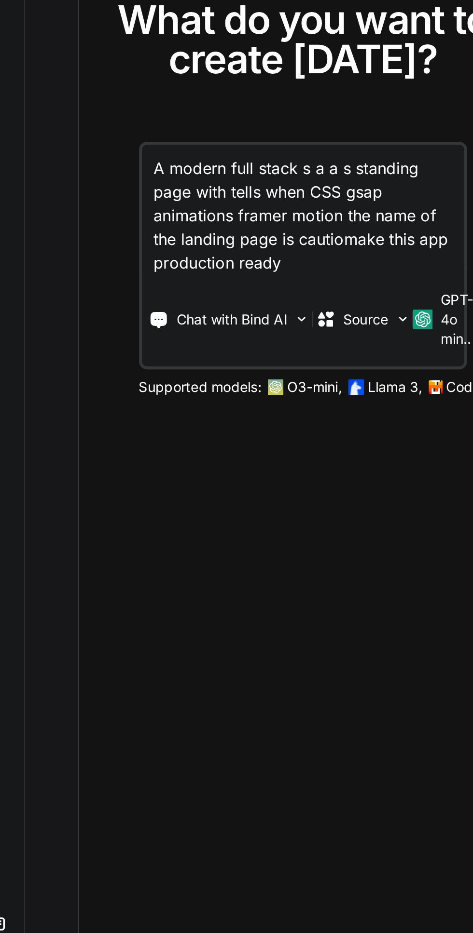
type textarea "A modern full stack s a a s standing page with tells when CSS gsap animations f…"
type textarea "x"
type textarea "A modern full stack s a a s standing page with tells when CSS gsap animations f…"
type textarea "x"
type textarea "A modern full stack s a a s standing page with tells when CSS gsap animations f…"
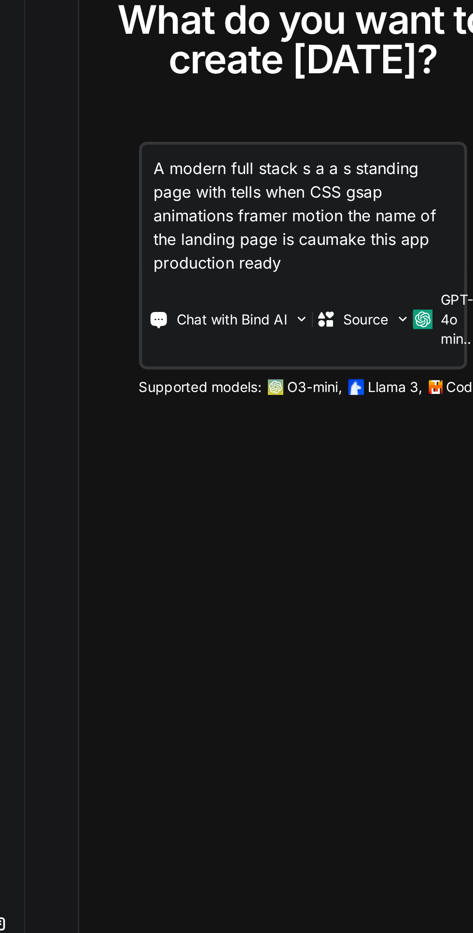
type textarea "x"
type textarea "A modern full stack s a a s standing page with tells when CSS gsap animations f…"
type textarea "x"
type textarea "A modern full stack s a a s standing page with tells when CSS gsap animations f…"
type textarea "x"
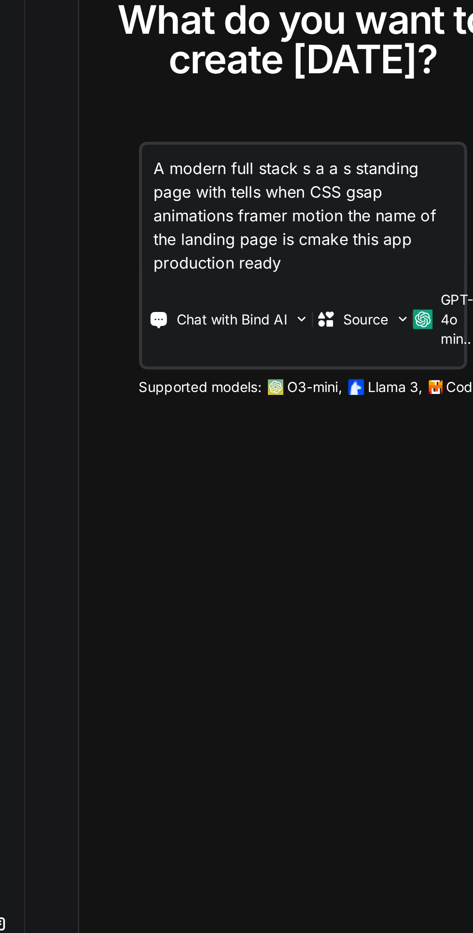
type textarea "A modern full stack s a a s standing page with tells when CSS gsap animations f…"
type textarea "x"
type textarea "A modern full stack s a a s standing page with tells when CSS gsap animations f…"
type textarea "x"
type textarea "A modern full stack s a a s standing page with tells when CSS gsap animations f…"
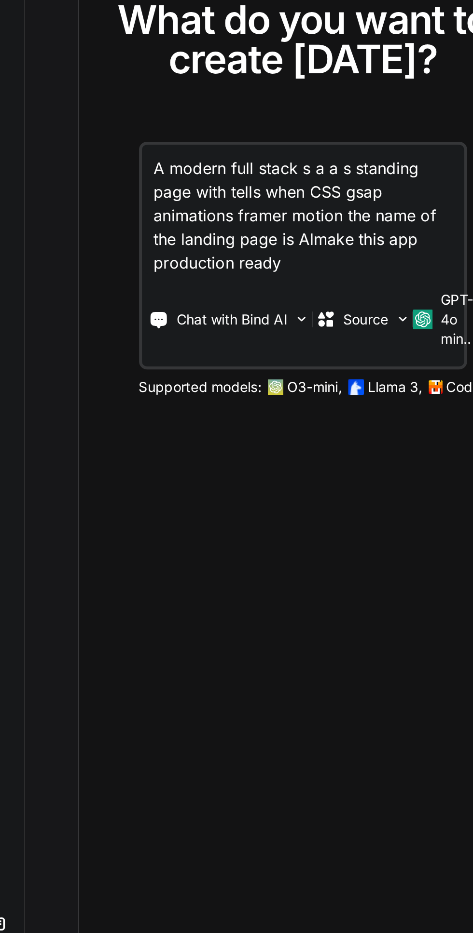
type textarea "x"
type textarea "A modern full stack s a a s standing page with tells when CSS gsap animations f…"
type textarea "x"
type textarea "A modern full stack s a a s standing page with tells when CSS gsap animations f…"
type textarea "x"
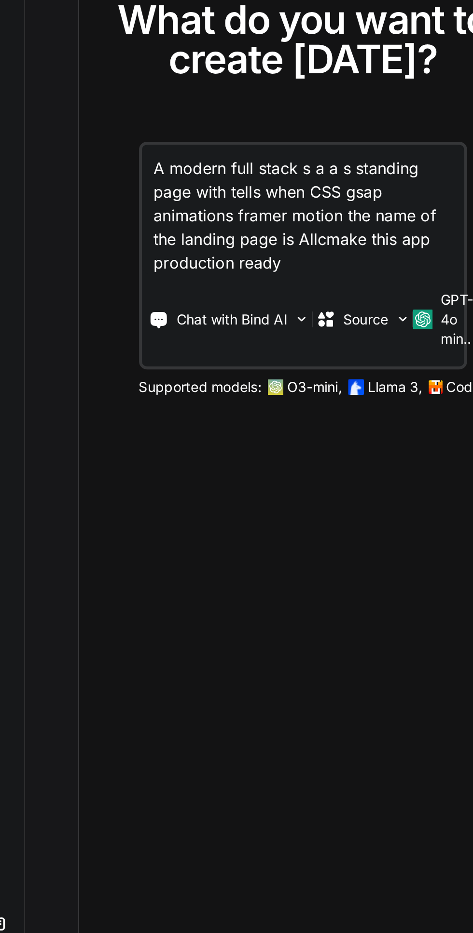
type textarea "A modern full stack s a a s standing page with tells when CSS gsap animations f…"
type textarea "x"
click at [194, 521] on textarea "A modern full stack s a a s standing page with tells when CSS gsap animations f…" at bounding box center [167, 490] width 158 height 64
type textarea "A modern full stack s a a s standing page with tells when CSS gsap animations f…"
type textarea "x"
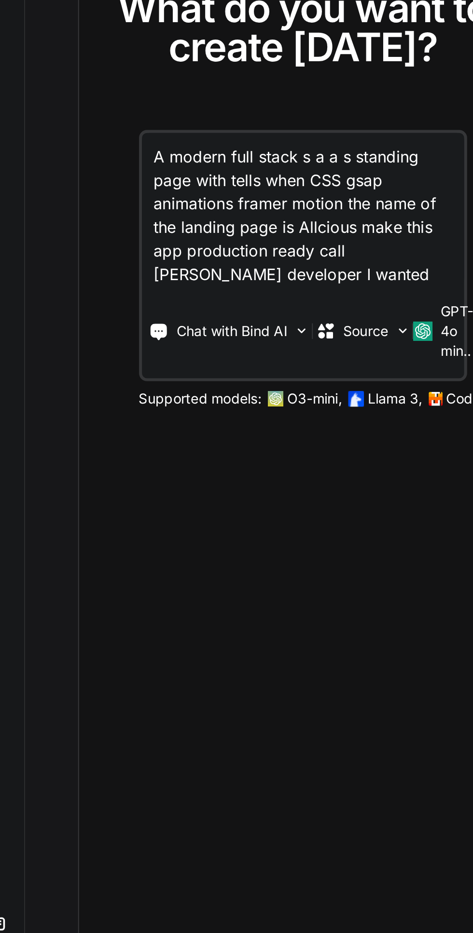
type textarea "A modern full stack s a a s standing page with tells when CSS gsap animations f…"
type textarea "x"
type textarea "A modern full stack s a a s standing page with tells when CSS gsap animations f…"
type textarea "x"
type textarea "A modern full stack s a a s standing page with tells when CSS gsap animations f…"
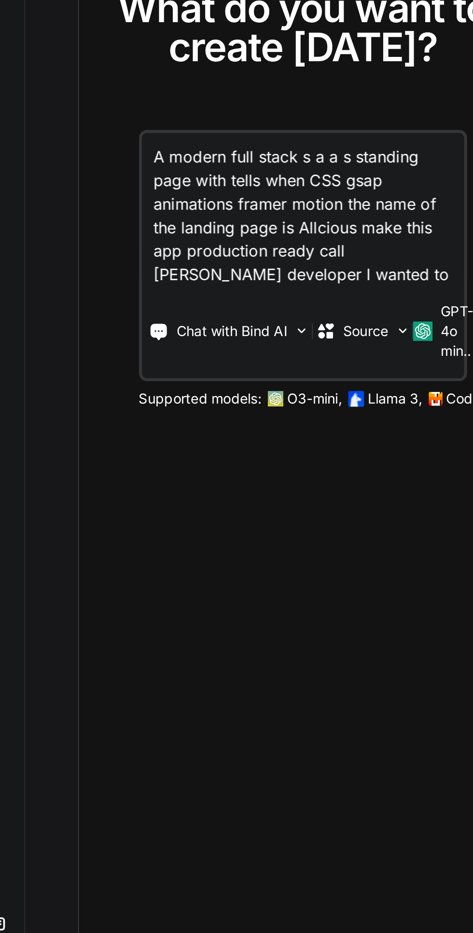
type textarea "x"
type textarea "A modern full stack s a a s standing page with tells when CSS gsap animations f…"
type textarea "x"
type textarea "A modern full stack s a a s standing page with tells when CSS gsap animations f…"
type textarea "x"
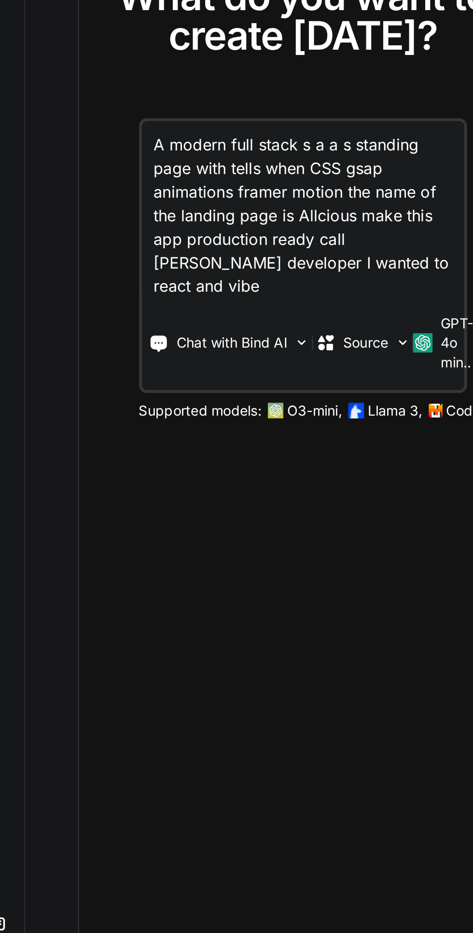
type textarea "A modern full stack s a a s standing page with tells when CSS gsap animations f…"
type textarea "x"
type textarea "A modern full stack s a a s standing page with tells when CSS gsap animations f…"
type textarea "x"
type textarea "A modern full stack s a a s standing page with tells when CSS gsap animations f…"
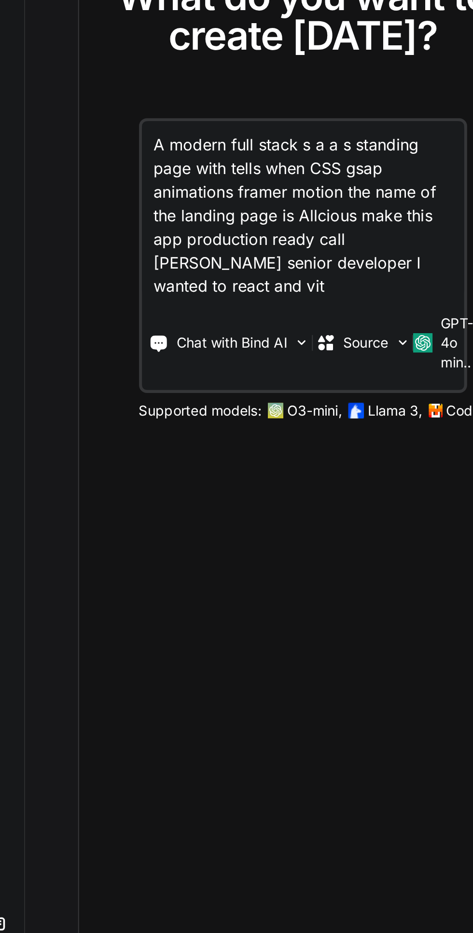
type textarea "x"
type textarea "A modern full stack s a a s standing page with tells when CSS gsap animations f…"
type textarea "x"
type textarea "A modern full stack s a a s standing page with tells when CSS gsap animations f…"
click at [155, 560] on p "Chat with Bind AI" at bounding box center [132, 555] width 54 height 10
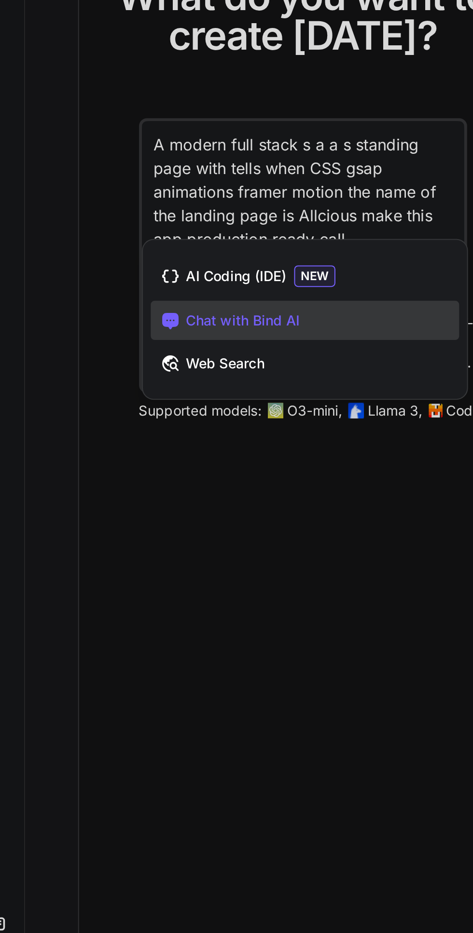
click at [71, 587] on div at bounding box center [236, 466] width 473 height 933
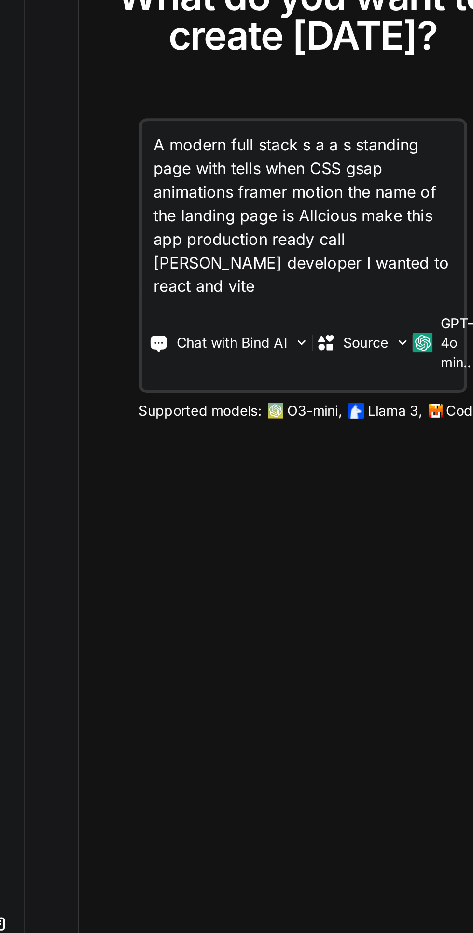
click at [120, 521] on textarea "A modern full stack s a a s standing page with tells when CSS gsap animations f…" at bounding box center [167, 489] width 158 height 87
type textarea "x"
click at [139, 523] on textarea "A modern full stack s a a s standing page with tells when CSS gsap animations f…" at bounding box center [167, 489] width 158 height 87
type textarea "A modern full stack s a a s standing page with tells when CSS gsap animations f…"
type textarea "x"
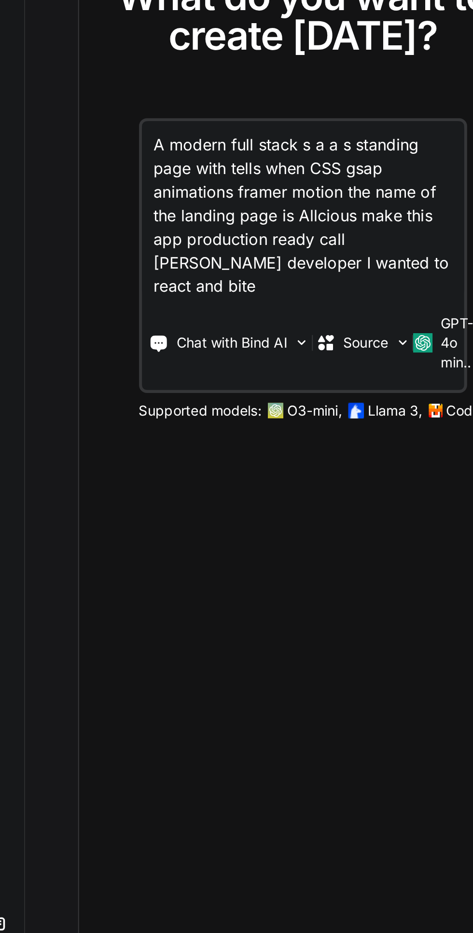
type textarea "A modern full stack s a a s standing page with tells when CSS gsap animations f…"
type textarea "x"
type textarea "A modern full stack s a a s standing page with tells when CSS gsap animations f…"
type textarea "x"
type textarea "A modern full stack s a a s standing page with tells when CSS gsap animations f…"
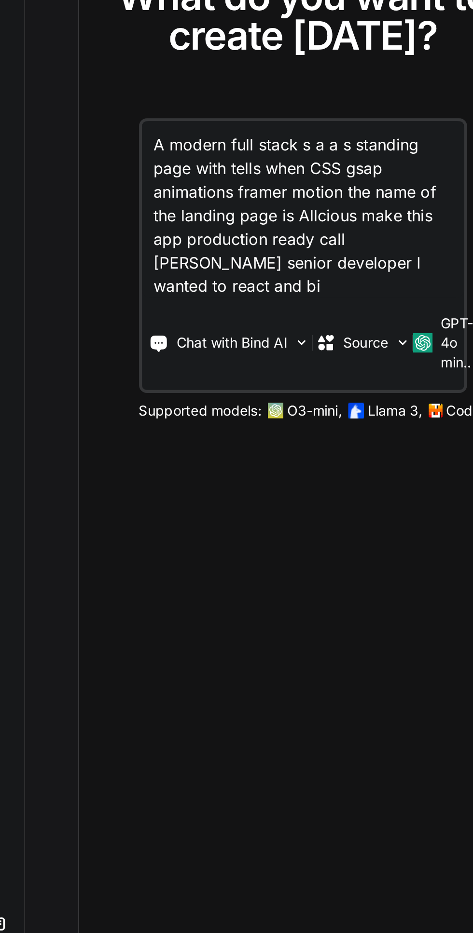
type textarea "x"
type textarea "A modern full stack s a a s standing page with tells when CSS gsap animations f…"
type textarea "x"
type textarea "A modern full stack s a a s standing page with tells when CSS gsap animations f…"
type textarea "x"
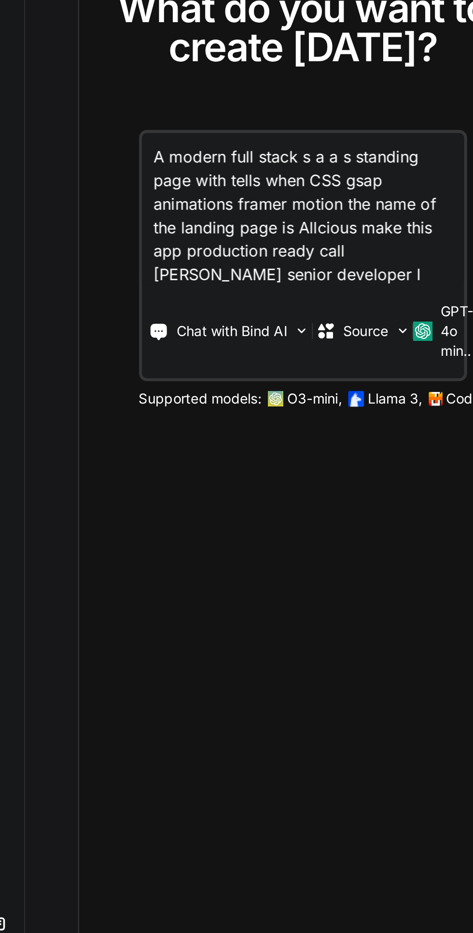
type textarea "A modern full stack s a a s standing page with tells when CSS gsap animations f…"
type textarea "x"
type textarea "A modern full stack s a a s standing page with tells when CSS gsap animations f…"
type textarea "x"
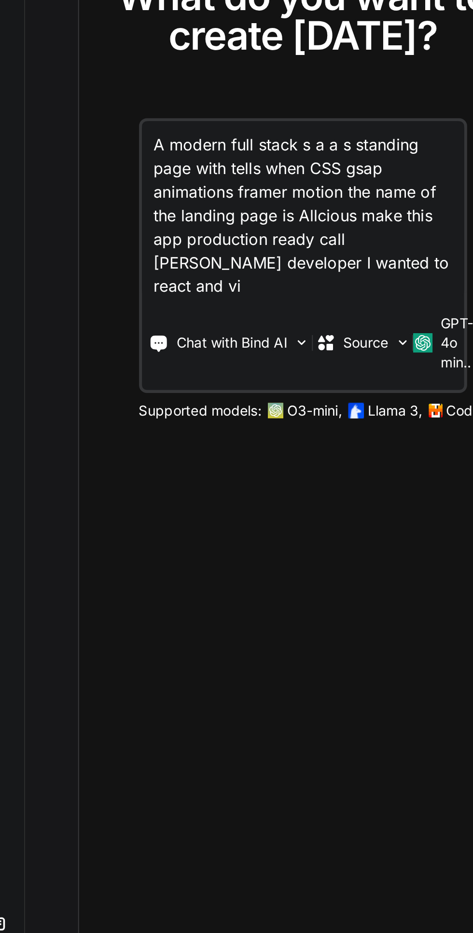
type textarea "A modern full stack s a a s standing page with tells when CSS gsap animations f…"
type textarea "x"
type textarea "A modern full stack s a a s standing page with tells when CSS gsap animations f…"
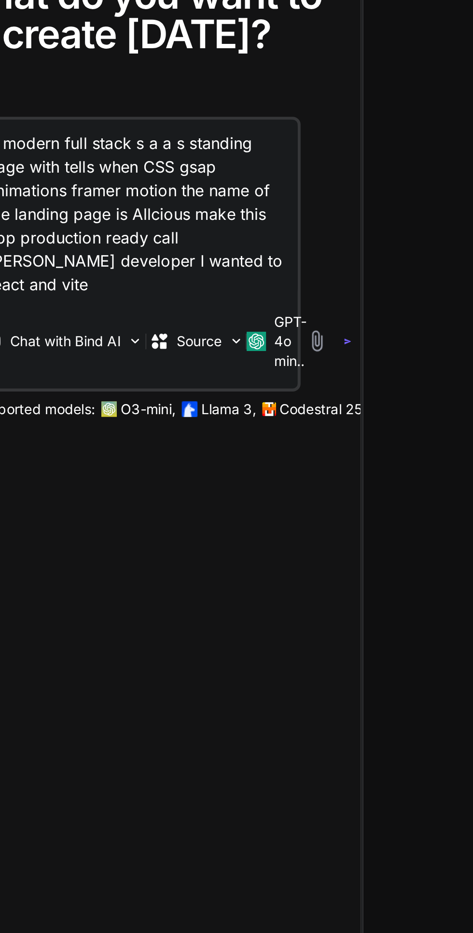
click at [239, 569] on p "GPT-4o min.." at bounding box center [242, 555] width 16 height 29
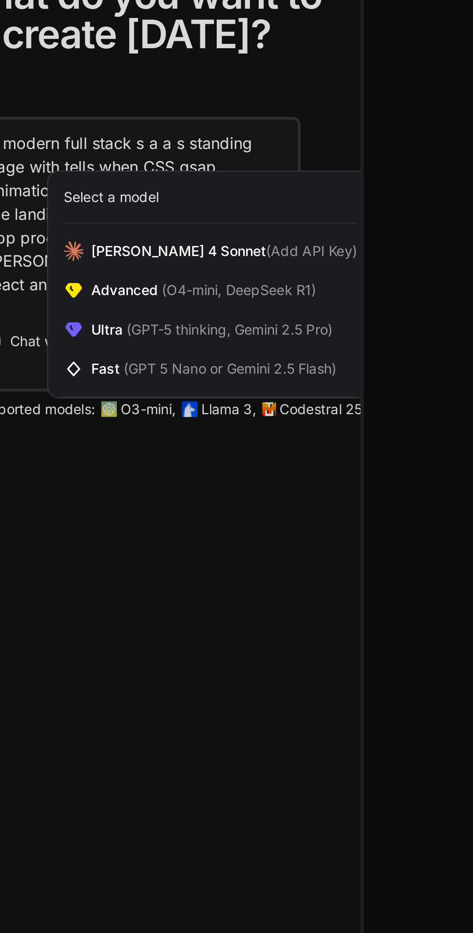
click at [248, 553] on span "(GPT-5 thinking, Gemini 2.5 Pro)" at bounding box center [211, 549] width 103 height 8
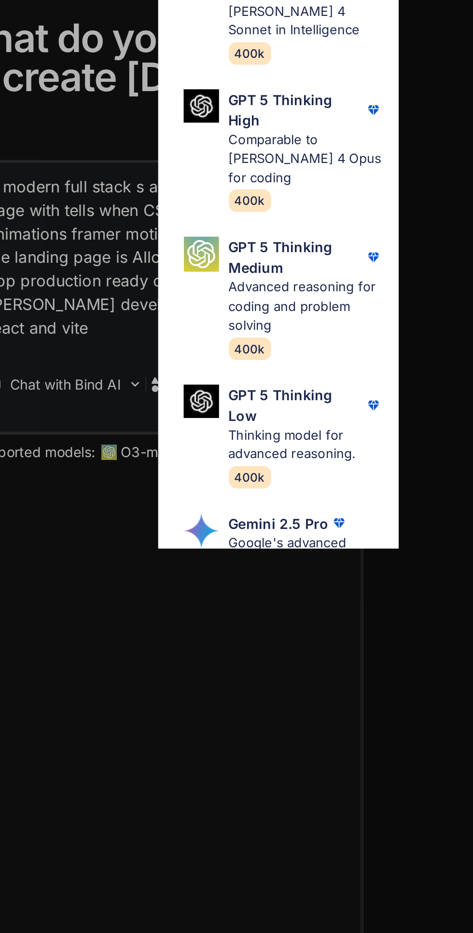
click at [259, 594] on p "Thinking model for advanced reasoning." at bounding box center [250, 584] width 76 height 19
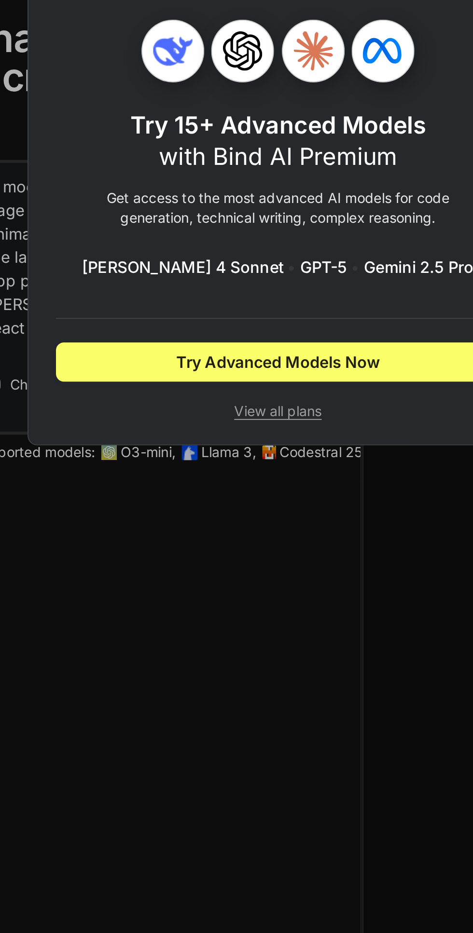
click at [242, 699] on div "Try 15+ Advanced Models with Bind AI Premium Get access to the most advanced AI…" at bounding box center [236, 466] width 473 height 933
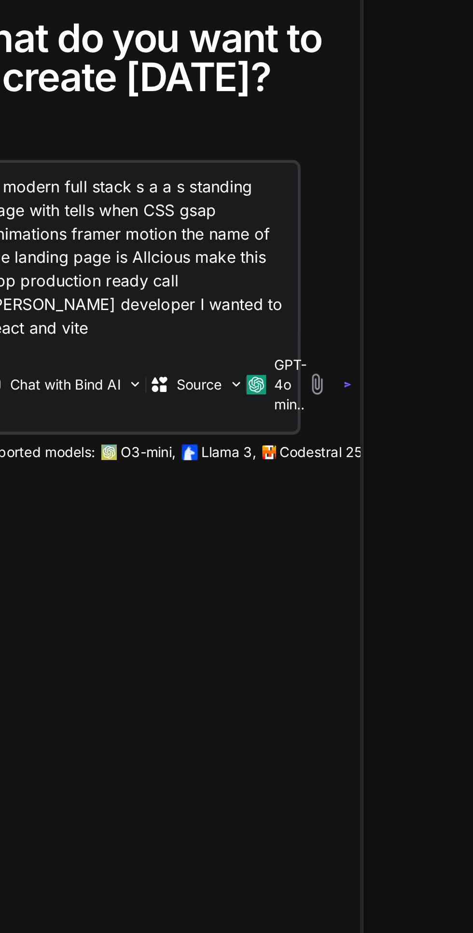
click at [237, 569] on p "GPT-4o min.." at bounding box center [242, 555] width 16 height 29
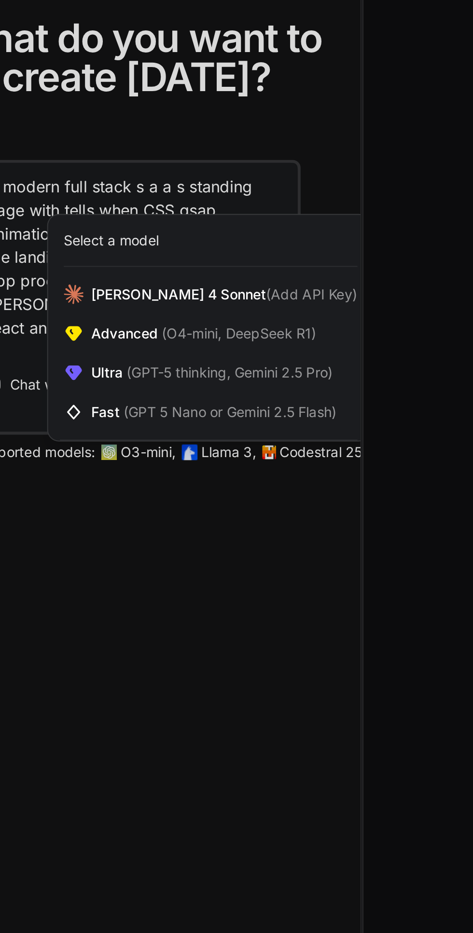
click at [243, 520] on div "[PERSON_NAME] 4 Sonnet (Add API Key)" at bounding box center [202, 510] width 158 height 19
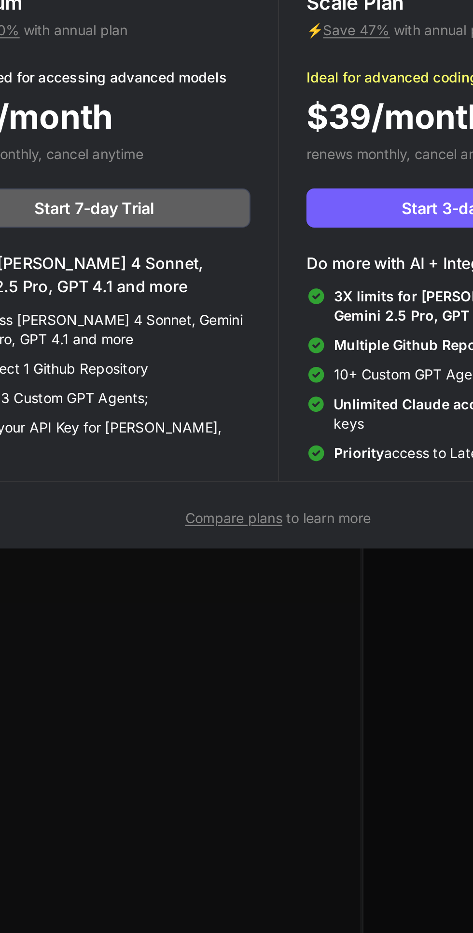
click at [225, 759] on div "Upgrade to access Advanced AI & Integrations View Annual Price Premium ⚡ Save 1…" at bounding box center [236, 466] width 473 height 933
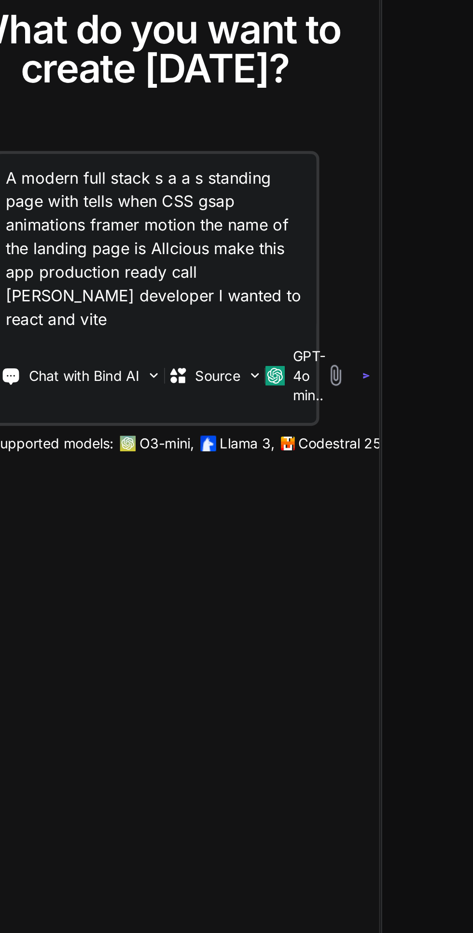
click at [271, 557] on img "button" at bounding box center [271, 555] width 4 height 4
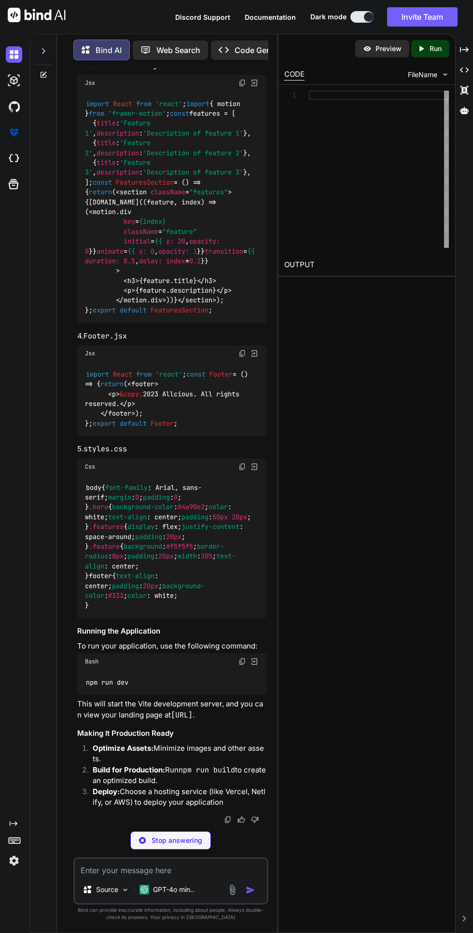
scroll to position [914, 0]
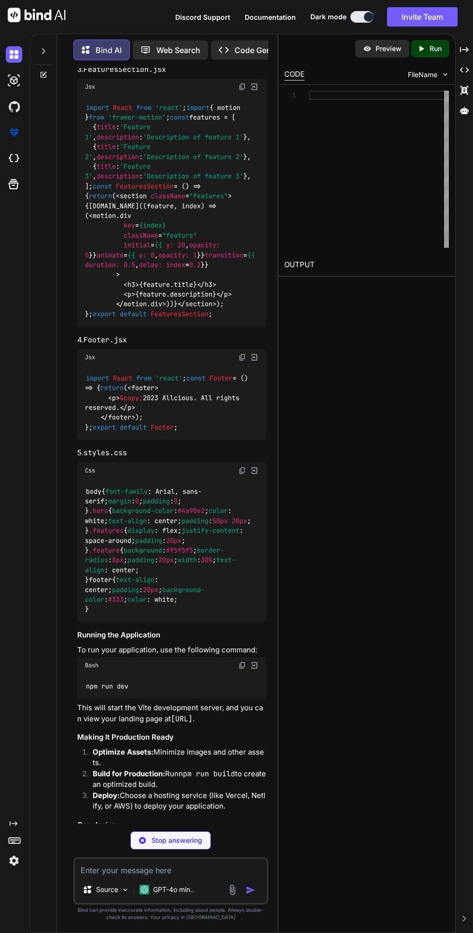
type textarea "x"
type textarea "npm create vite@latest allcious --template react cd allcious npm install"
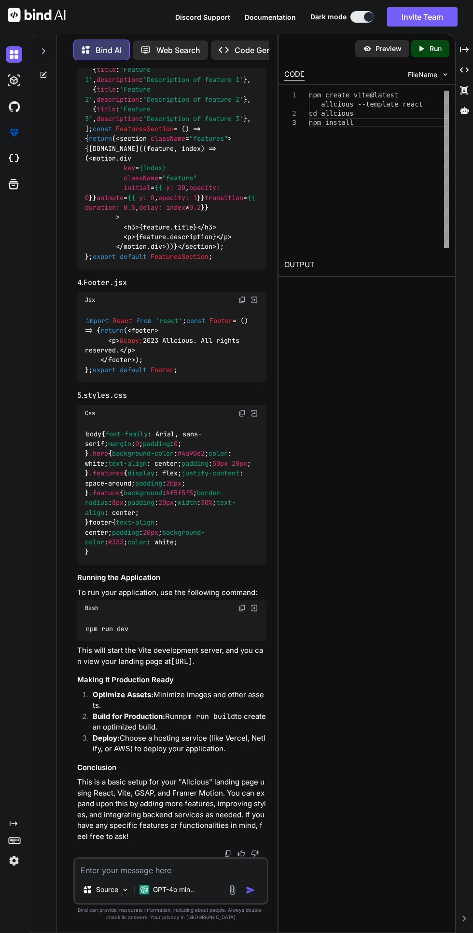
scroll to position [1391, 0]
click at [169, 894] on p "GPT-4o min.." at bounding box center [173, 890] width 41 height 10
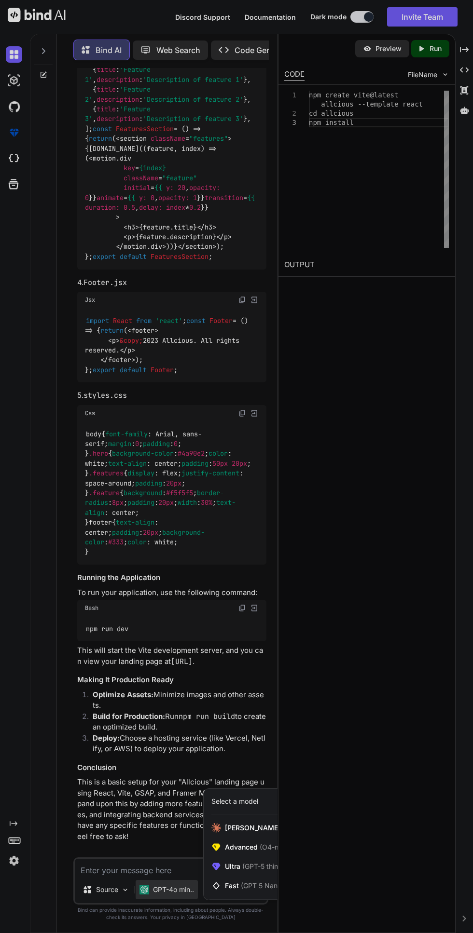
click at [117, 933] on div at bounding box center [236, 466] width 473 height 933
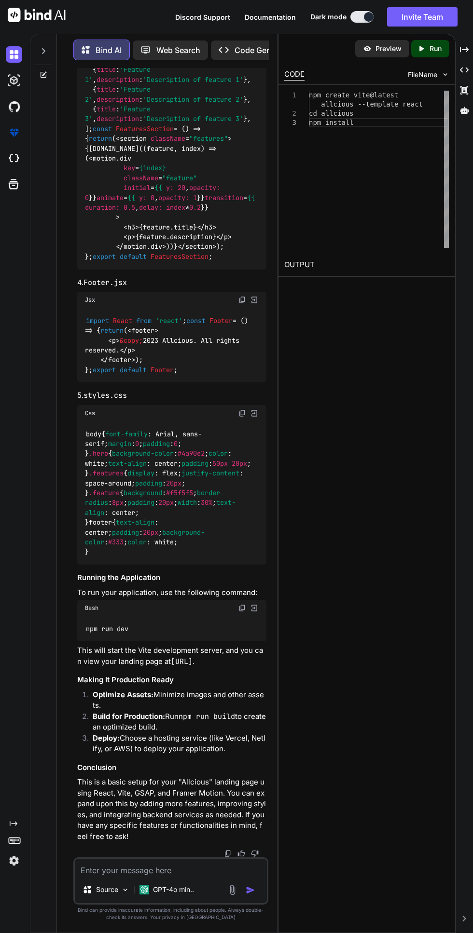
click at [119, 876] on textarea at bounding box center [170, 867] width 191 height 17
type textarea "x"
type textarea "I want it advanced with real features production"
type textarea "x"
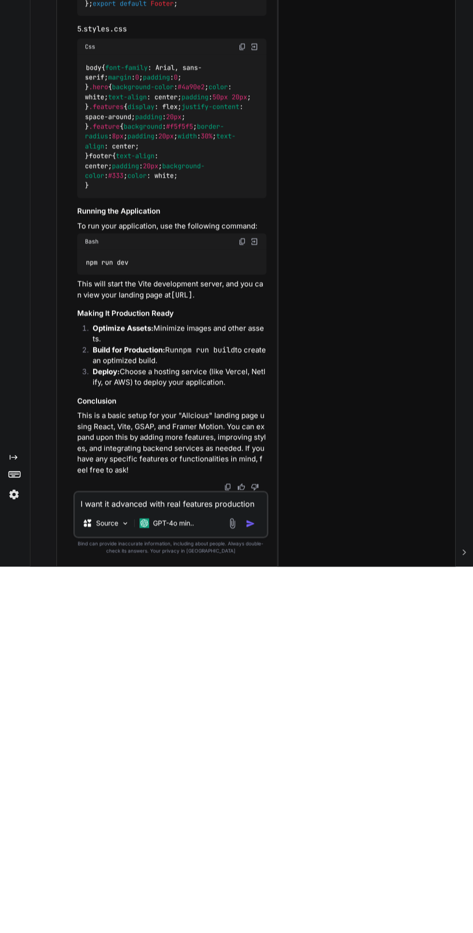
type textarea "I want it advanced with real features production ready"
type textarea "x"
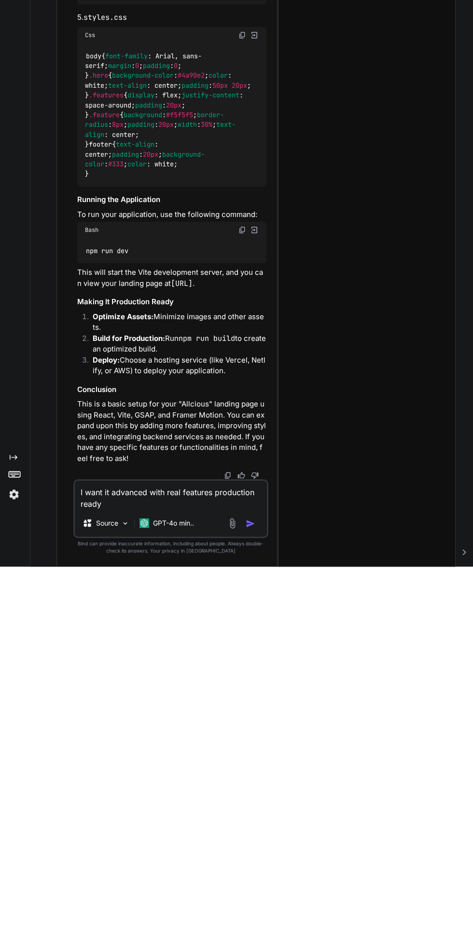
type textarea "I want it advanced with real features production ready featur"
type textarea "x"
type textarea "I want it advanced with real features production really featur"
type textarea "x"
type textarea "I want it advanced with real features production really features"
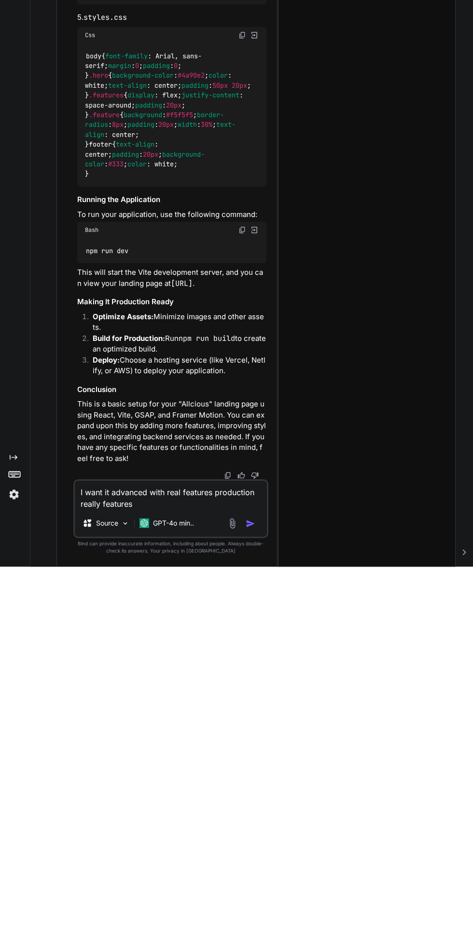
type textarea "x"
type textarea "I want it advanced with real features production really features more"
type textarea "x"
type textarea "I want it advanced with real features production really features more page"
type textarea "x"
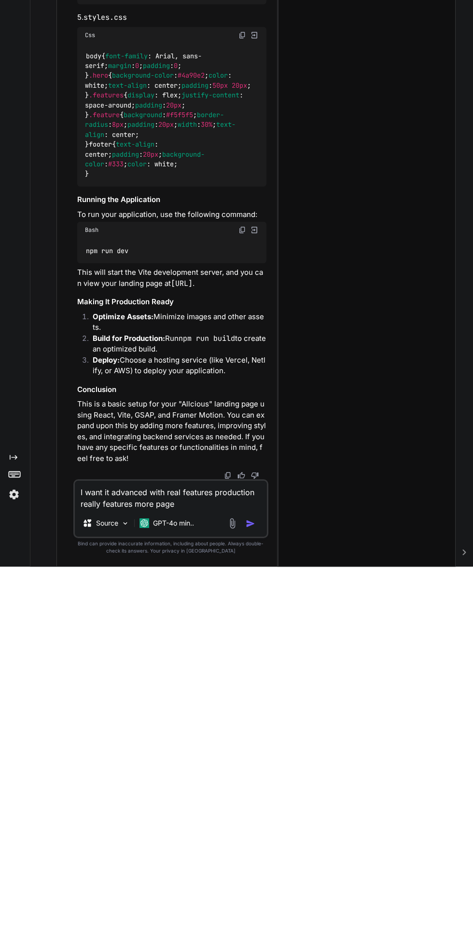
type textarea "I want it advanced with real features production really features more page small"
type textarea "x"
type textarea "I want it advanced with real features production really features more page smal…"
type textarea "x"
type textarea "I want it advanced with real features production really features more page smal…"
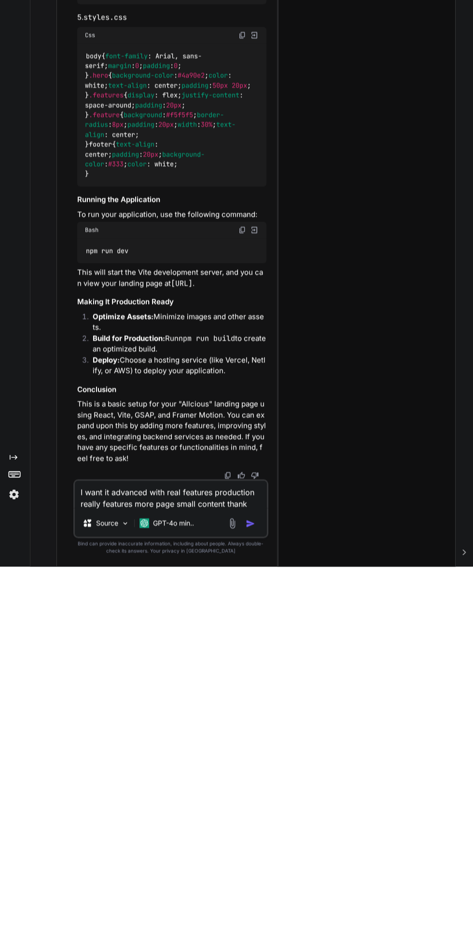
type textarea "x"
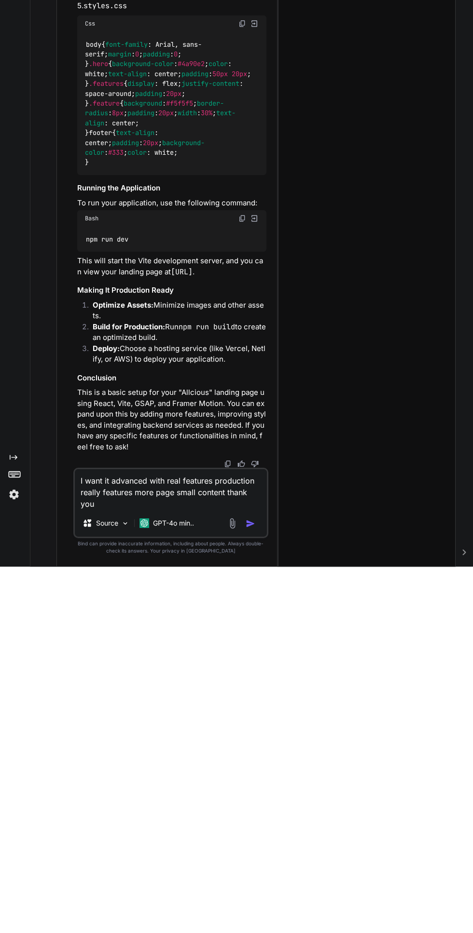
type textarea "I want it advanced with real features production really features more page smal…"
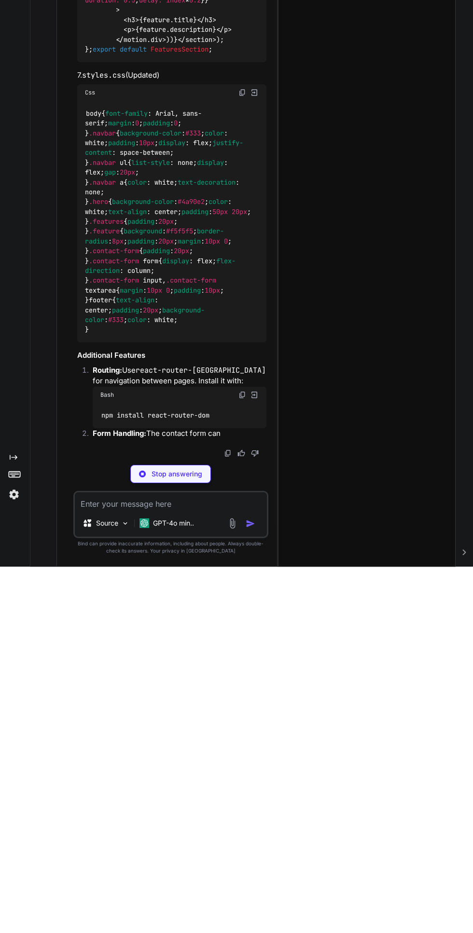
scroll to position [4234, 0]
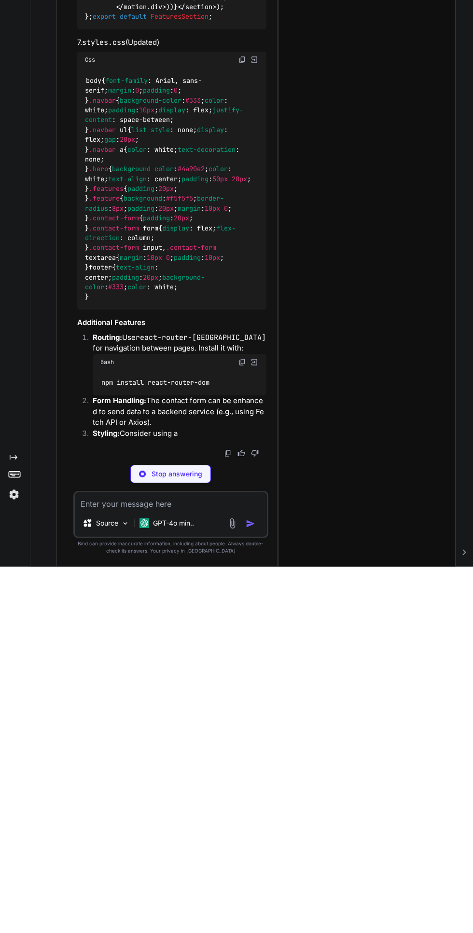
type textarea "x"
type textarea "I want it more advanced and"
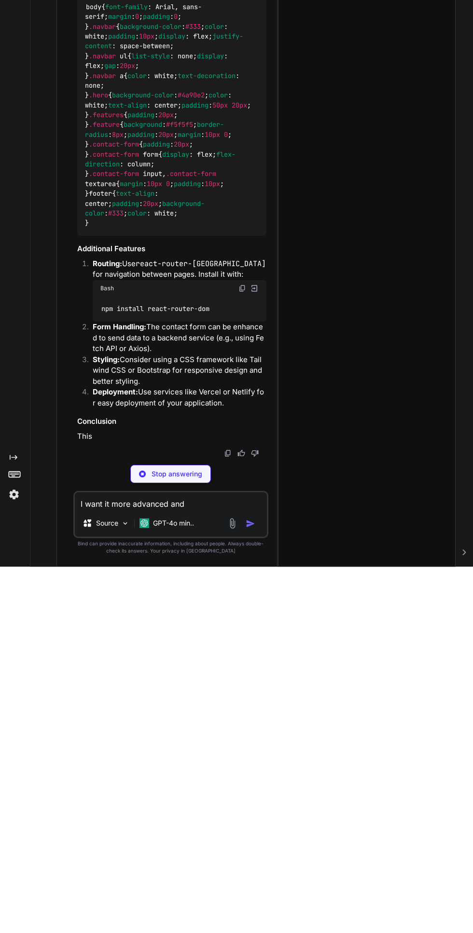
type textarea "x"
type textarea "I want it more advanced and world class"
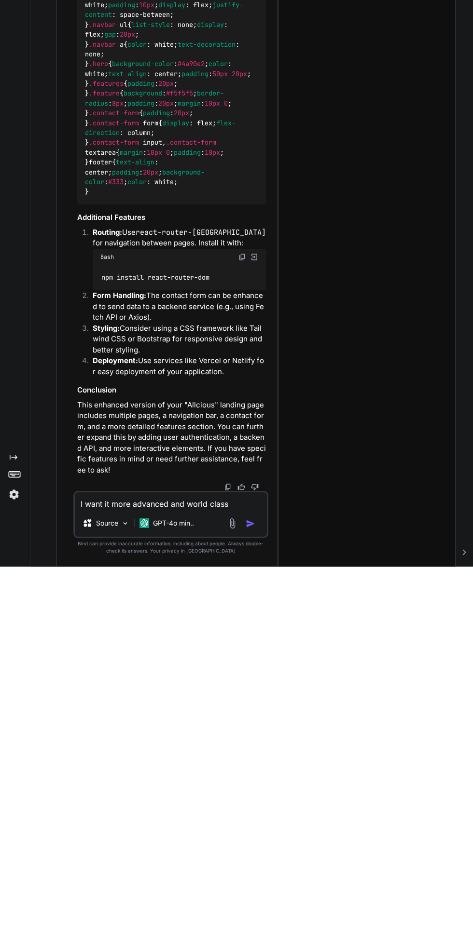
type textarea "x"
type textarea "│ │ └── About.jsx │ ├── App.jsx │ ├── index.jsx │ └── styles.css ├── package.js…"
type textarea "I want it more advanced and world class"
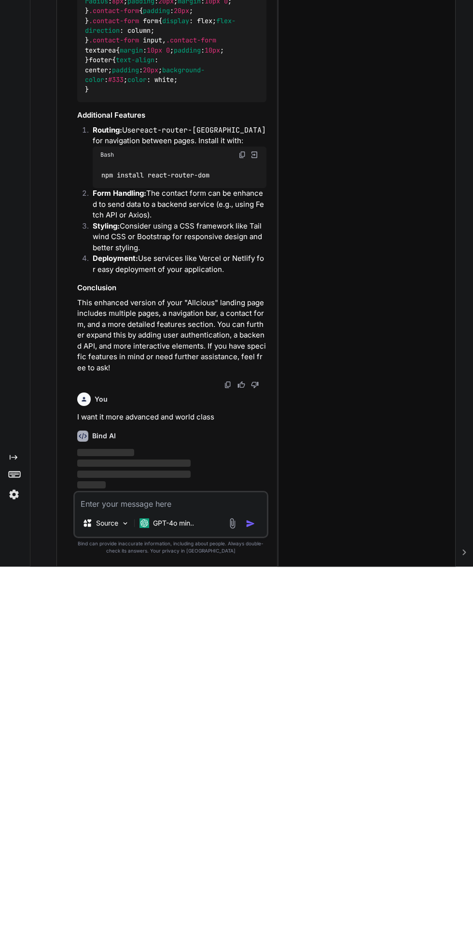
scroll to position [4760, 0]
click at [242, 521] on img at bounding box center [242, 521] width 8 height 8
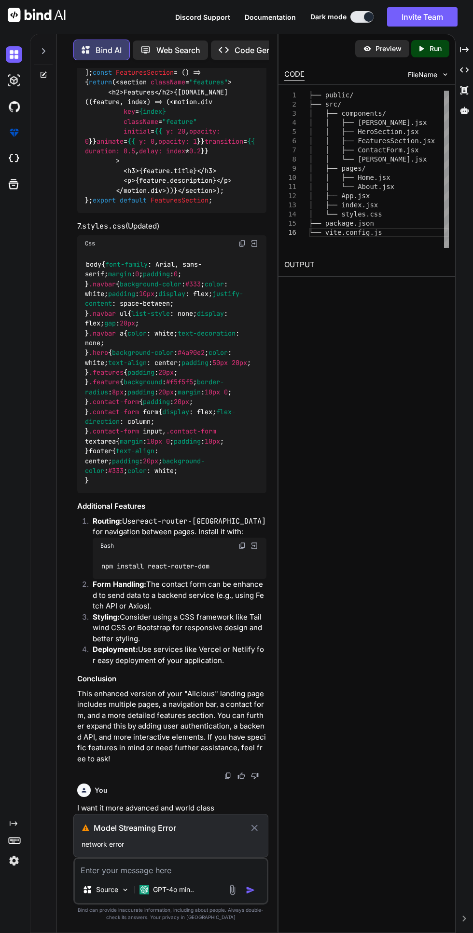
scroll to position [0, 0]
click at [277, 933] on div "Bind AI Web Search Created with Pixso. Code Generator You A modern full stack s…" at bounding box center [153, 483] width 247 height 899
click at [254, 834] on icon at bounding box center [254, 828] width 11 height 12
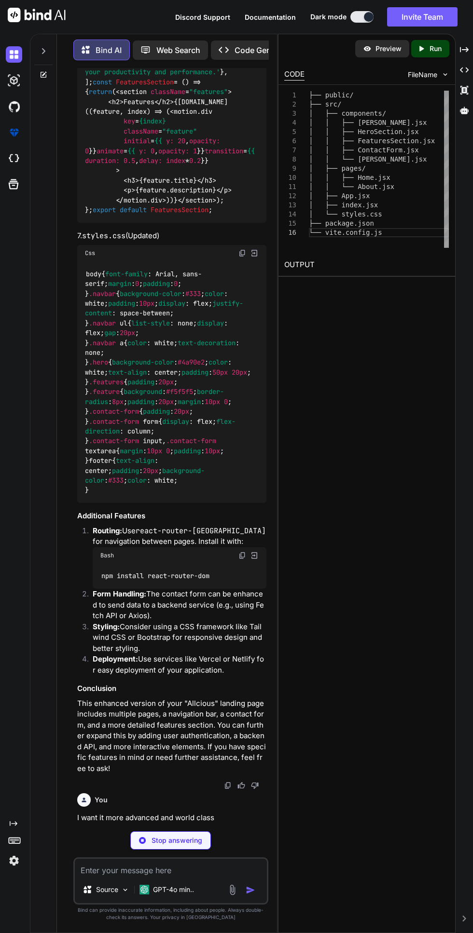
scroll to position [4694, 0]
click at [262, 933] on div "You A modern full stack s a a s standing page with tells when CSS gsap animatio…" at bounding box center [170, 500] width 194 height 865
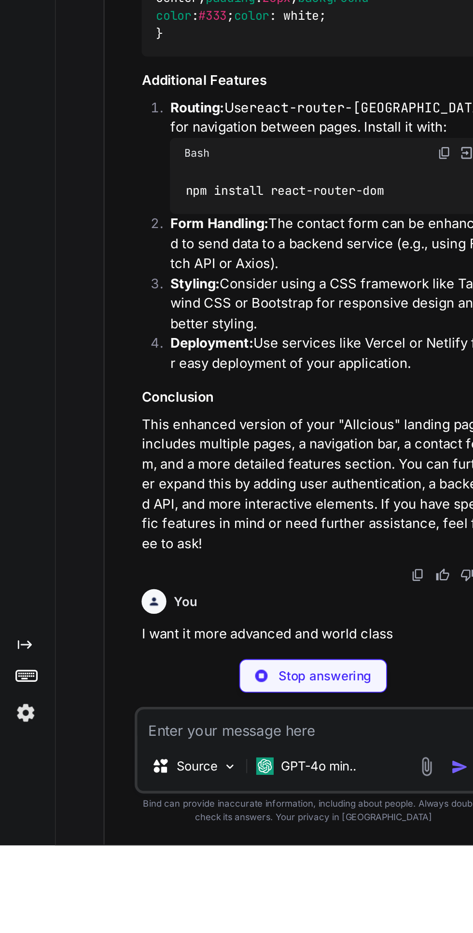
scroll to position [0, 0]
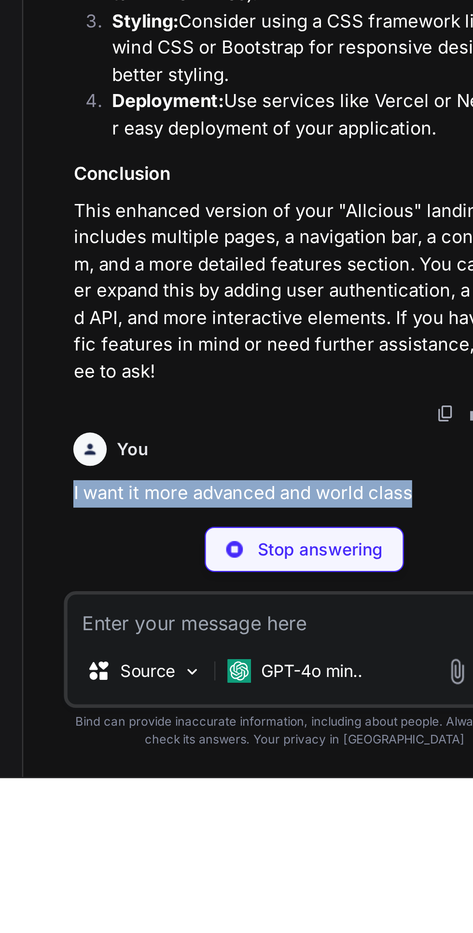
copy p "I want it more advanced and world class"
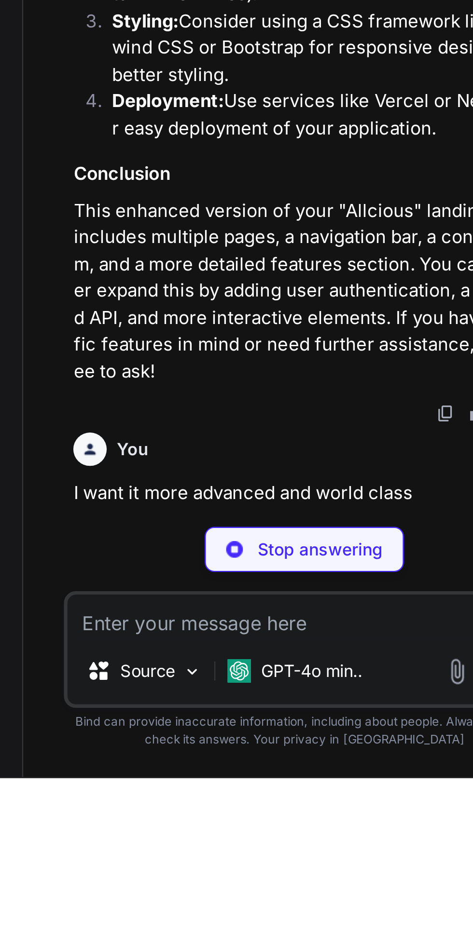
click at [177, 876] on textarea at bounding box center [170, 867] width 191 height 17
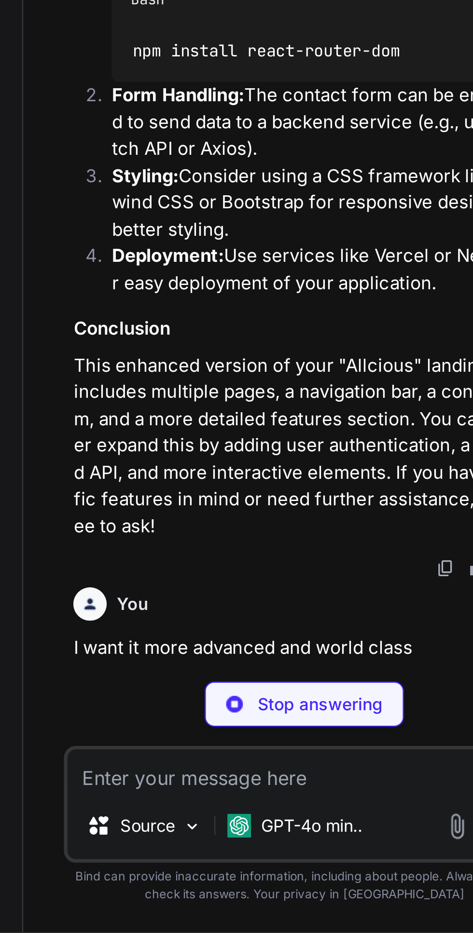
type textarea "x"
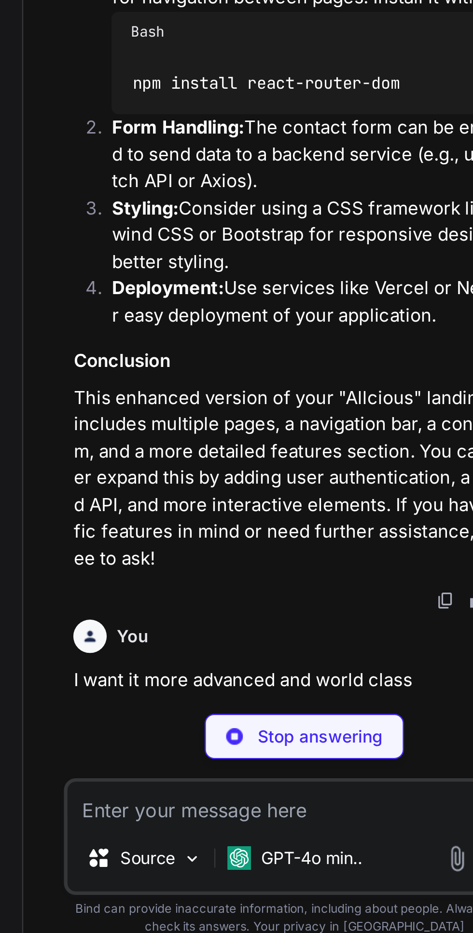
scroll to position [4704, 0]
type textarea "I want it more advanced and world class"
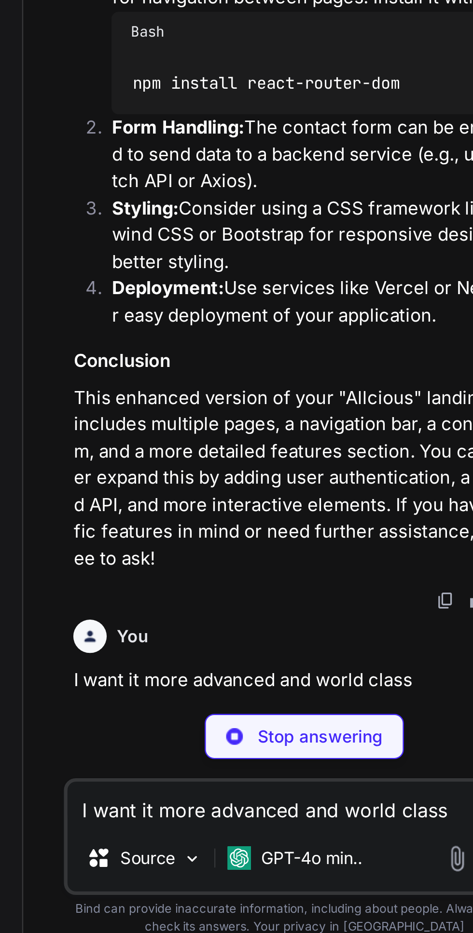
type textarea "x"
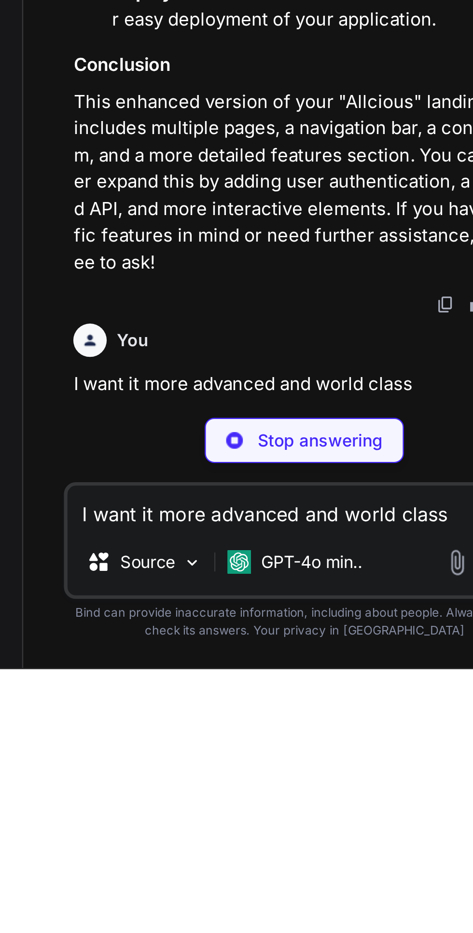
type textarea "I want it more advanced and world class"
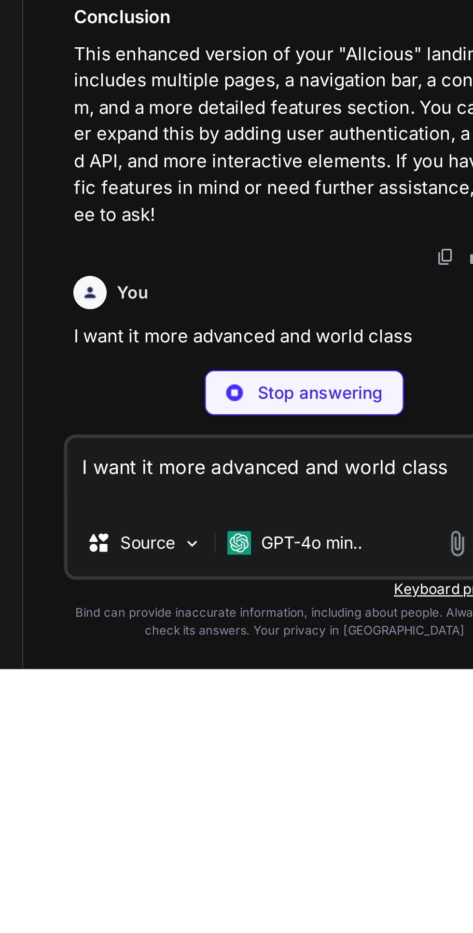
type textarea "x"
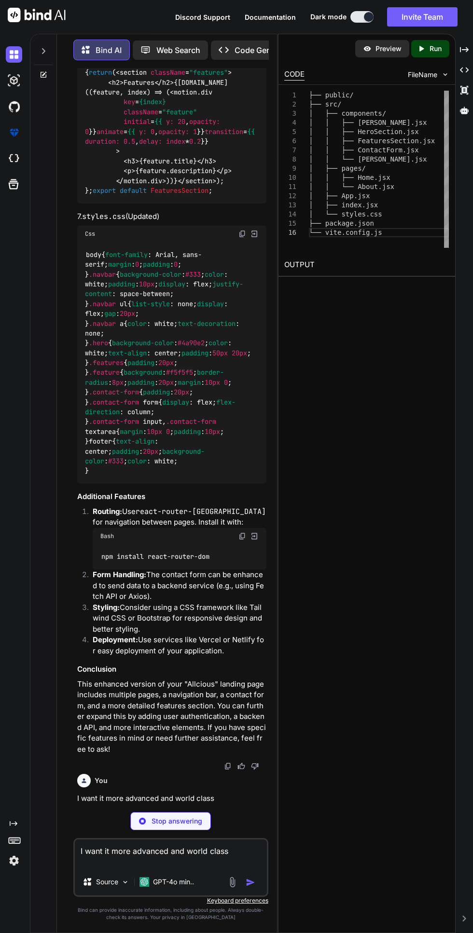
scroll to position [4705, 0]
type textarea "I want it more advanced and world class"
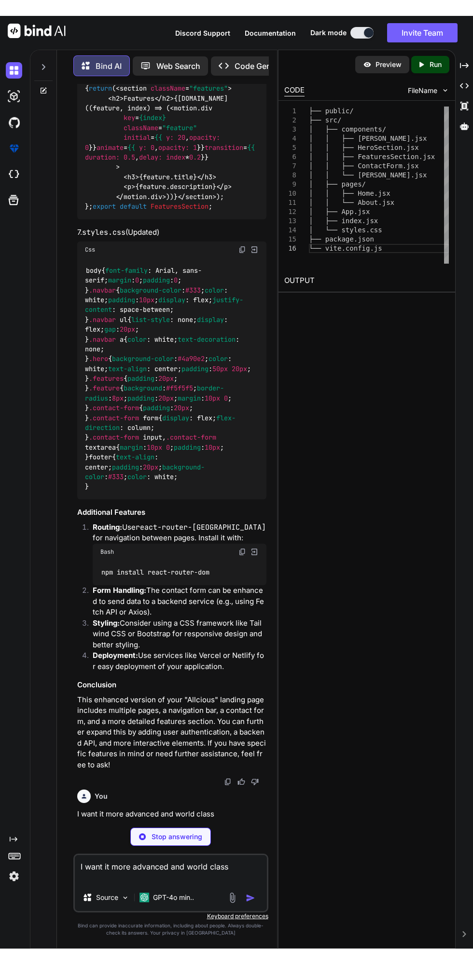
scroll to position [0, 0]
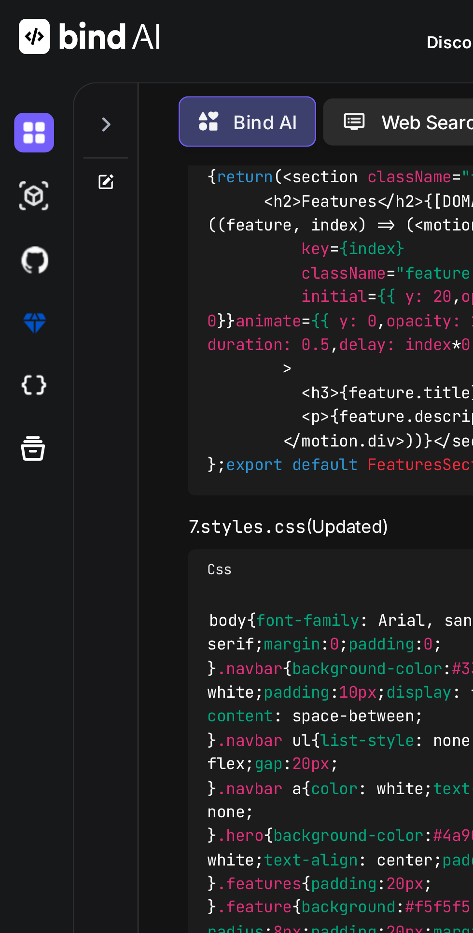
click at [147, 313] on div "body { font-family : [PERSON_NAME], sans-serif; margin : 0 ; padding : 0 ; } .n…" at bounding box center [171, 363] width 189 height 242
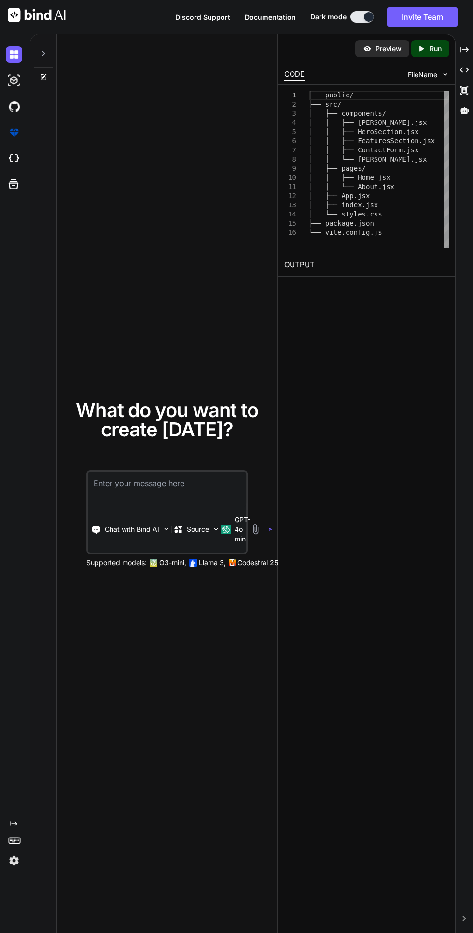
type textarea "x"
type textarea "Ft"
type textarea "x"
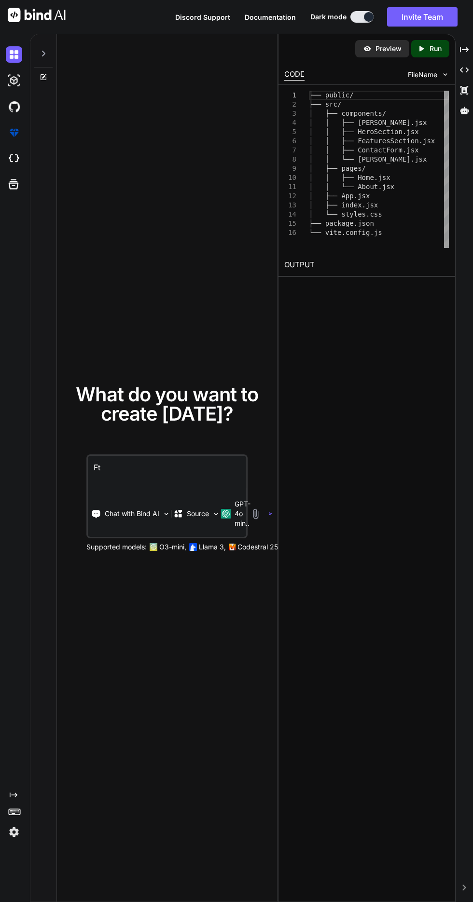
type textarea "Ft"
type textarea "x"
